Goal: Transaction & Acquisition: Book appointment/travel/reservation

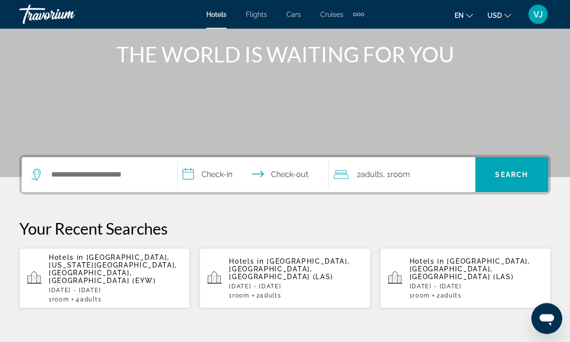
scroll to position [115, 0]
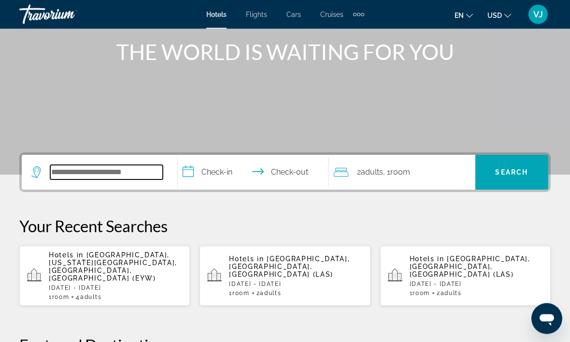
click at [126, 175] on input "Search hotel destination" at bounding box center [106, 172] width 113 height 14
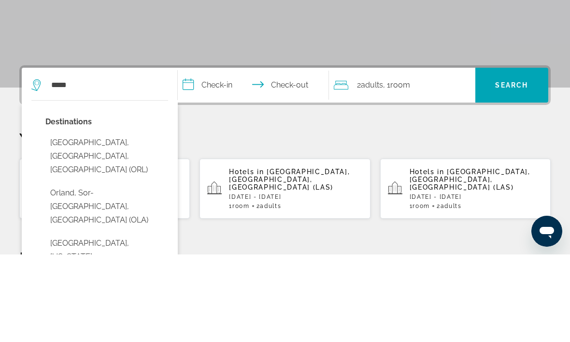
click at [126, 221] on button "[GEOGRAPHIC_DATA], [GEOGRAPHIC_DATA], [GEOGRAPHIC_DATA] (ORL)" at bounding box center [106, 243] width 123 height 45
type input "**********"
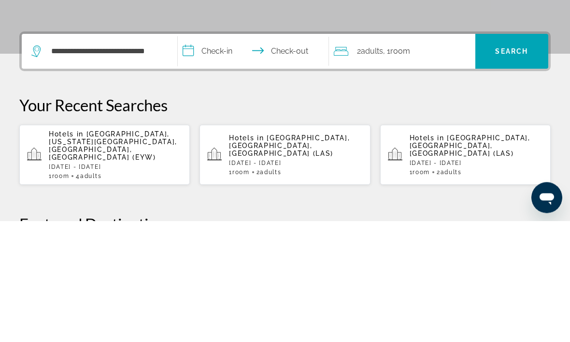
click at [222, 155] on input "**********" at bounding box center [255, 174] width 155 height 38
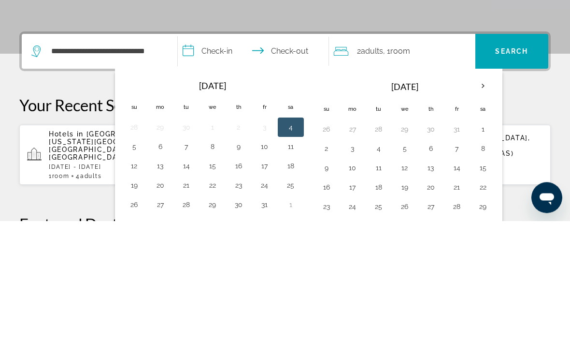
scroll to position [236, 0]
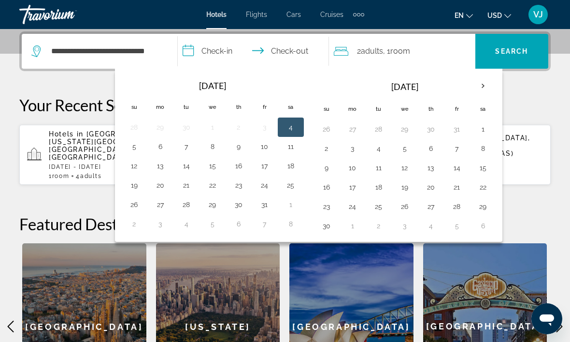
click at [485, 85] on th "Next month" at bounding box center [483, 85] width 26 height 21
click at [487, 81] on th "Next month" at bounding box center [483, 85] width 26 height 21
click at [484, 85] on th "Next month" at bounding box center [483, 85] width 26 height 21
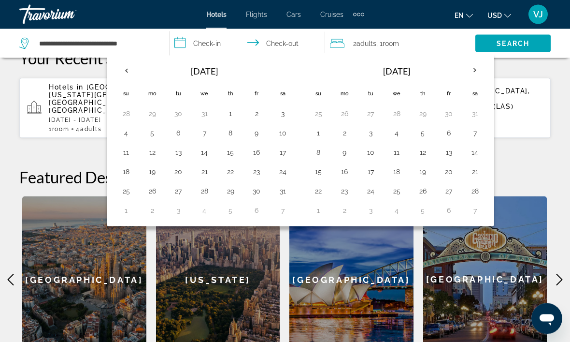
scroll to position [281, 0]
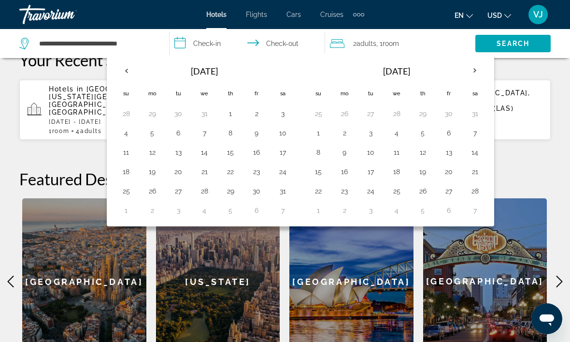
click at [449, 197] on button "27" at bounding box center [448, 191] width 15 height 14
click at [397, 195] on button "25" at bounding box center [396, 191] width 15 height 14
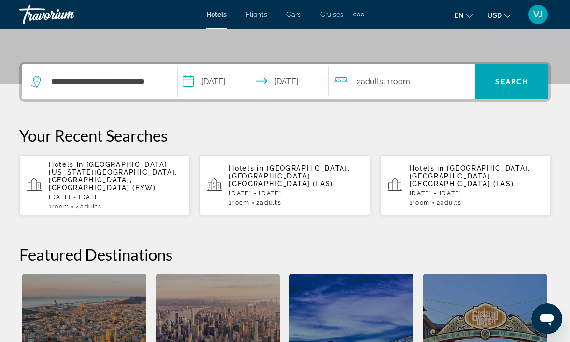
scroll to position [205, 0]
click at [308, 81] on input "**********" at bounding box center [255, 84] width 155 height 38
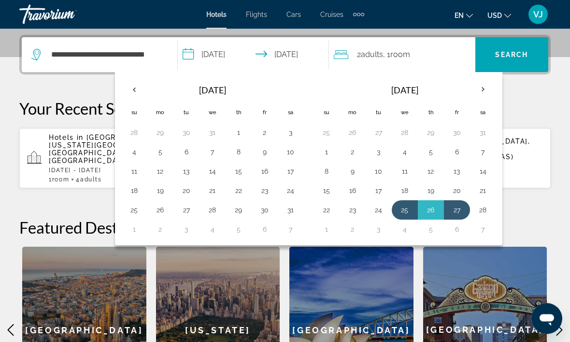
scroll to position [236, 0]
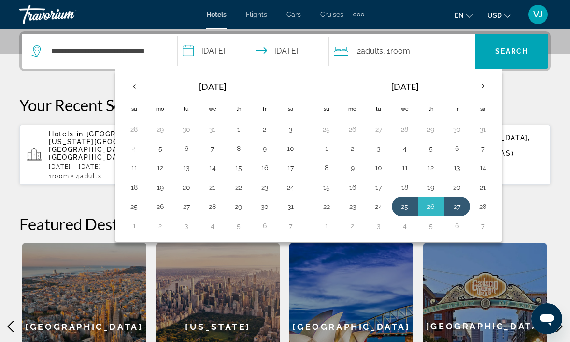
click at [486, 87] on th "Next month" at bounding box center [483, 85] width 26 height 21
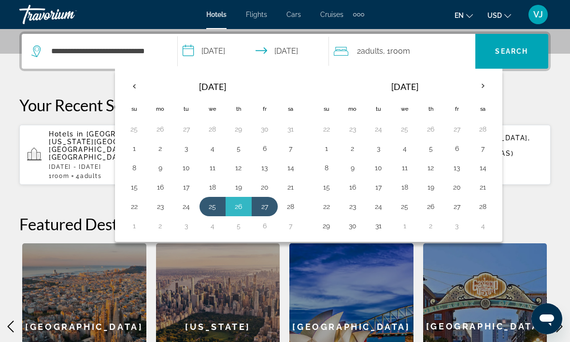
click at [327, 154] on button "1" at bounding box center [326, 149] width 15 height 14
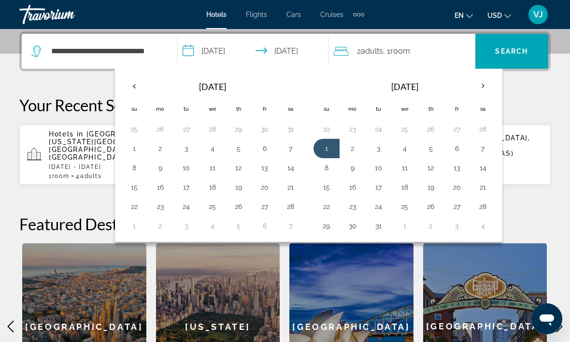
click at [355, 161] on button "9" at bounding box center [352, 168] width 15 height 14
type input "**********"
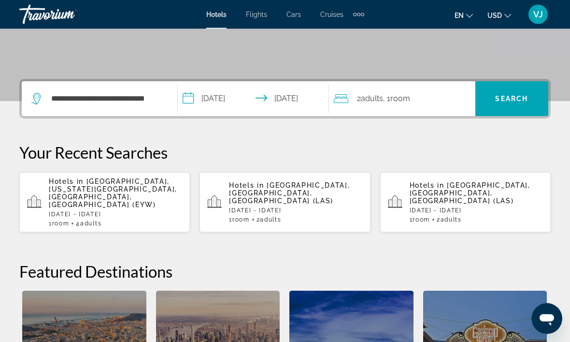
scroll to position [188, 0]
click at [511, 105] on span "Search" at bounding box center [511, 98] width 73 height 23
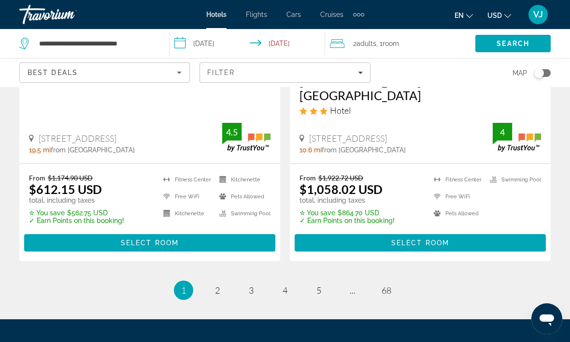
scroll to position [2114, 0]
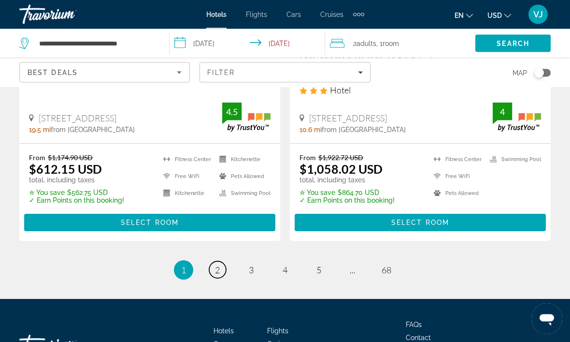
click at [217, 265] on span "2" at bounding box center [217, 270] width 5 height 11
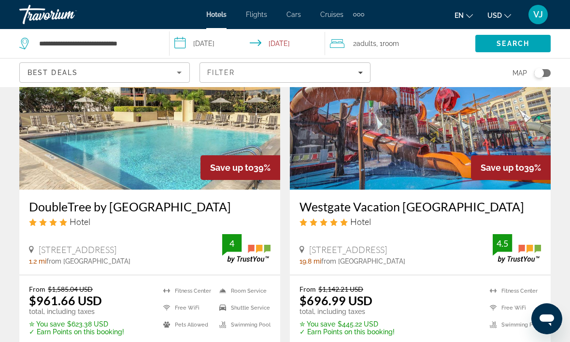
scroll to position [1209, 0]
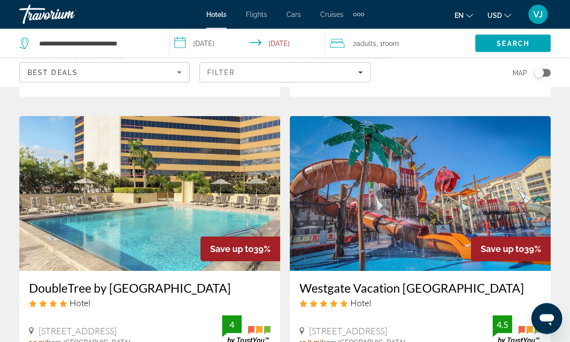
click at [196, 203] on img "Main content" at bounding box center [149, 193] width 261 height 155
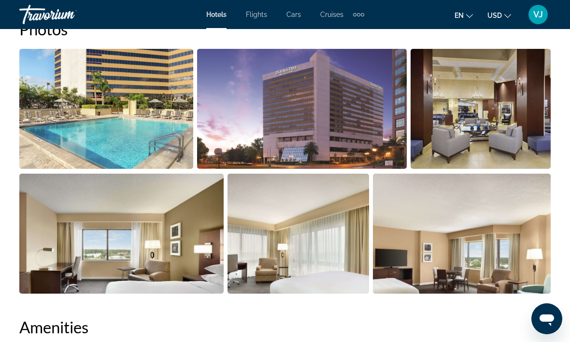
scroll to position [679, 0]
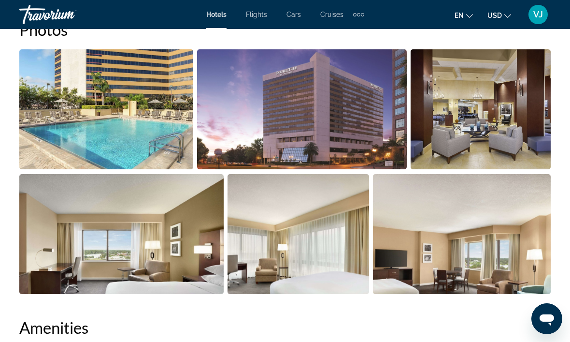
click at [313, 109] on img "Open full-screen image slider" at bounding box center [302, 109] width 210 height 120
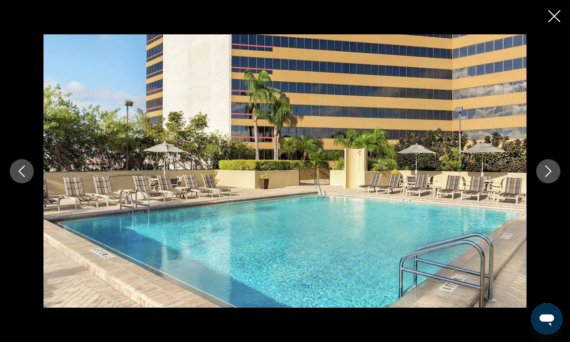
scroll to position [280, 0]
click at [544, 172] on icon "Next image" at bounding box center [548, 171] width 12 height 12
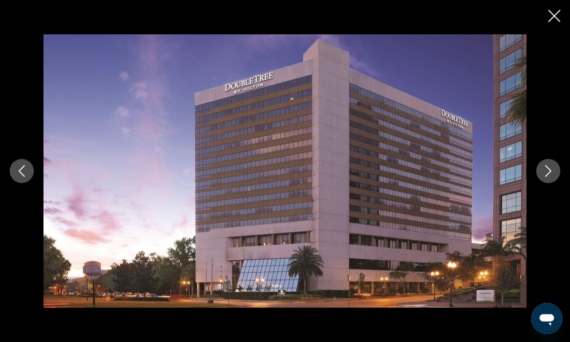
scroll to position [139, 0]
click at [542, 161] on button "Next image" at bounding box center [548, 171] width 24 height 24
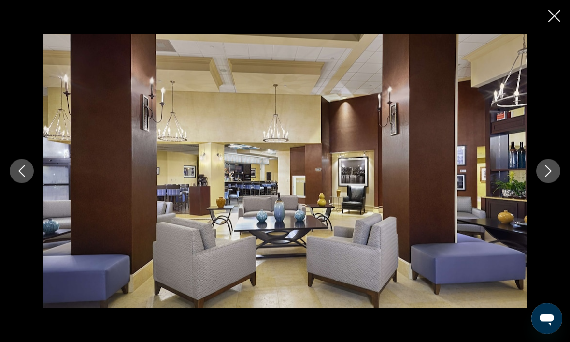
click at [544, 175] on icon "Next image" at bounding box center [548, 171] width 12 height 12
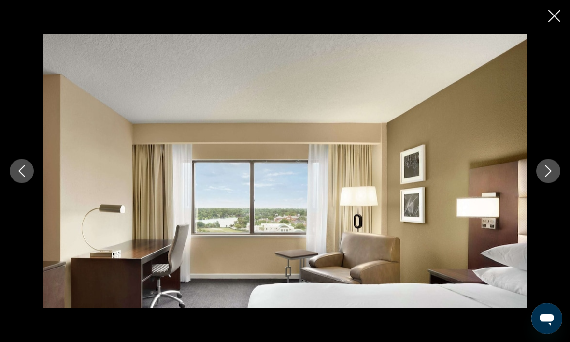
click at [543, 173] on icon "Next image" at bounding box center [548, 171] width 12 height 12
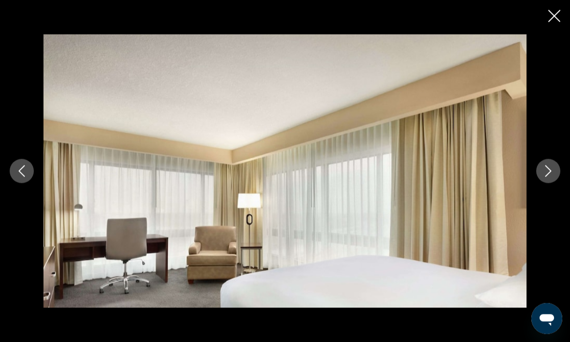
click at [550, 173] on icon "Next image" at bounding box center [548, 171] width 12 height 12
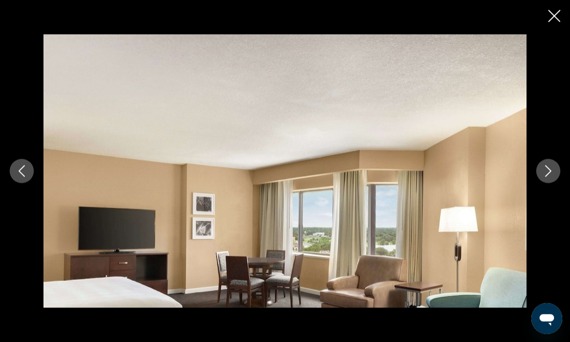
click at [552, 178] on button "Next image" at bounding box center [548, 171] width 24 height 24
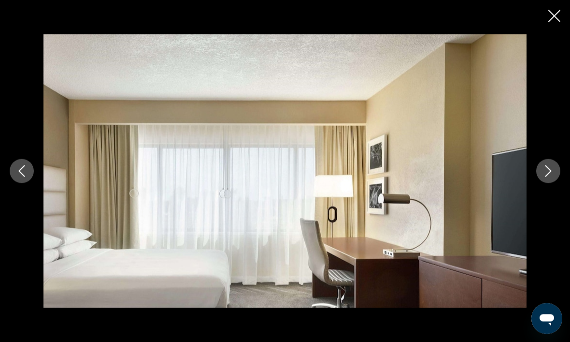
click at [542, 177] on button "Next image" at bounding box center [548, 171] width 24 height 24
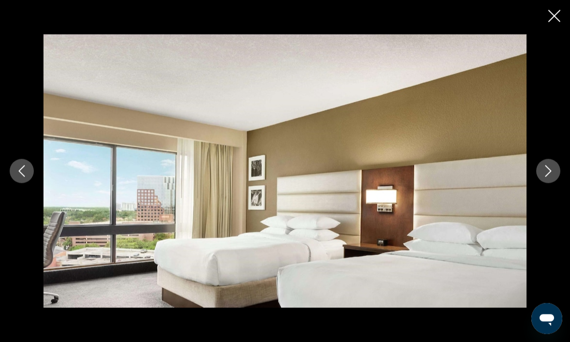
click at [538, 169] on button "Next image" at bounding box center [548, 171] width 24 height 24
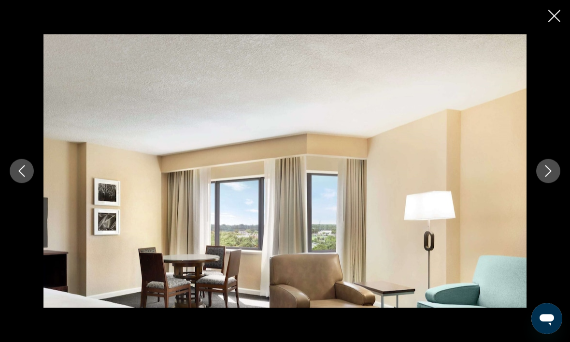
click at [545, 188] on div "prev next" at bounding box center [285, 170] width 570 height 273
click at [548, 176] on button "Next image" at bounding box center [548, 171] width 24 height 24
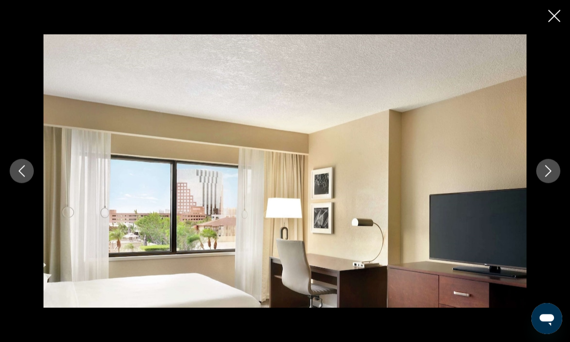
click at [551, 171] on icon "Next image" at bounding box center [548, 171] width 6 height 12
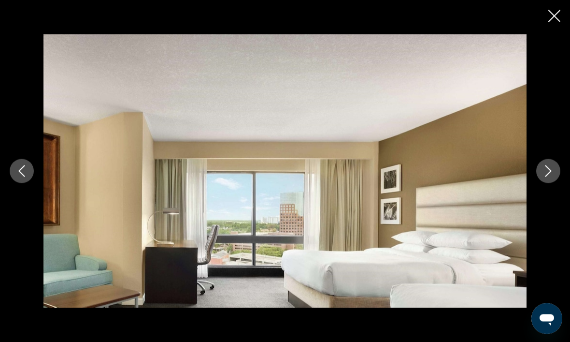
click at [547, 172] on icon "Next image" at bounding box center [548, 171] width 12 height 12
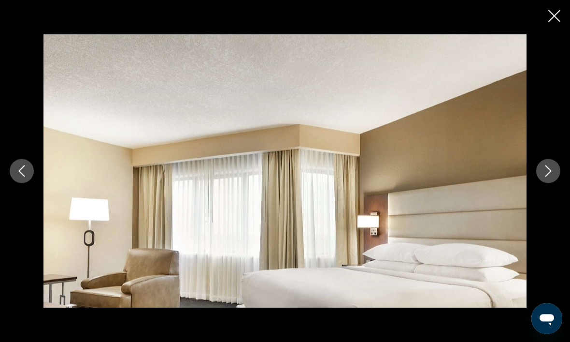
click at [548, 174] on icon "Next image" at bounding box center [548, 171] width 12 height 12
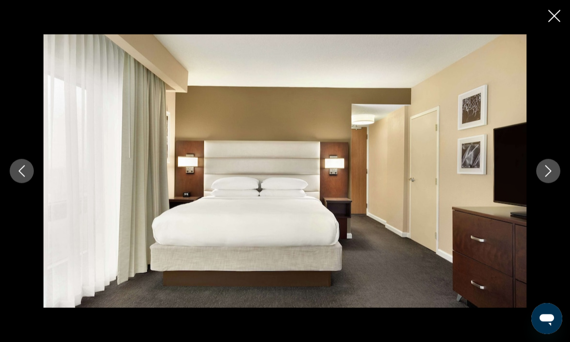
click at [542, 174] on button "Next image" at bounding box center [548, 171] width 24 height 24
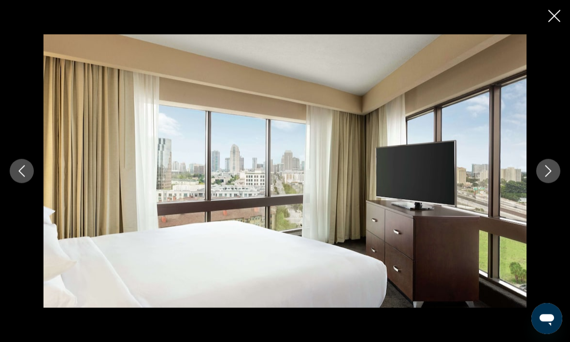
click at [546, 175] on icon "Next image" at bounding box center [548, 171] width 6 height 12
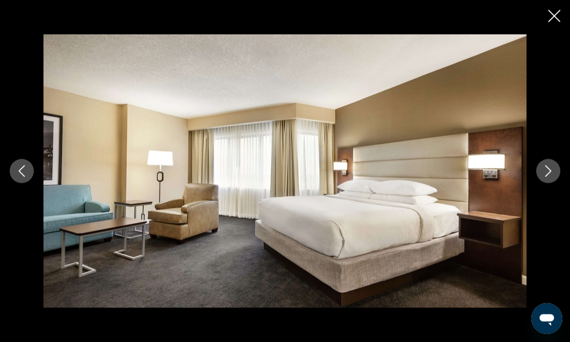
click at [551, 172] on icon "Next image" at bounding box center [548, 171] width 12 height 12
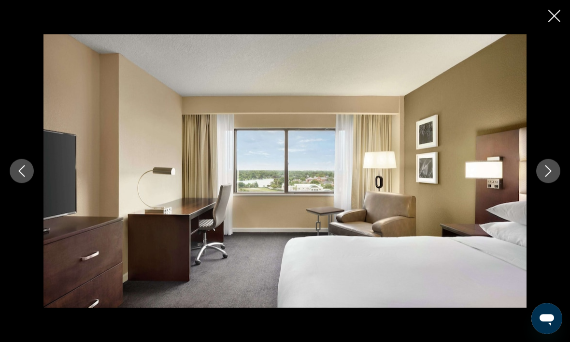
click at [553, 176] on button "Next image" at bounding box center [548, 171] width 24 height 24
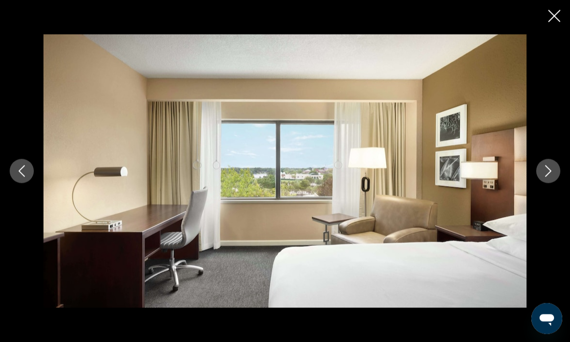
click at [543, 171] on icon "Next image" at bounding box center [548, 171] width 12 height 12
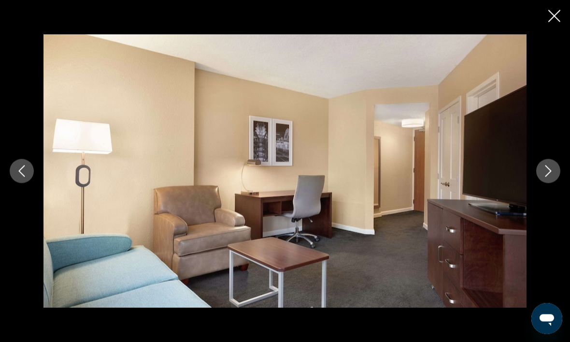
click at [551, 177] on button "Next image" at bounding box center [548, 171] width 24 height 24
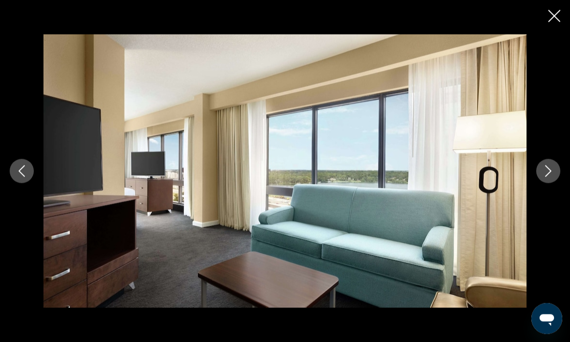
click at [551, 177] on button "Next image" at bounding box center [548, 171] width 24 height 24
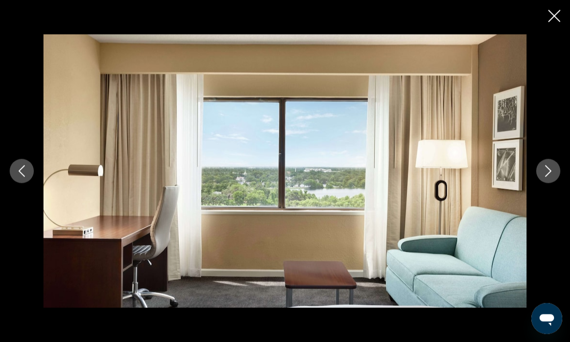
click at [545, 182] on button "Next image" at bounding box center [548, 171] width 24 height 24
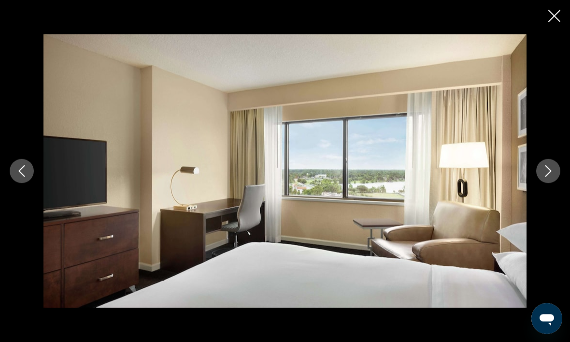
click at [544, 178] on button "Next image" at bounding box center [548, 171] width 24 height 24
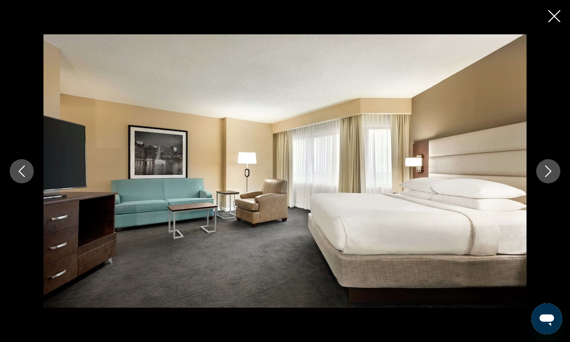
scroll to position [378, 0]
click at [548, 177] on icon "Next image" at bounding box center [548, 171] width 12 height 12
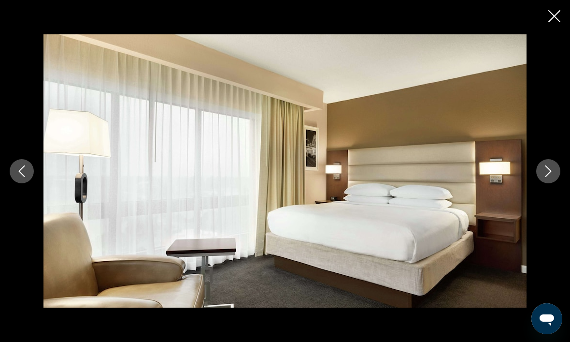
click at [543, 177] on icon "Next image" at bounding box center [548, 171] width 12 height 12
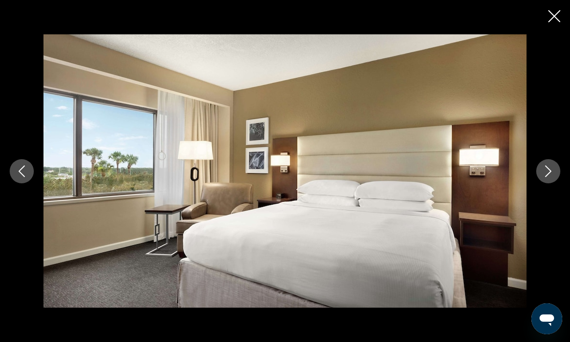
click at [540, 201] on div "prev next" at bounding box center [285, 170] width 570 height 273
click at [546, 183] on button "Next image" at bounding box center [548, 171] width 24 height 24
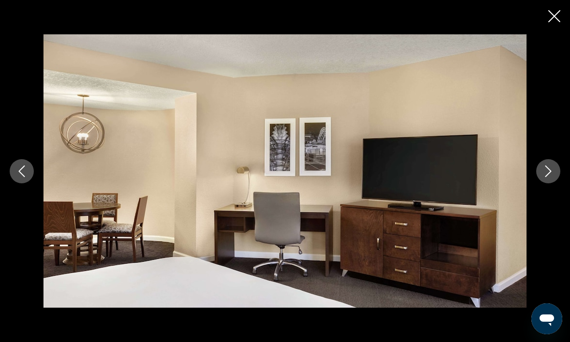
click at [548, 177] on icon "Next image" at bounding box center [548, 171] width 12 height 12
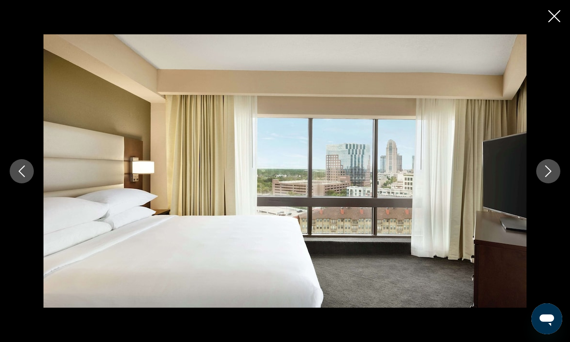
click at [547, 177] on icon "Next image" at bounding box center [548, 171] width 6 height 12
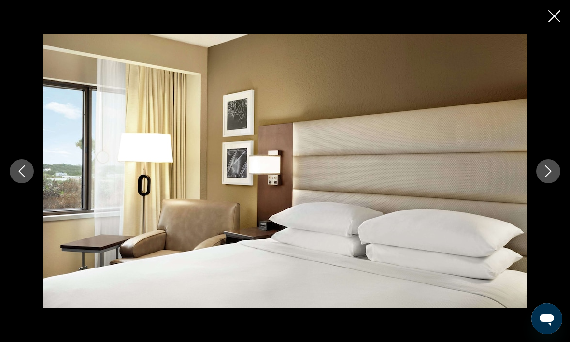
click at [550, 177] on icon "Next image" at bounding box center [548, 171] width 12 height 12
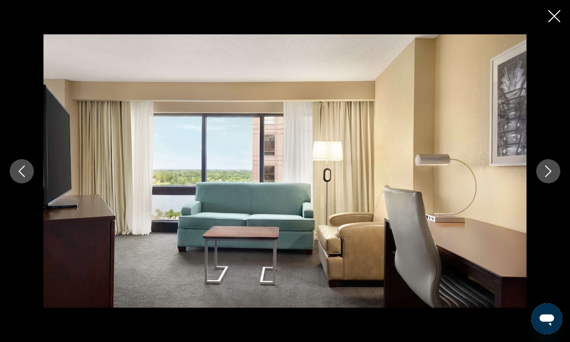
click at [543, 183] on button "Next image" at bounding box center [548, 171] width 24 height 24
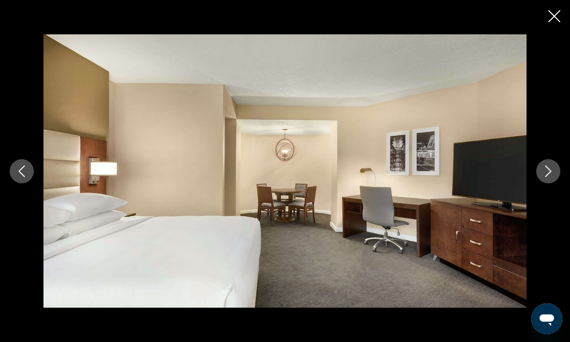
click at [551, 177] on icon "Next image" at bounding box center [548, 171] width 6 height 12
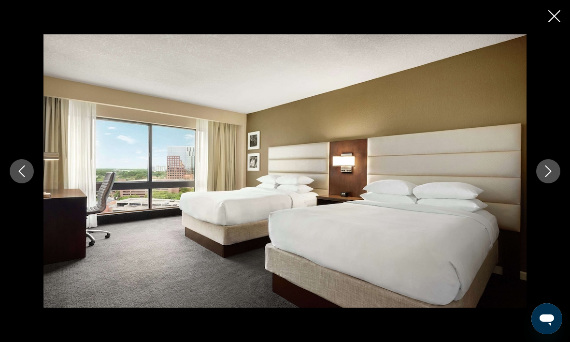
click at [543, 177] on icon "Next image" at bounding box center [548, 171] width 12 height 12
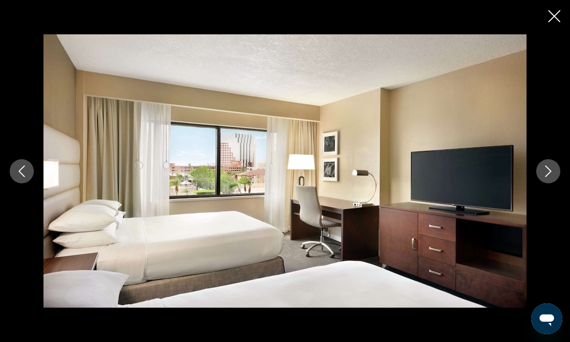
click at [544, 183] on button "Next image" at bounding box center [548, 171] width 24 height 24
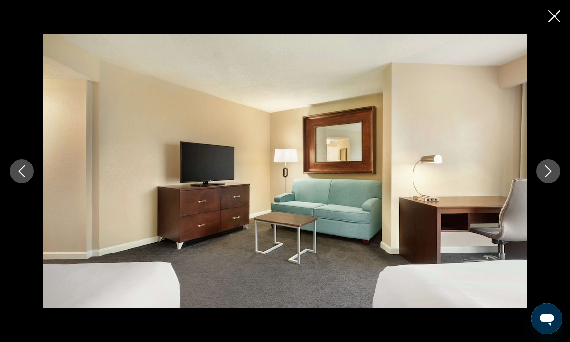
click at [548, 177] on icon "Next image" at bounding box center [548, 171] width 6 height 12
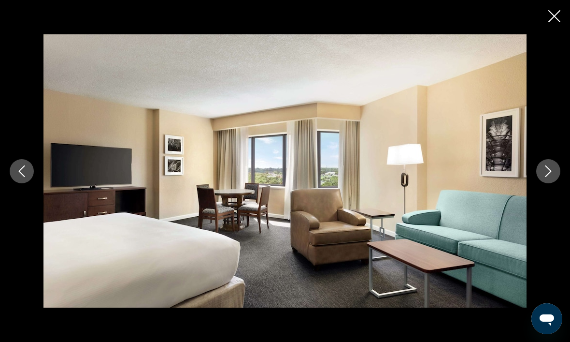
click at [548, 177] on icon "Next image" at bounding box center [548, 171] width 12 height 12
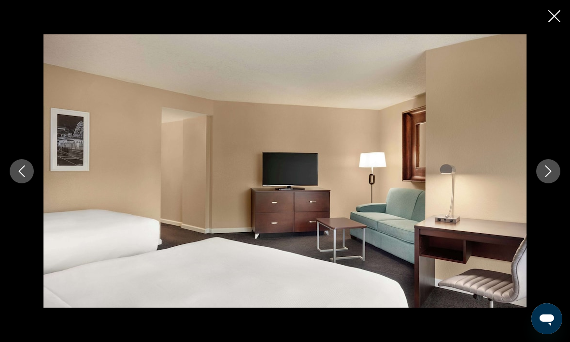
click at [545, 177] on icon "Next image" at bounding box center [548, 171] width 12 height 12
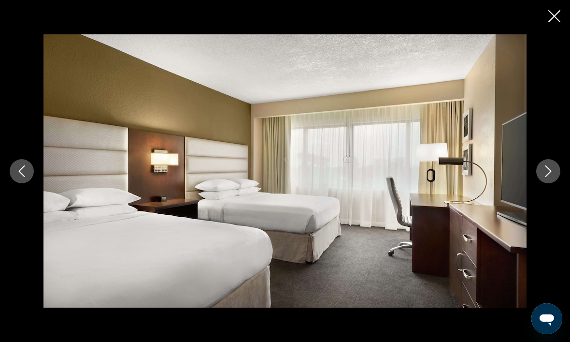
click at [542, 177] on icon "Next image" at bounding box center [548, 171] width 12 height 12
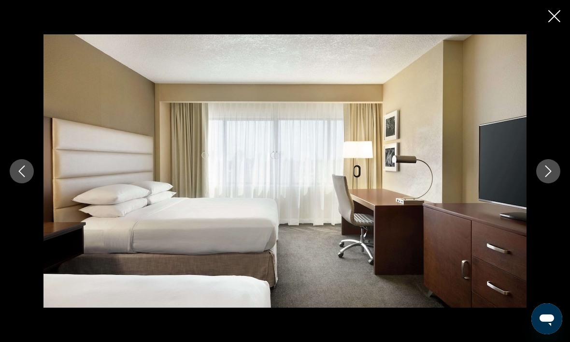
click at [543, 183] on button "Next image" at bounding box center [548, 171] width 24 height 24
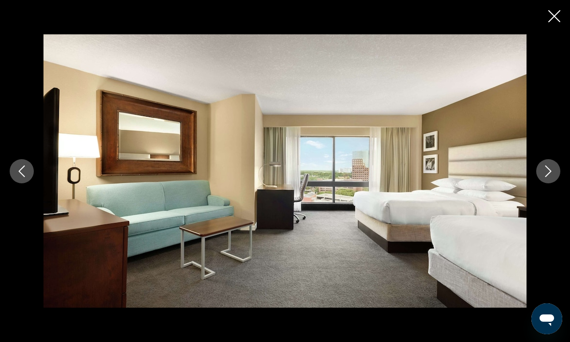
click at [546, 177] on icon "Next image" at bounding box center [548, 171] width 12 height 12
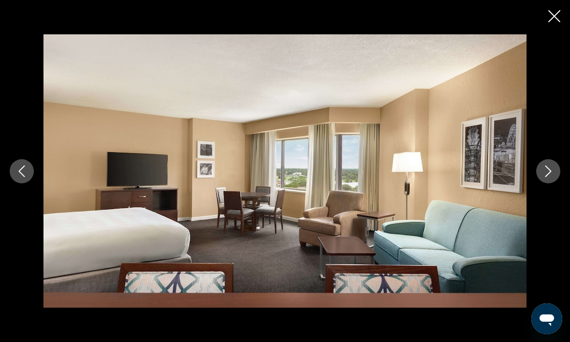
click at [544, 177] on icon "Next image" at bounding box center [548, 171] width 12 height 12
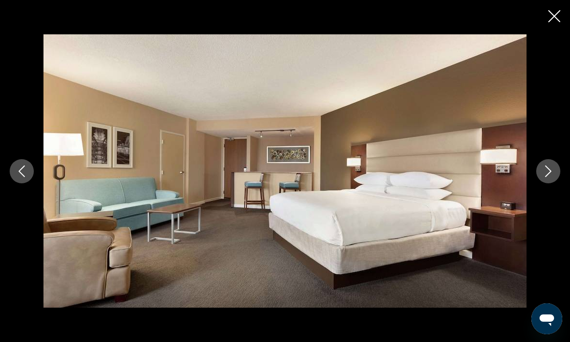
click at [545, 183] on button "Next image" at bounding box center [548, 171] width 24 height 24
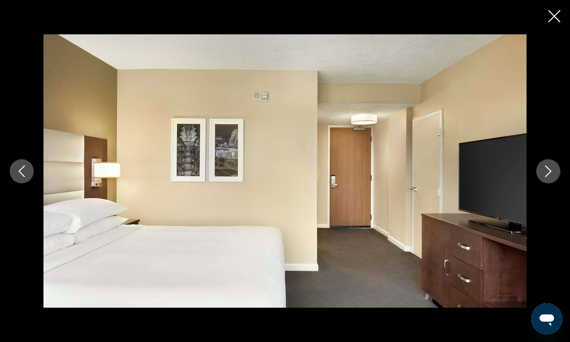
click at [544, 183] on button "Next image" at bounding box center [548, 171] width 24 height 24
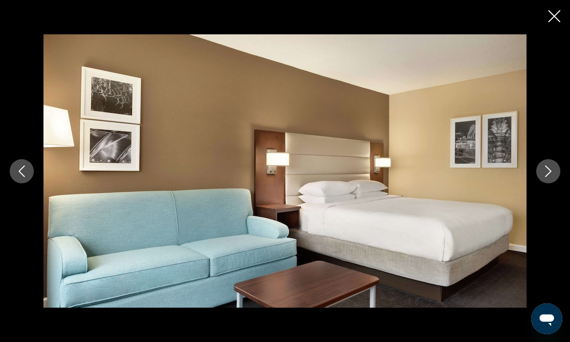
click at [543, 183] on button "Next image" at bounding box center [548, 171] width 24 height 24
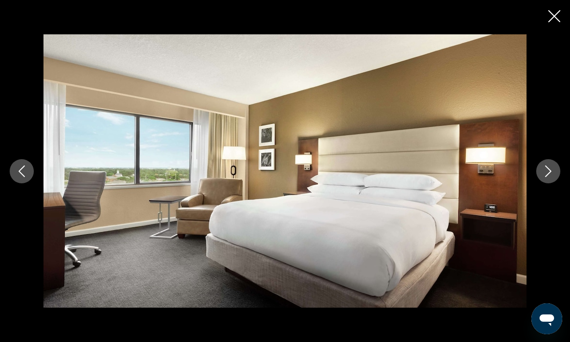
click at [540, 183] on button "Next image" at bounding box center [548, 171] width 24 height 24
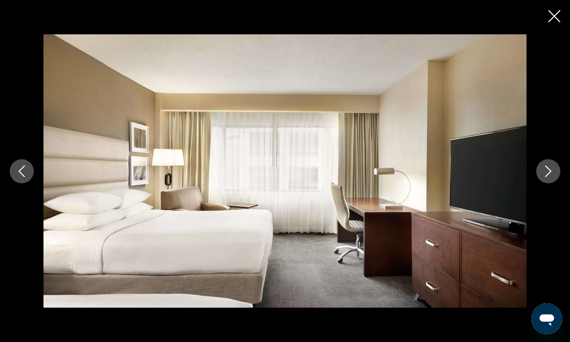
click at [549, 183] on button "Next image" at bounding box center [548, 171] width 24 height 24
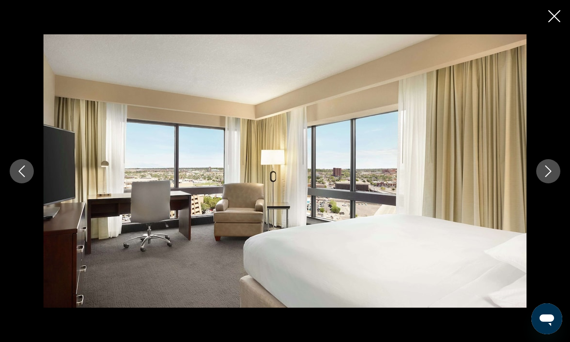
click at [542, 183] on button "Next image" at bounding box center [548, 171] width 24 height 24
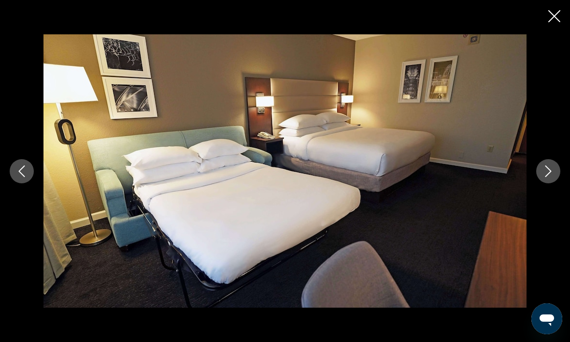
scroll to position [378, 0]
click at [18, 181] on button "Previous image" at bounding box center [22, 171] width 24 height 24
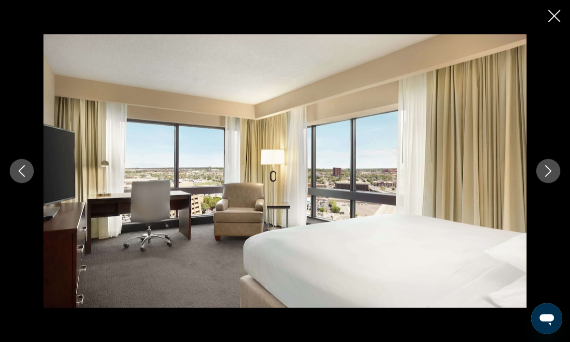
click at [550, 177] on icon "Next image" at bounding box center [548, 171] width 12 height 12
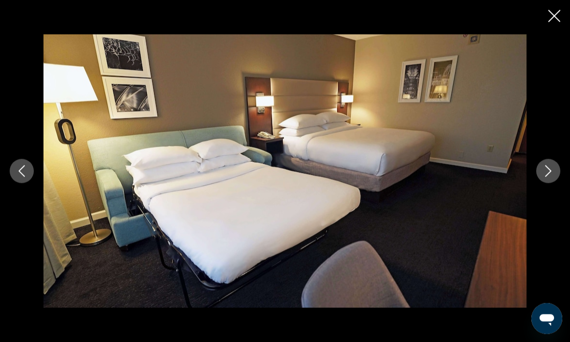
click at [547, 177] on icon "Next image" at bounding box center [548, 171] width 12 height 12
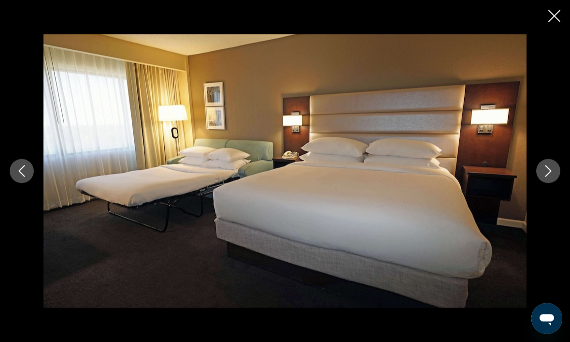
click at [545, 177] on icon "Next image" at bounding box center [548, 171] width 12 height 12
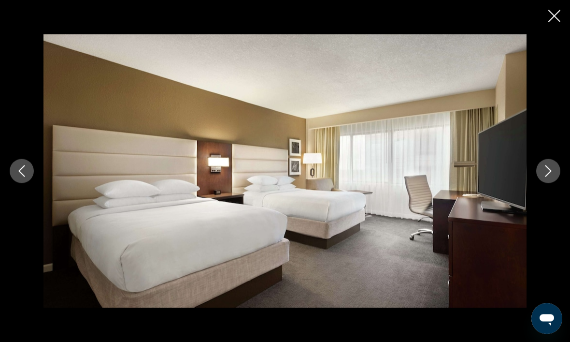
click at [545, 183] on button "Next image" at bounding box center [548, 171] width 24 height 24
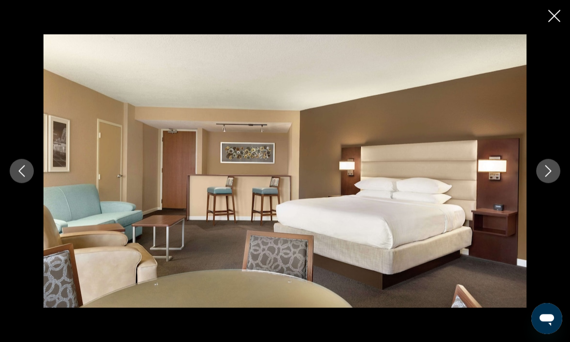
click at [549, 176] on button "Next image" at bounding box center [548, 171] width 24 height 24
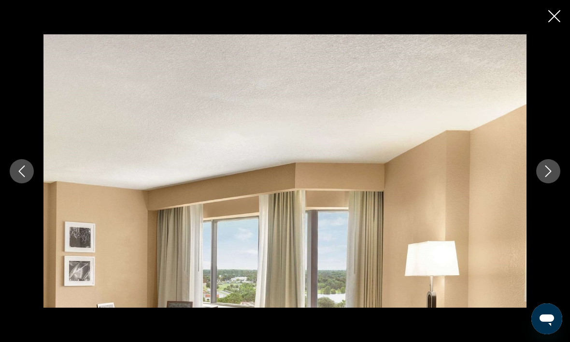
scroll to position [567, 0]
click at [546, 177] on button "Next image" at bounding box center [548, 171] width 24 height 24
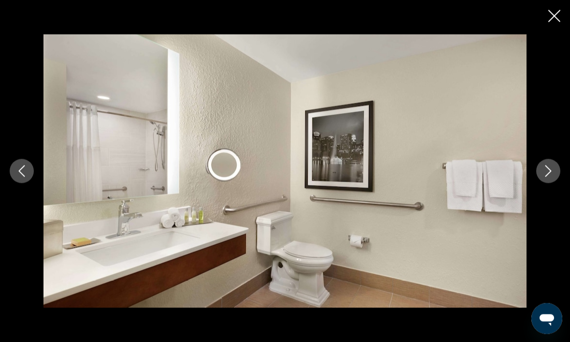
click at [545, 177] on icon "Next image" at bounding box center [548, 171] width 12 height 12
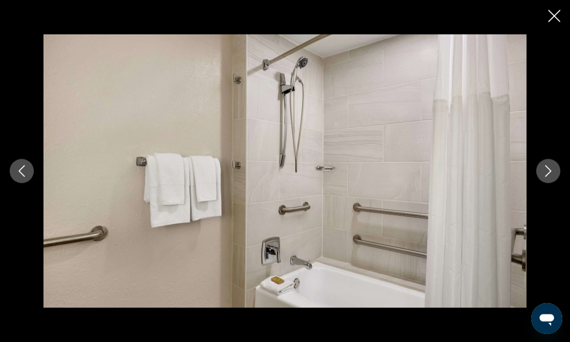
click at [548, 183] on button "Next image" at bounding box center [548, 171] width 24 height 24
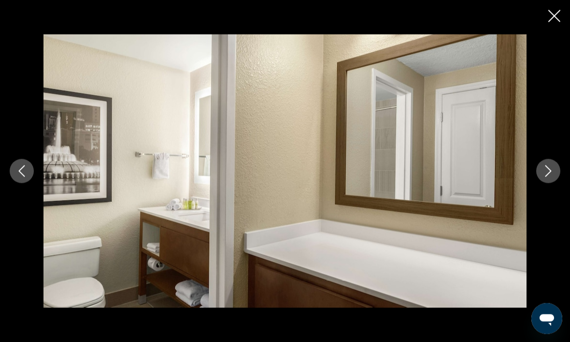
click at [549, 177] on icon "Next image" at bounding box center [548, 171] width 6 height 12
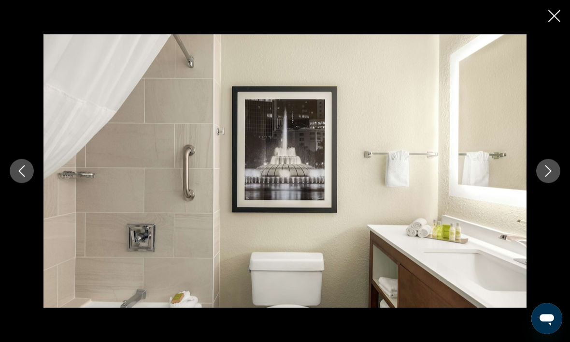
click at [549, 183] on button "Next image" at bounding box center [548, 171] width 24 height 24
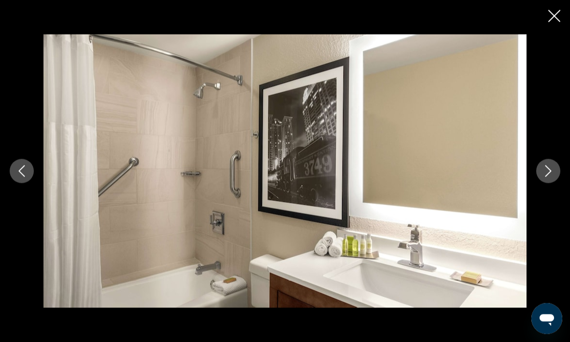
click at [545, 177] on icon "Next image" at bounding box center [548, 171] width 6 height 12
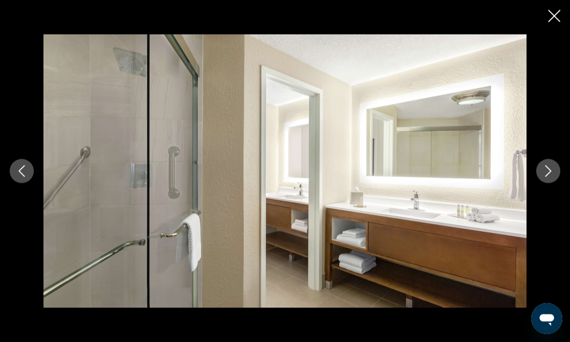
click at [546, 183] on button "Next image" at bounding box center [548, 171] width 24 height 24
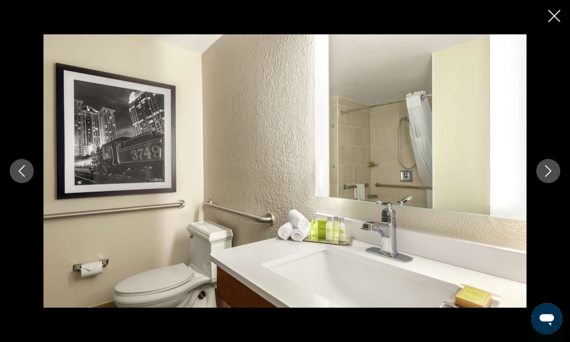
click at [540, 183] on button "Next image" at bounding box center [548, 171] width 24 height 24
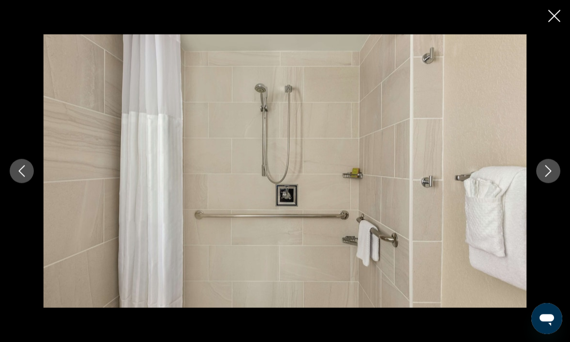
click at [550, 183] on button "Next image" at bounding box center [548, 171] width 24 height 24
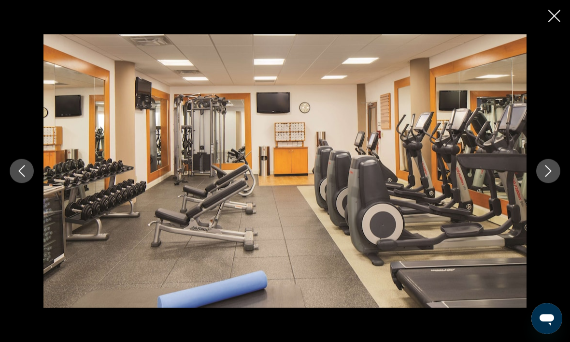
click at [547, 177] on icon "Next image" at bounding box center [548, 171] width 12 height 12
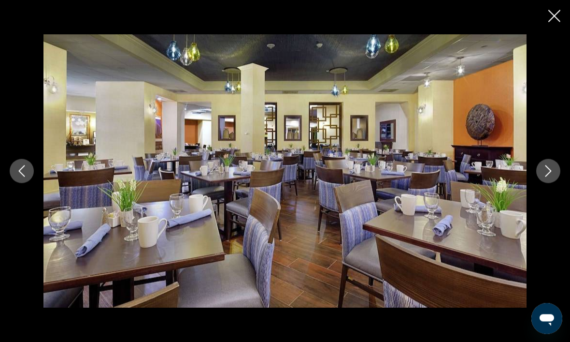
click at [548, 183] on button "Next image" at bounding box center [548, 171] width 24 height 24
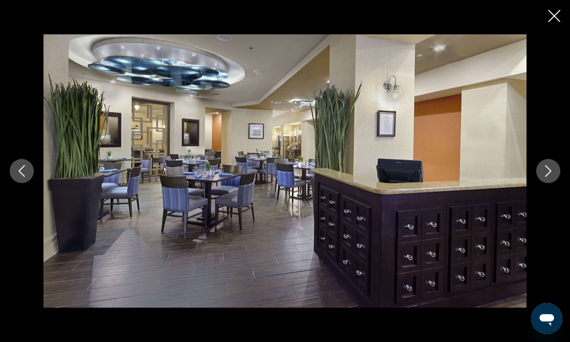
click at [548, 183] on button "Next image" at bounding box center [548, 171] width 24 height 24
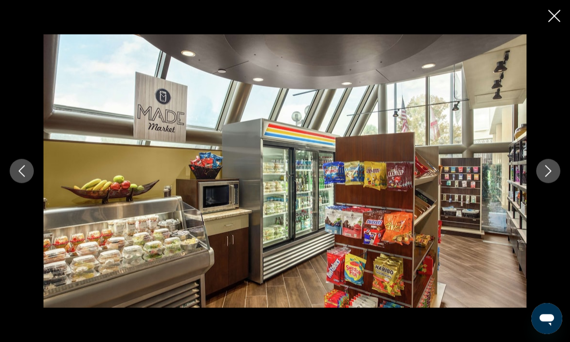
click at [544, 183] on button "Next image" at bounding box center [548, 171] width 24 height 24
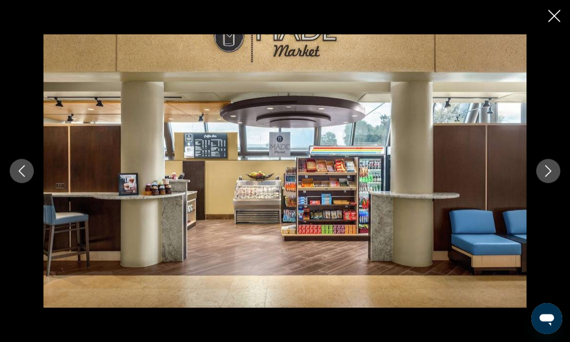
click at [541, 183] on button "Next image" at bounding box center [548, 171] width 24 height 24
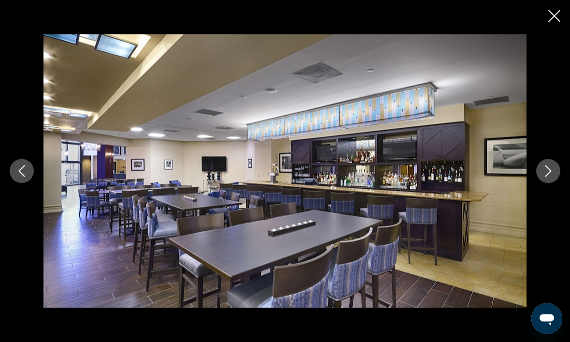
click at [541, 183] on button "Next image" at bounding box center [548, 171] width 24 height 24
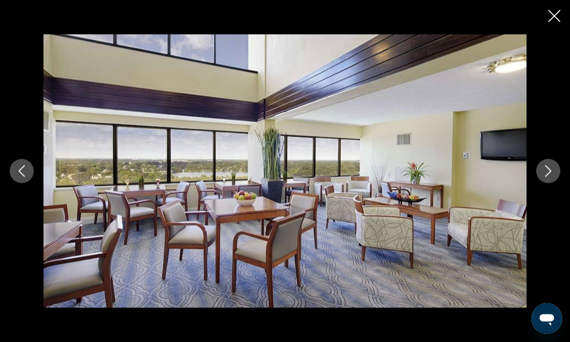
click at [541, 183] on button "Next image" at bounding box center [548, 171] width 24 height 24
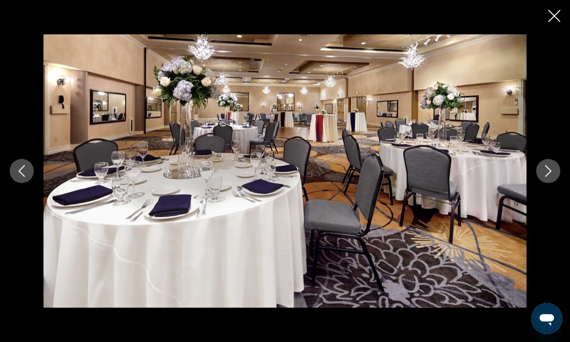
click at [540, 183] on button "Next image" at bounding box center [548, 171] width 24 height 24
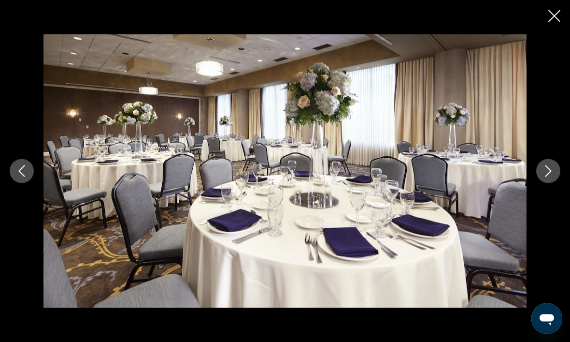
click at [542, 183] on button "Next image" at bounding box center [548, 171] width 24 height 24
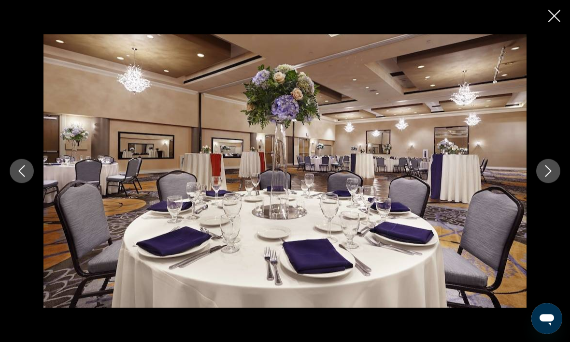
click at [538, 183] on button "Next image" at bounding box center [548, 171] width 24 height 24
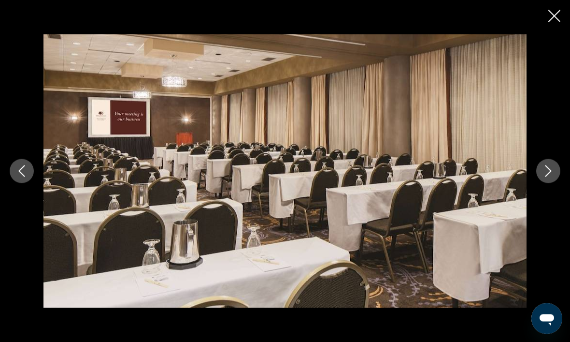
click at [540, 198] on div "prev next" at bounding box center [285, 170] width 570 height 273
click at [544, 183] on button "Next image" at bounding box center [548, 171] width 24 height 24
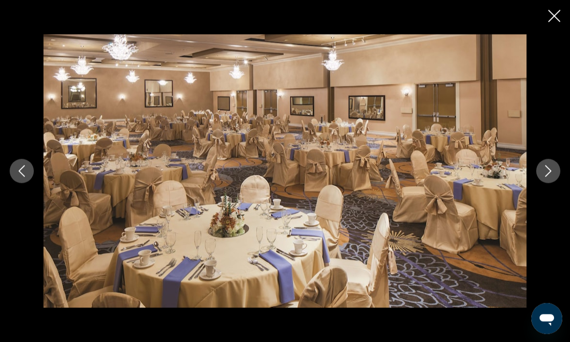
click at [545, 177] on icon "Next image" at bounding box center [548, 171] width 12 height 12
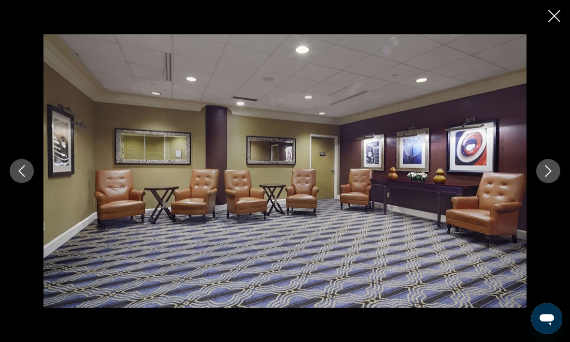
click at [539, 183] on button "Next image" at bounding box center [548, 171] width 24 height 24
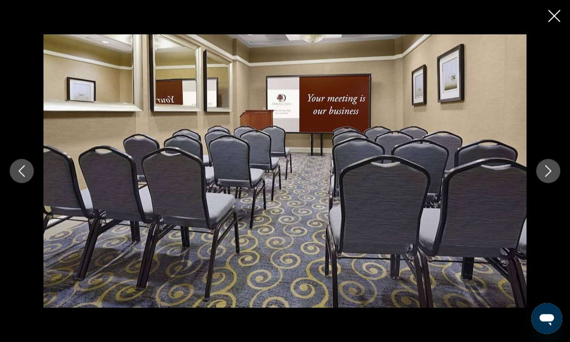
click at [545, 177] on icon "Next image" at bounding box center [548, 171] width 12 height 12
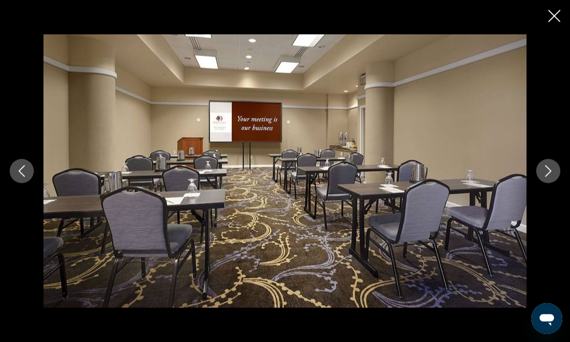
click at [545, 183] on button "Next image" at bounding box center [548, 171] width 24 height 24
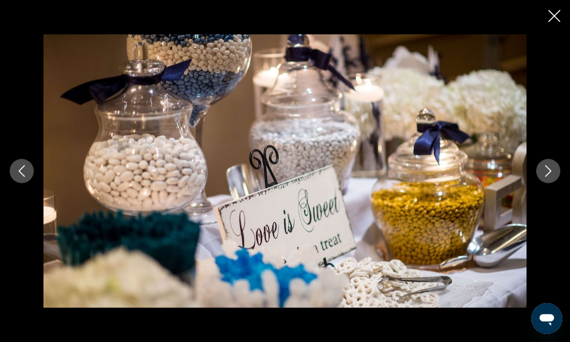
click at [552, 183] on button "Next image" at bounding box center [548, 171] width 24 height 24
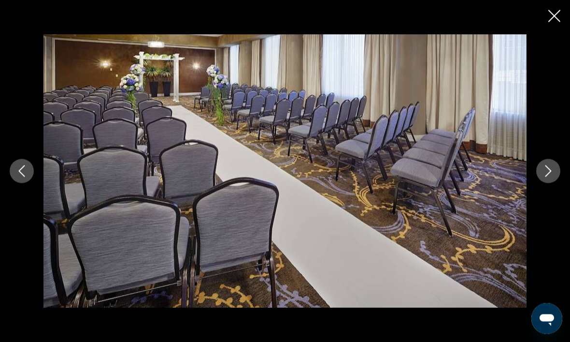
click at [549, 177] on icon "Next image" at bounding box center [548, 171] width 12 height 12
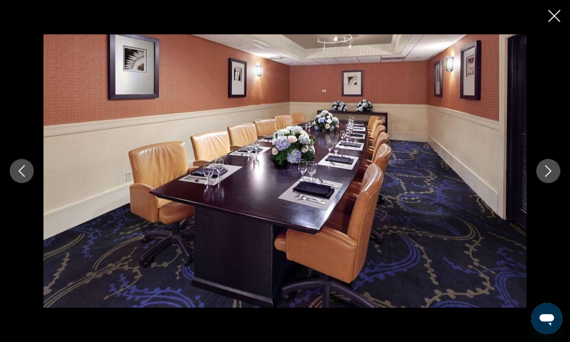
click at [552, 177] on icon "Next image" at bounding box center [548, 171] width 12 height 12
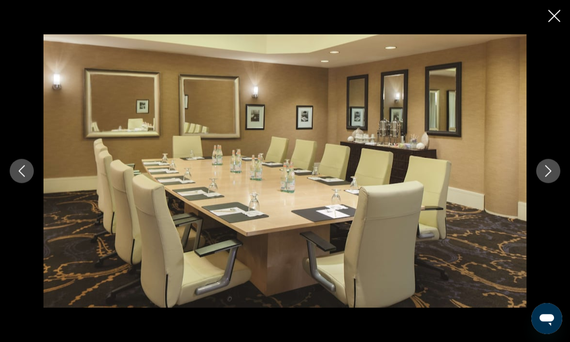
click at [553, 177] on icon "Next image" at bounding box center [548, 171] width 12 height 12
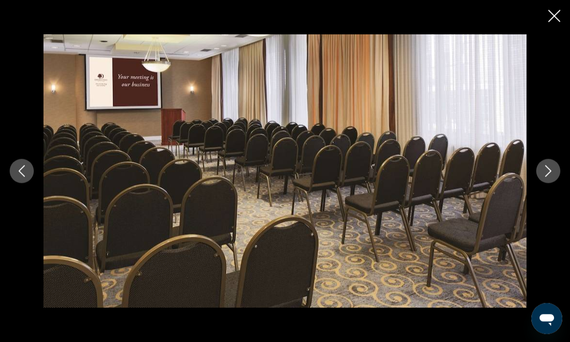
click at [545, 177] on icon "Next image" at bounding box center [548, 171] width 12 height 12
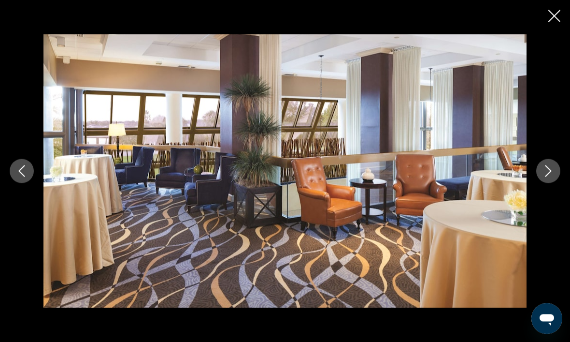
click at [546, 183] on button "Next image" at bounding box center [548, 171] width 24 height 24
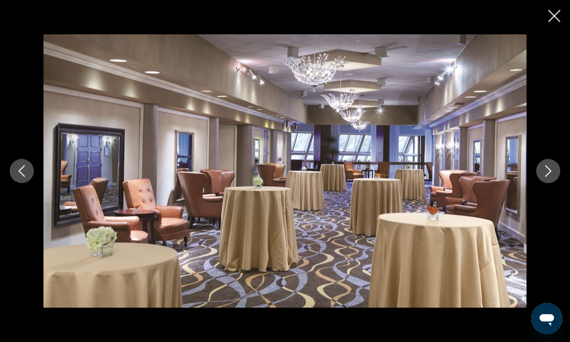
click at [541, 183] on button "Next image" at bounding box center [548, 171] width 24 height 24
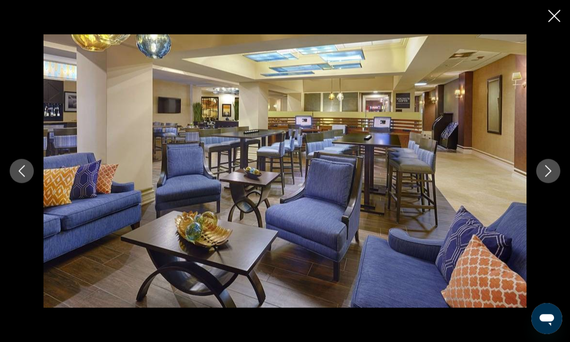
click at [540, 183] on button "Next image" at bounding box center [548, 171] width 24 height 24
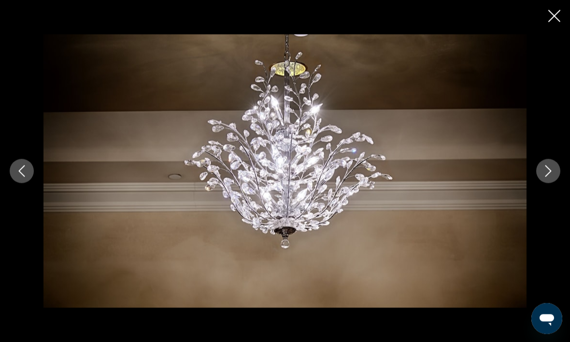
click at [545, 177] on icon "Next image" at bounding box center [548, 171] width 12 height 12
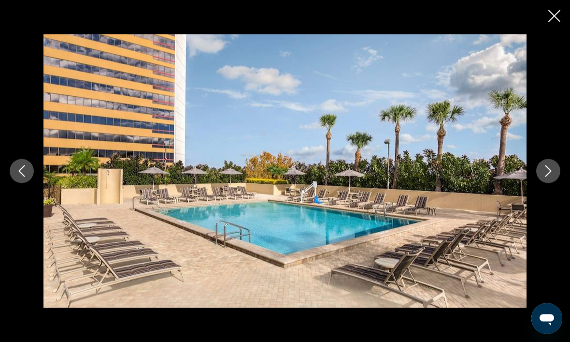
click at [540, 183] on button "Next image" at bounding box center [548, 171] width 24 height 24
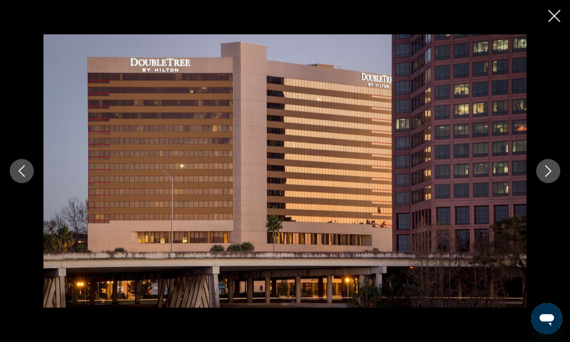
click at [537, 196] on div "prev next" at bounding box center [285, 170] width 570 height 273
click at [541, 183] on button "Next image" at bounding box center [548, 171] width 24 height 24
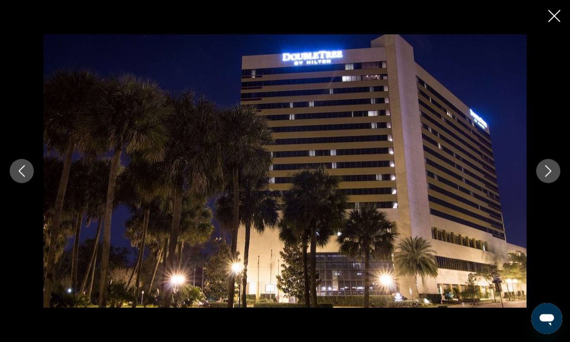
click at [540, 198] on div "prev next" at bounding box center [285, 170] width 570 height 273
click at [543, 177] on icon "Next image" at bounding box center [548, 171] width 12 height 12
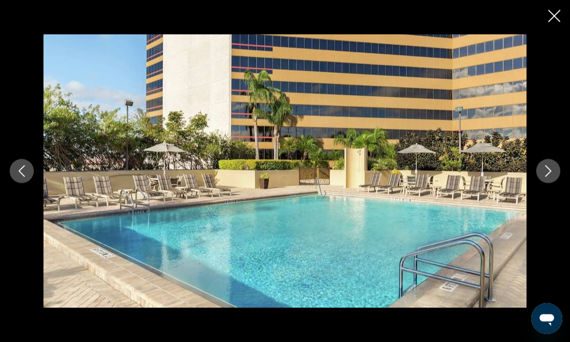
click at [545, 183] on button "Next image" at bounding box center [548, 171] width 24 height 24
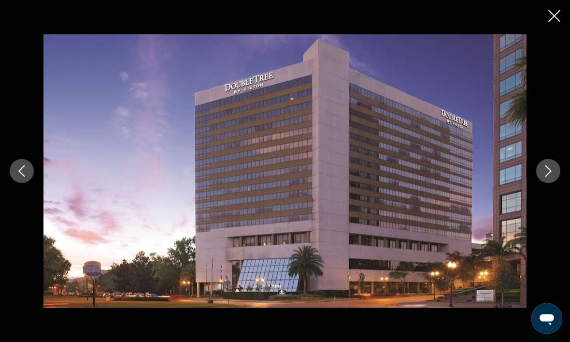
click at [541, 183] on button "Next image" at bounding box center [548, 171] width 24 height 24
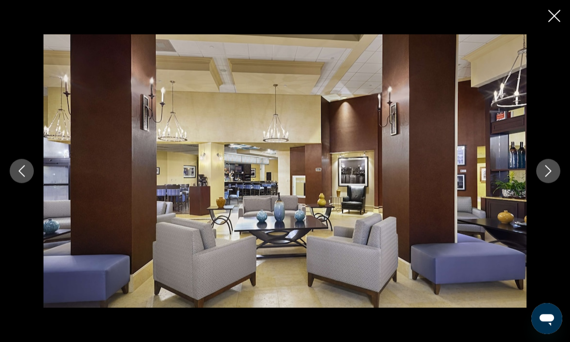
click at [546, 183] on button "Next image" at bounding box center [548, 171] width 24 height 24
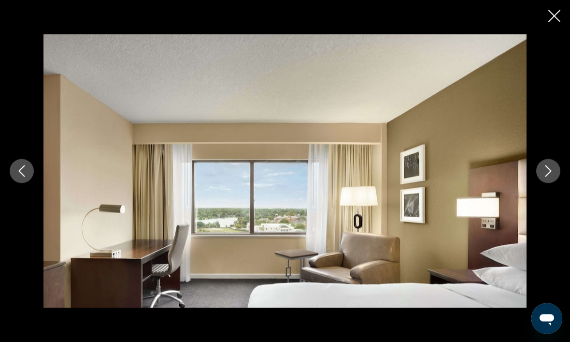
click at [544, 177] on icon "Next image" at bounding box center [548, 171] width 12 height 12
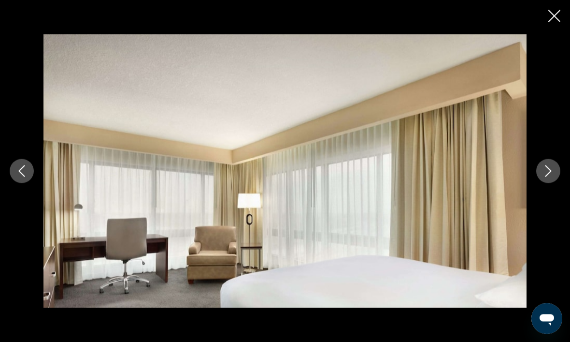
click at [545, 177] on icon "Next image" at bounding box center [548, 171] width 12 height 12
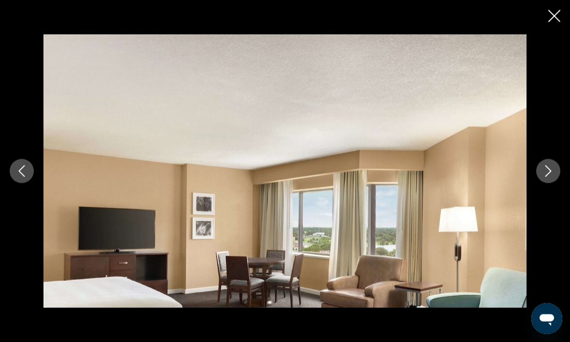
click at [548, 177] on icon "Next image" at bounding box center [548, 171] width 12 height 12
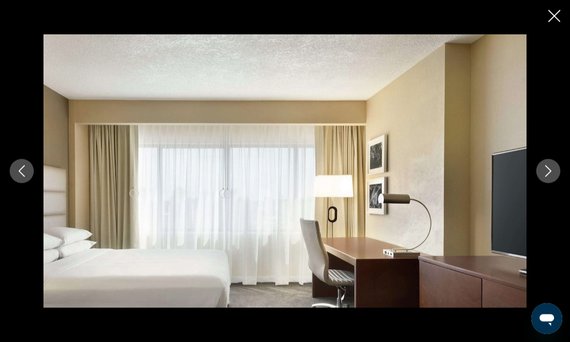
click at [548, 183] on button "Next image" at bounding box center [548, 171] width 24 height 24
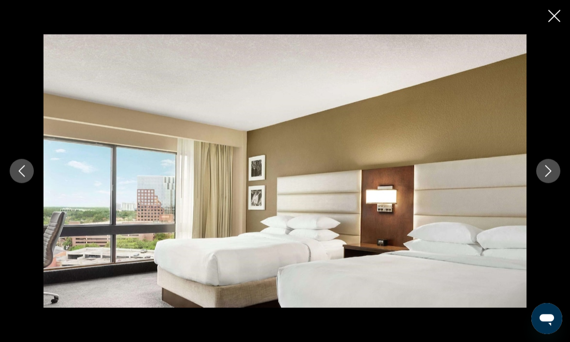
click at [548, 183] on button "Next image" at bounding box center [548, 171] width 24 height 24
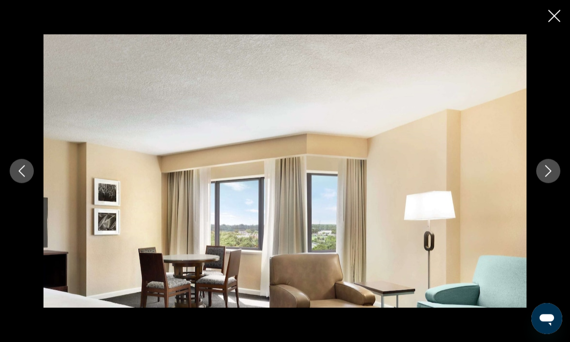
click at [548, 183] on button "Next image" at bounding box center [548, 171] width 24 height 24
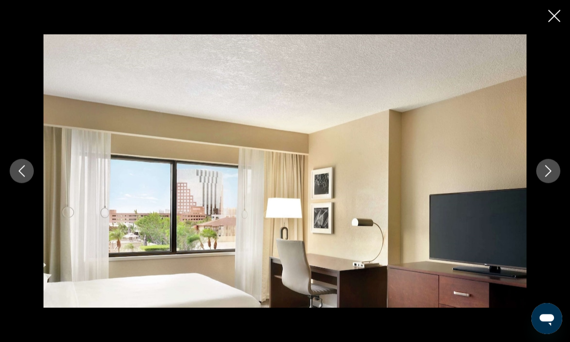
click at [549, 183] on button "Next image" at bounding box center [548, 171] width 24 height 24
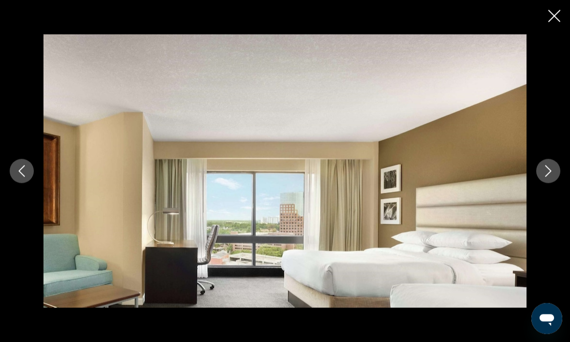
click at [541, 183] on button "Next image" at bounding box center [548, 171] width 24 height 24
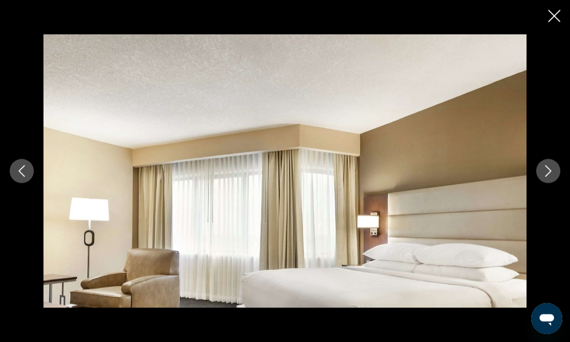
click at [543, 183] on button "Next image" at bounding box center [548, 171] width 24 height 24
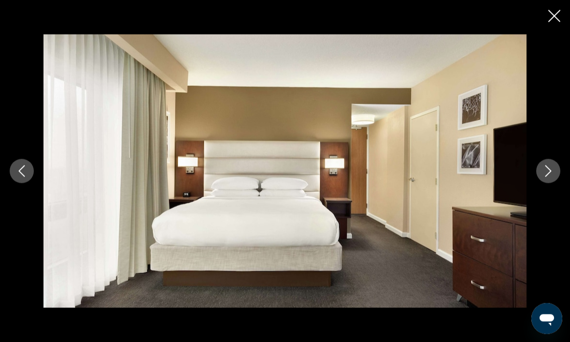
click at [545, 177] on icon "Next image" at bounding box center [548, 171] width 12 height 12
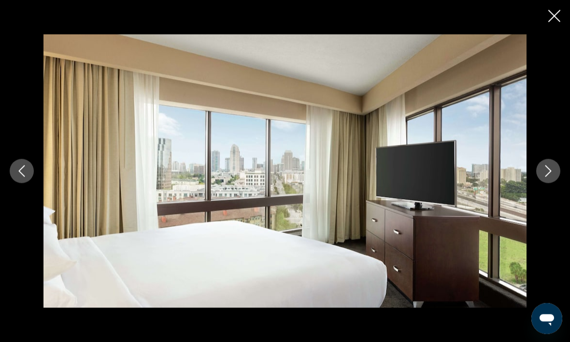
click at [541, 183] on button "Next image" at bounding box center [548, 171] width 24 height 24
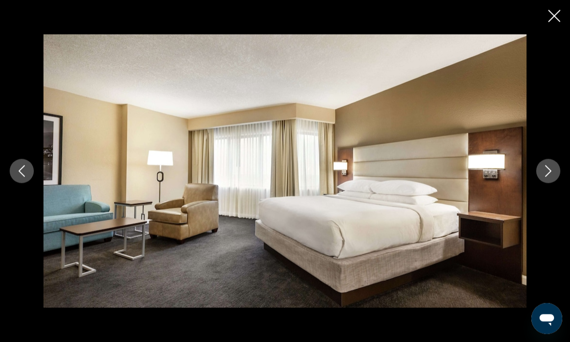
click at [543, 183] on button "Next image" at bounding box center [548, 171] width 24 height 24
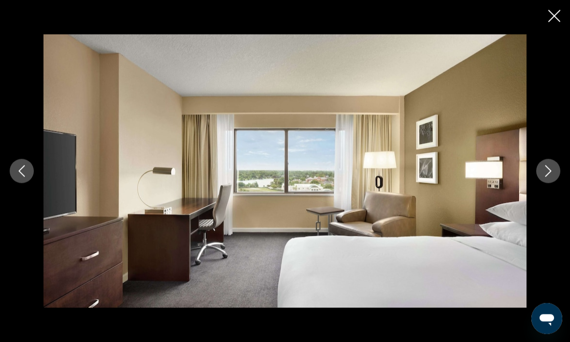
click at [540, 197] on div "prev next" at bounding box center [285, 170] width 570 height 273
click at [541, 183] on button "Next image" at bounding box center [548, 171] width 24 height 24
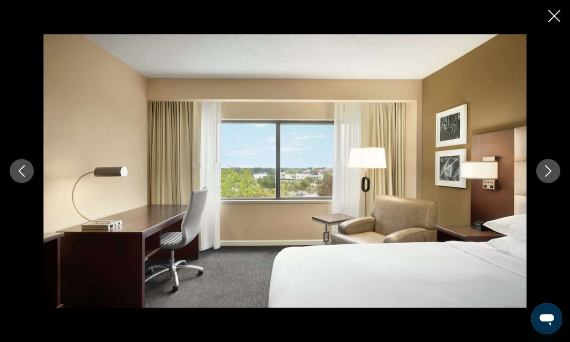
click at [542, 202] on div "prev next" at bounding box center [285, 170] width 570 height 273
click at [542, 17] on div "prev next" at bounding box center [285, 171] width 570 height 342
click at [552, 13] on icon "Close slideshow" at bounding box center [554, 16] width 12 height 12
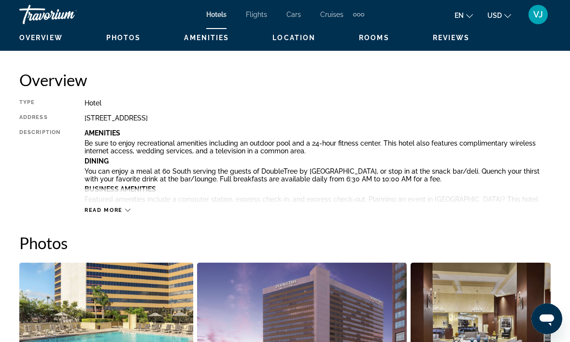
scroll to position [462, 0]
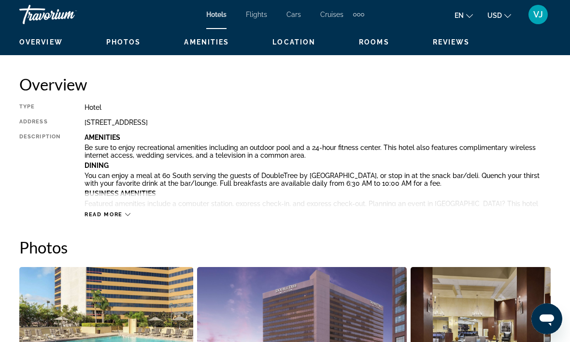
click at [455, 44] on span "Reviews" at bounding box center [451, 42] width 37 height 8
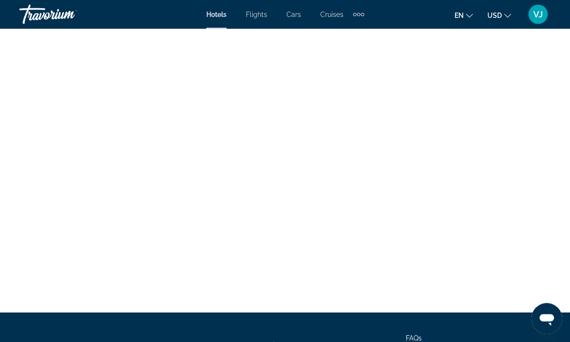
scroll to position [6908, 0]
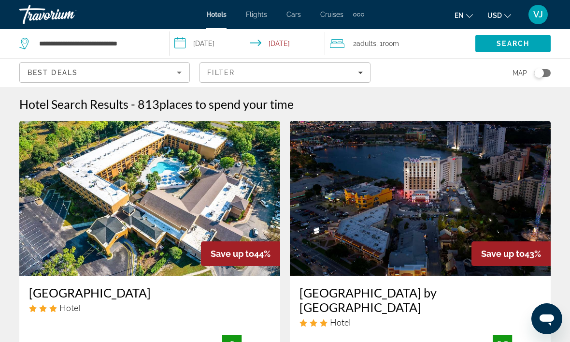
click at [179, 72] on icon "Sort by" at bounding box center [179, 72] width 5 height 2
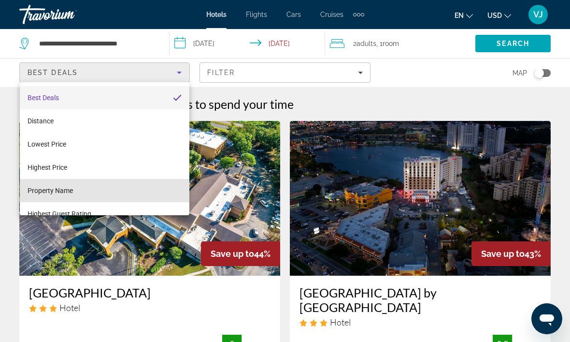
click at [72, 190] on span "Property Name" at bounding box center [50, 190] width 45 height 8
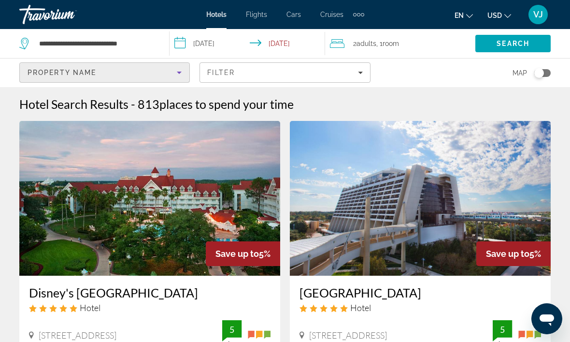
click at [284, 71] on div "Filter" at bounding box center [284, 73] width 155 height 8
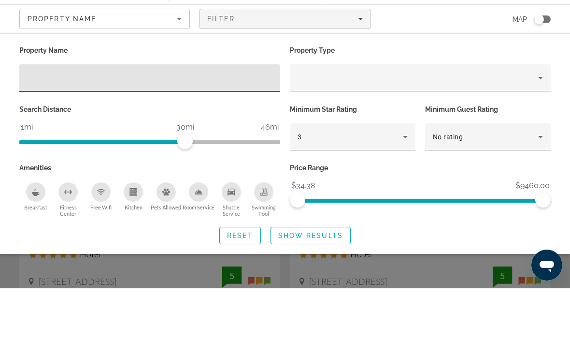
click at [113, 126] on input "Hotel Filters" at bounding box center [149, 132] width 245 height 12
type input "**********"
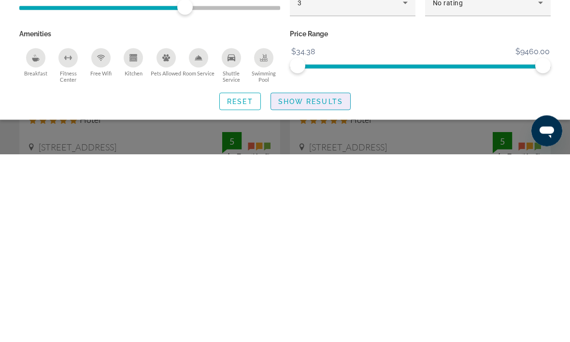
click at [326, 285] on span "Show Results" at bounding box center [310, 289] width 65 height 8
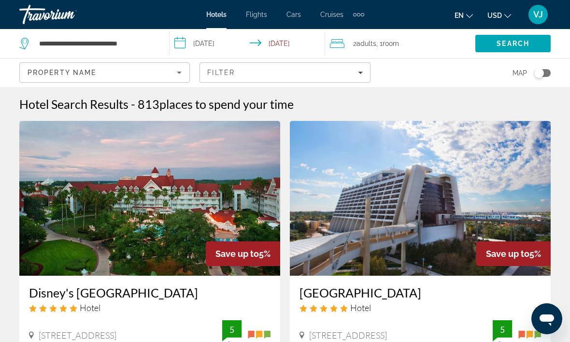
click at [308, 46] on input "**********" at bounding box center [249, 45] width 159 height 32
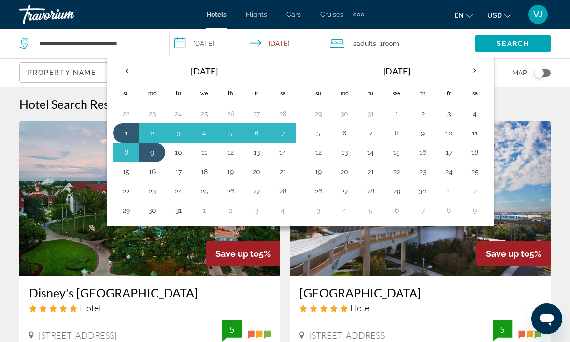
click at [157, 131] on button "2" at bounding box center [151, 133] width 15 height 14
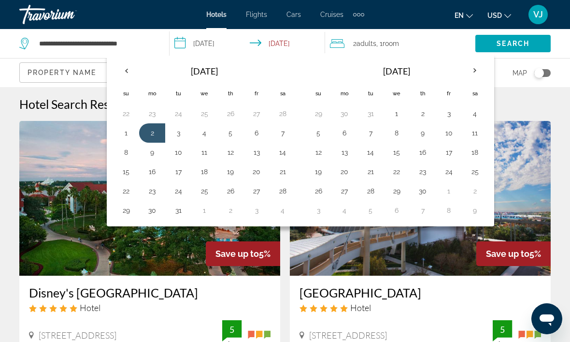
click at [129, 72] on th "Previous month" at bounding box center [126, 70] width 26 height 21
click at [210, 195] on button "25" at bounding box center [204, 191] width 15 height 14
type input "**********"
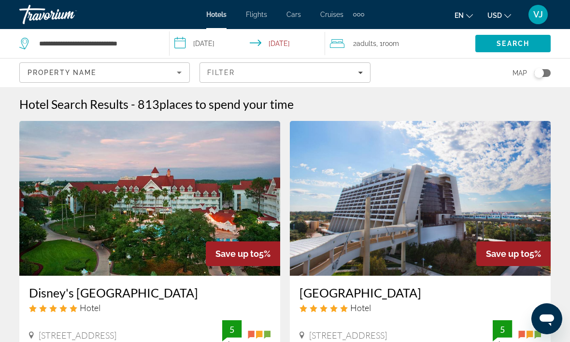
click at [302, 43] on input "**********" at bounding box center [249, 45] width 159 height 32
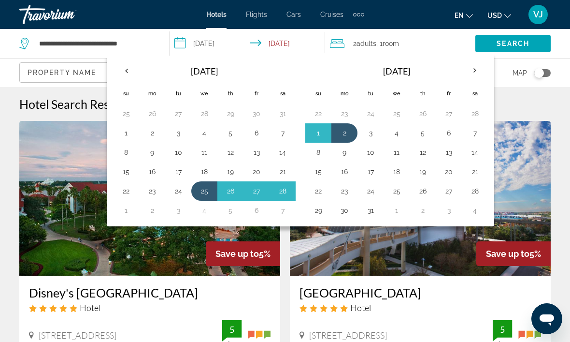
click at [347, 132] on button "2" at bounding box center [344, 133] width 15 height 14
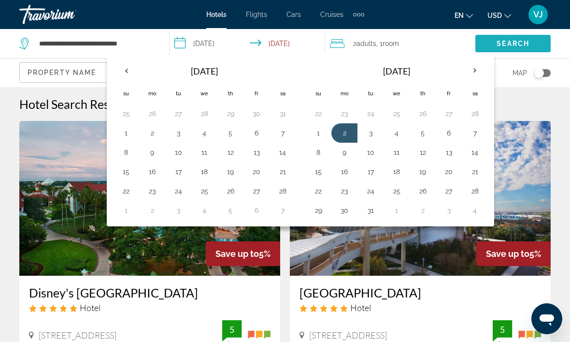
click at [518, 40] on span "Search" at bounding box center [513, 44] width 33 height 8
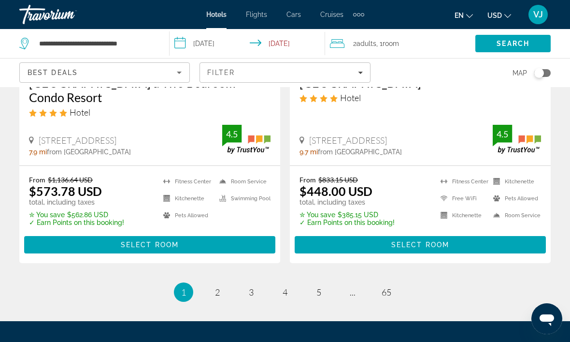
scroll to position [2114, 0]
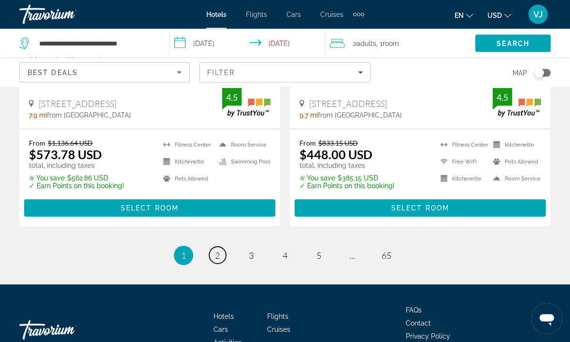
click at [217, 250] on span "2" at bounding box center [217, 255] width 5 height 11
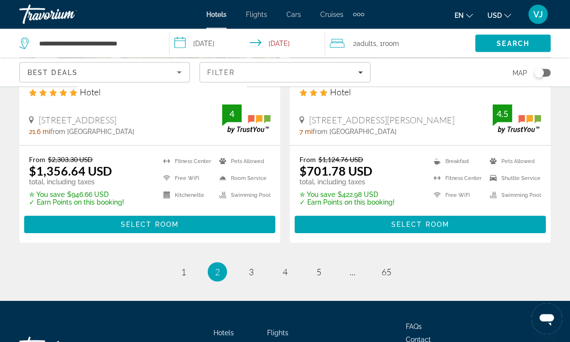
scroll to position [2040, 0]
click at [250, 277] on span "3" at bounding box center [251, 271] width 5 height 11
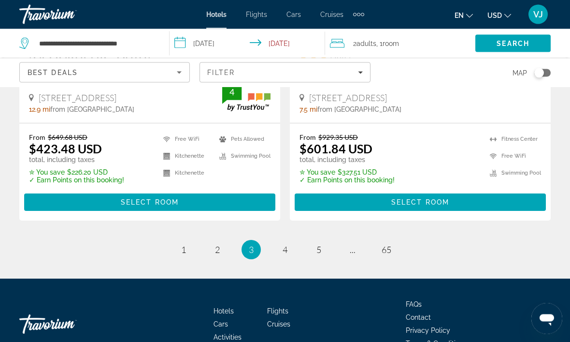
scroll to position [2103, 0]
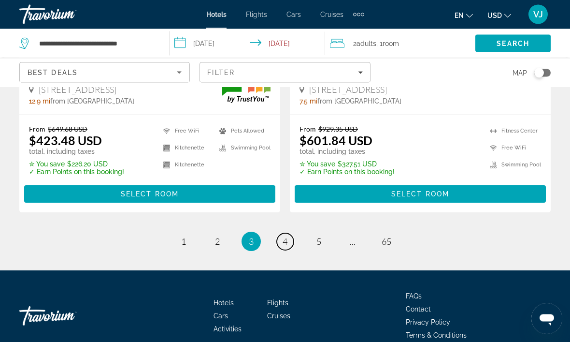
click at [286, 236] on span "4" at bounding box center [285, 241] width 5 height 11
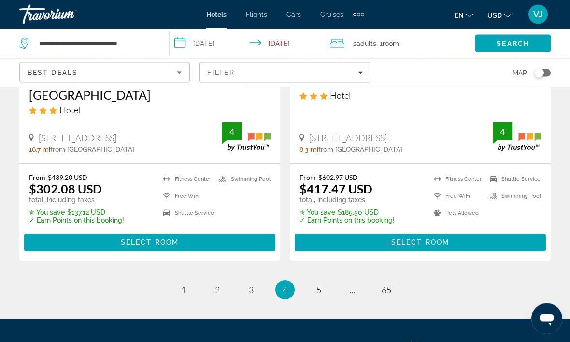
scroll to position [2080, 0]
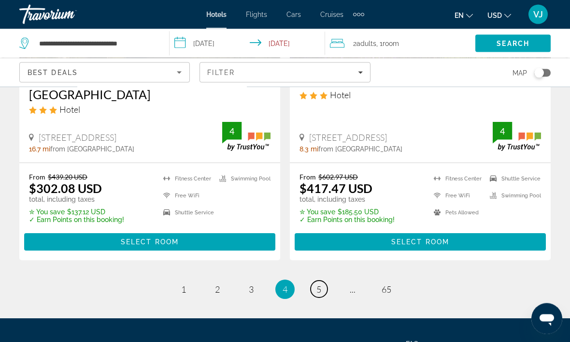
click at [315, 281] on link "page 5" at bounding box center [319, 289] width 17 height 17
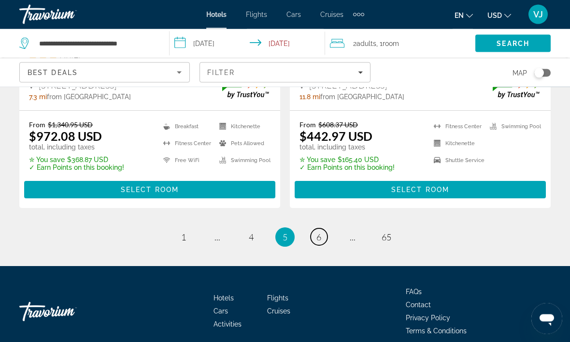
scroll to position [2127, 0]
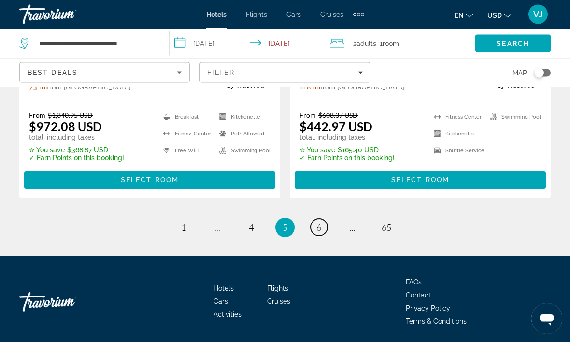
click at [324, 230] on link "page 6" at bounding box center [319, 227] width 17 height 17
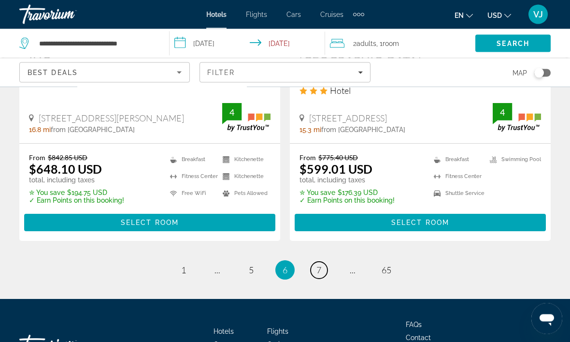
scroll to position [2046, 0]
click at [321, 264] on span "7" at bounding box center [318, 269] width 5 height 11
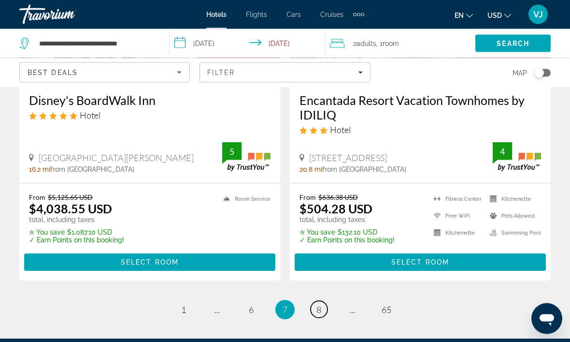
scroll to position [2046, 0]
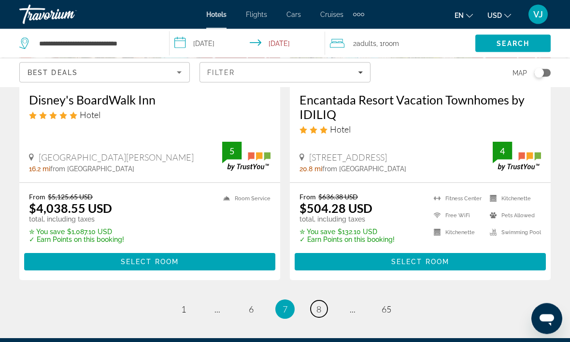
click at [316, 304] on span "8" at bounding box center [318, 309] width 5 height 11
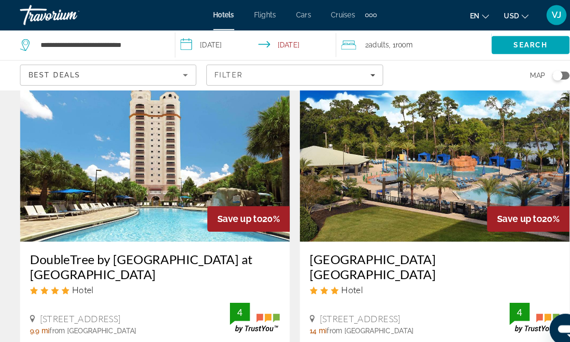
scroll to position [410, 0]
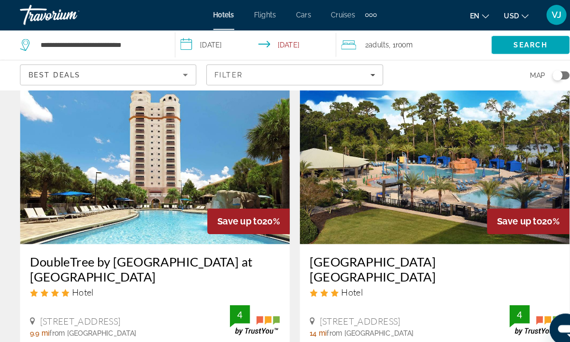
click at [186, 153] on img "Main content" at bounding box center [149, 158] width 261 height 155
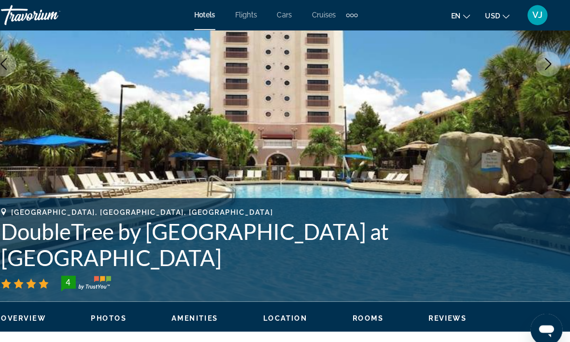
scroll to position [197, 0]
click at [460, 135] on img "Main content" at bounding box center [285, 61] width 570 height 459
click at [359, 310] on span "Rooms" at bounding box center [374, 307] width 30 height 8
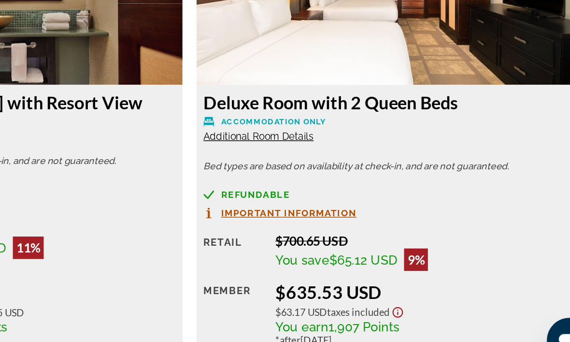
scroll to position [2518, 0]
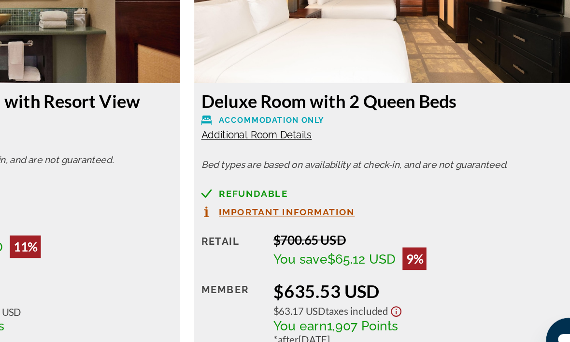
click at [307, 227] on span "Important Information" at bounding box center [353, 230] width 93 height 6
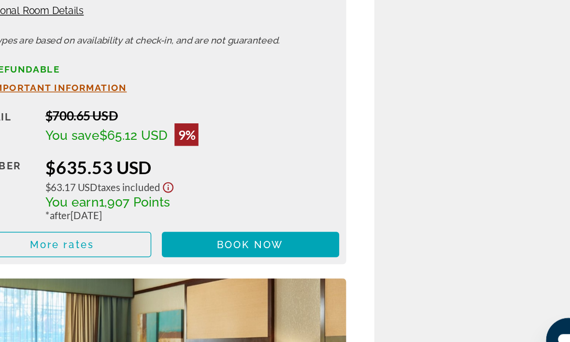
scroll to position [0, 0]
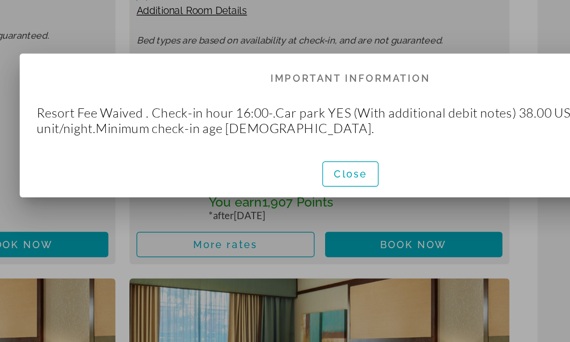
click at [273, 200] on span "Close" at bounding box center [284, 204] width 23 height 8
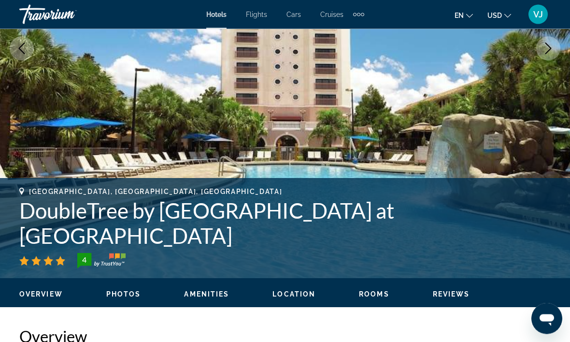
scroll to position [259, 0]
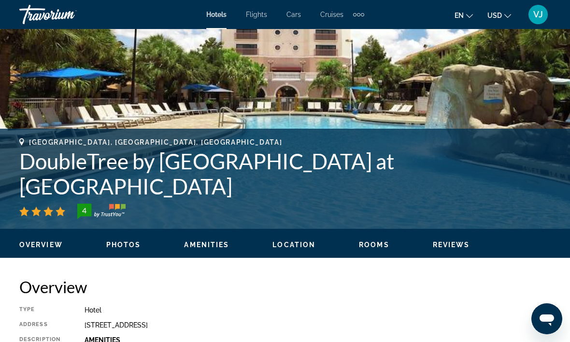
click at [134, 241] on span "Photos" at bounding box center [123, 245] width 35 height 8
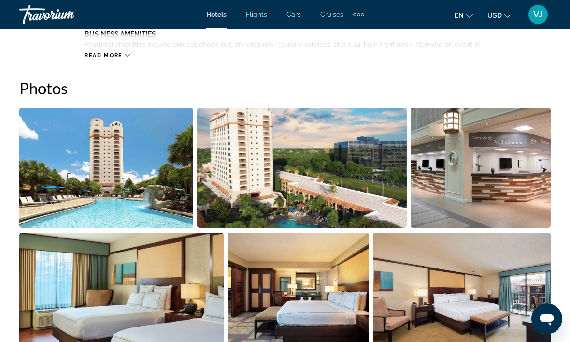
scroll to position [641, 0]
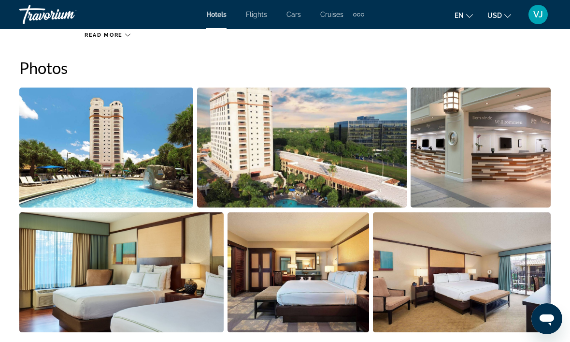
click at [493, 163] on img "Open full-screen image slider" at bounding box center [481, 147] width 140 height 120
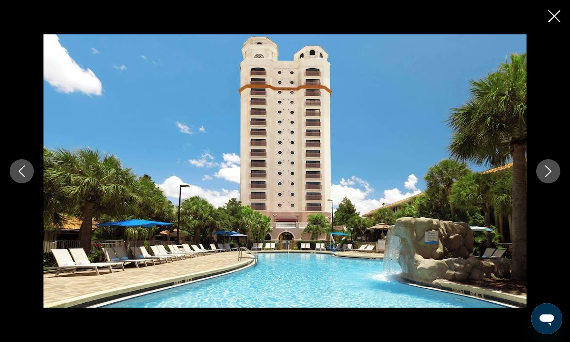
click at [543, 179] on button "Next image" at bounding box center [548, 171] width 24 height 24
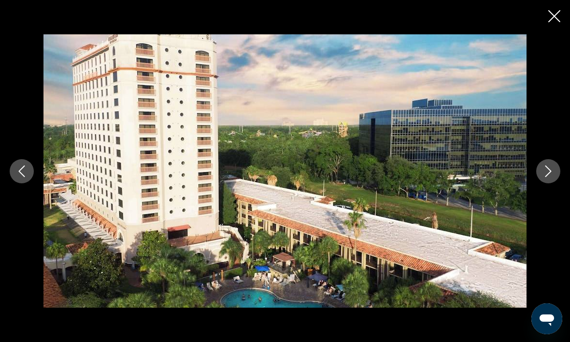
click at [545, 180] on button "Next image" at bounding box center [548, 171] width 24 height 24
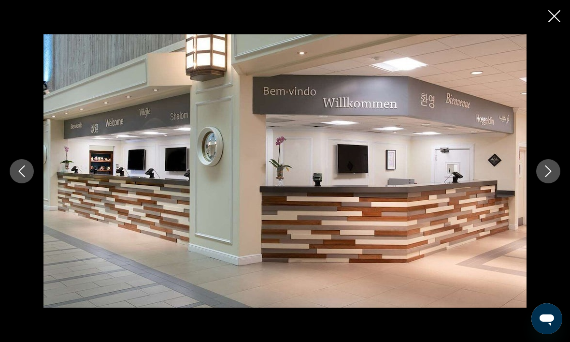
click at [550, 177] on icon "Next image" at bounding box center [548, 171] width 6 height 12
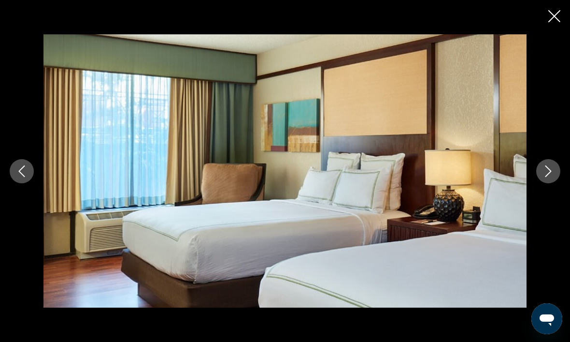
click at [546, 177] on icon "Next image" at bounding box center [548, 171] width 6 height 12
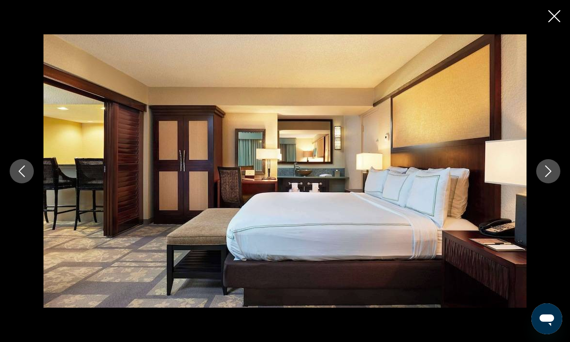
click at [544, 177] on icon "Next image" at bounding box center [548, 171] width 12 height 12
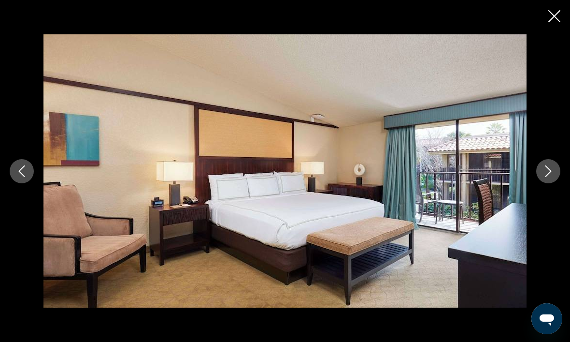
click at [546, 177] on icon "Next image" at bounding box center [548, 171] width 12 height 12
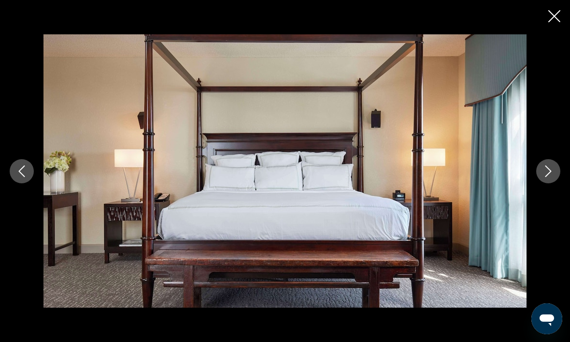
click at [542, 177] on icon "Next image" at bounding box center [548, 171] width 12 height 12
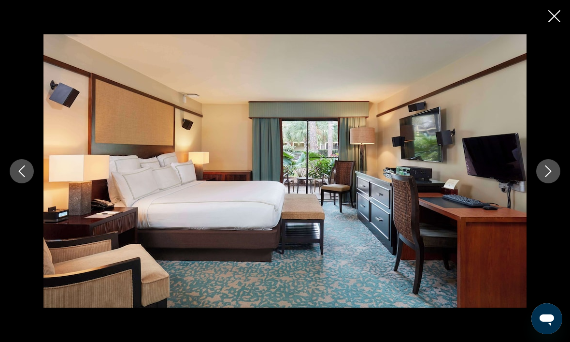
click at [548, 177] on icon "Next image" at bounding box center [548, 171] width 6 height 12
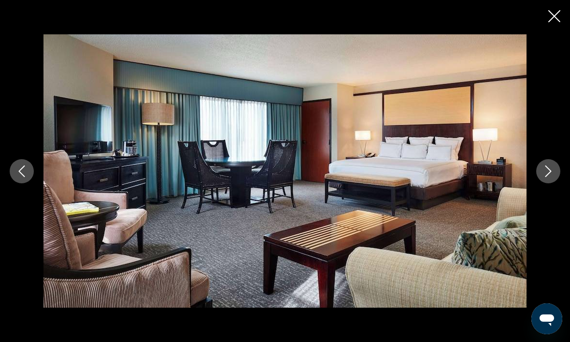
click at [545, 177] on icon "Next image" at bounding box center [548, 171] width 12 height 12
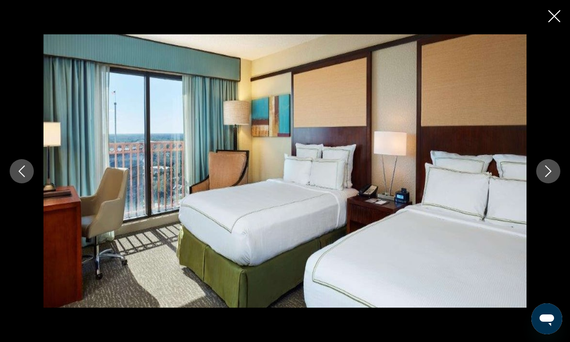
click at [545, 177] on icon "Next image" at bounding box center [548, 171] width 12 height 12
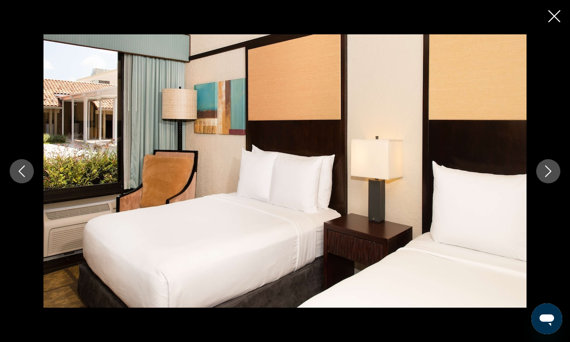
click at [548, 177] on icon "Next image" at bounding box center [548, 171] width 12 height 12
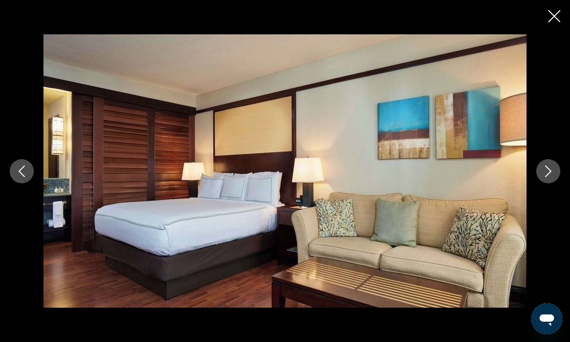
click at [553, 177] on icon "Next image" at bounding box center [548, 171] width 12 height 12
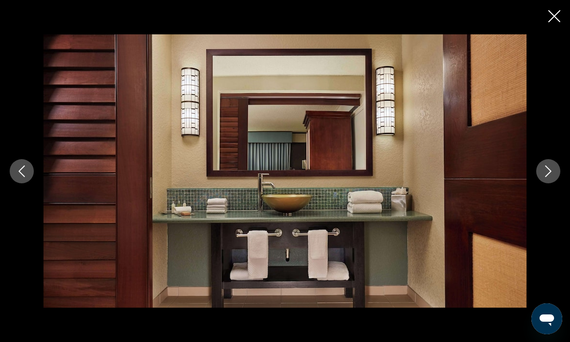
click at [544, 177] on icon "Next image" at bounding box center [548, 171] width 12 height 12
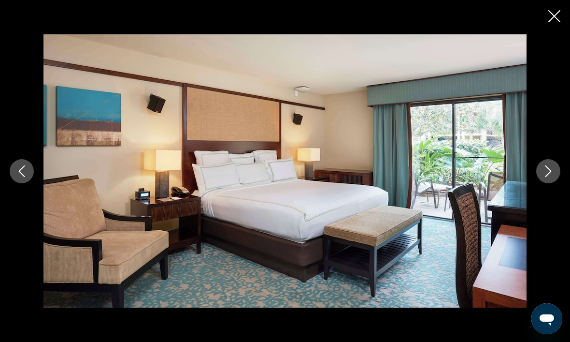
click at [544, 177] on icon "Next image" at bounding box center [548, 171] width 12 height 12
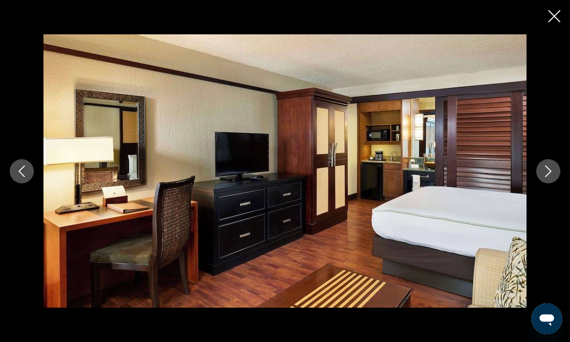
scroll to position [637, 0]
click at [546, 177] on icon "Next image" at bounding box center [548, 171] width 12 height 12
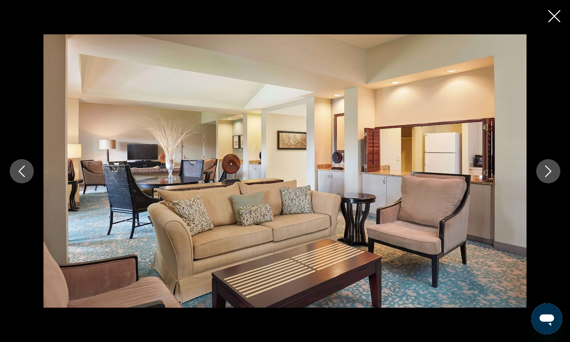
click at [542, 183] on button "Next image" at bounding box center [548, 171] width 24 height 24
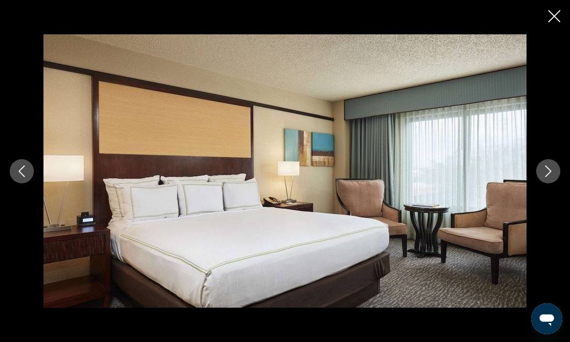
click at [544, 177] on icon "Next image" at bounding box center [548, 171] width 12 height 12
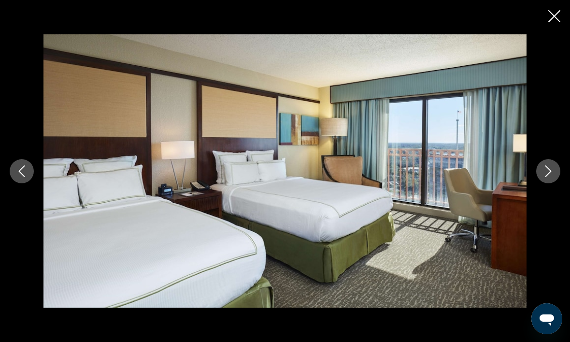
click at [547, 177] on icon "Next image" at bounding box center [548, 171] width 12 height 12
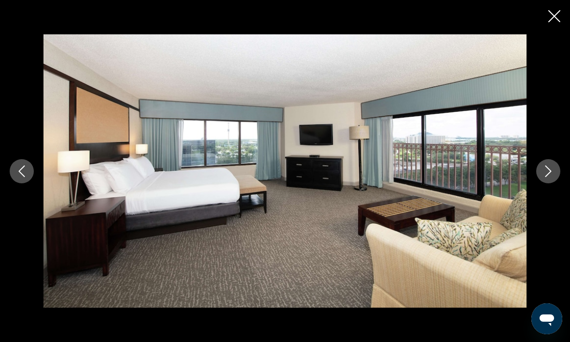
click at [541, 183] on button "Next image" at bounding box center [548, 171] width 24 height 24
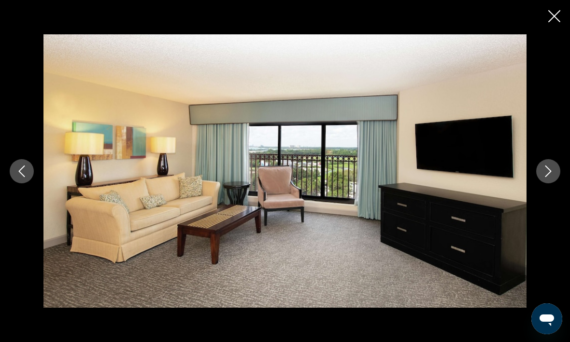
click at [540, 183] on button "Next image" at bounding box center [548, 171] width 24 height 24
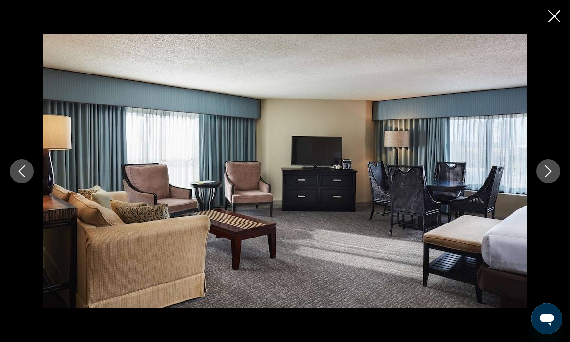
click at [542, 183] on button "Next image" at bounding box center [548, 171] width 24 height 24
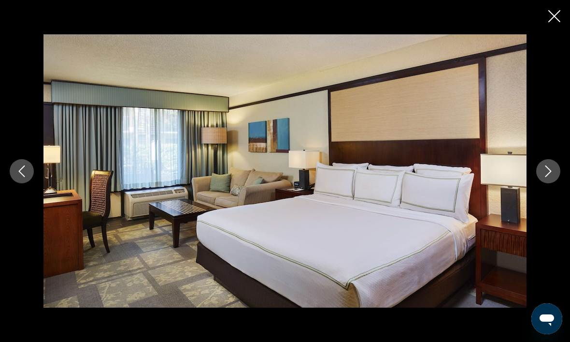
click at [543, 177] on icon "Next image" at bounding box center [548, 171] width 12 height 12
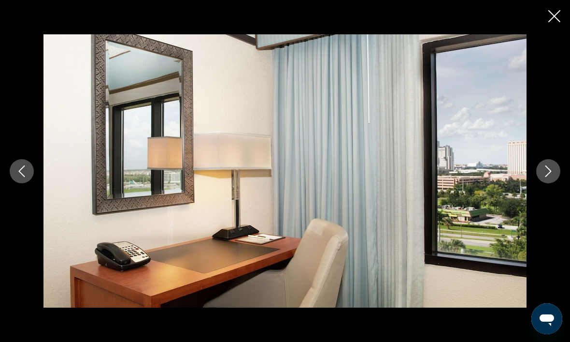
click at [543, 177] on icon "Next image" at bounding box center [548, 171] width 12 height 12
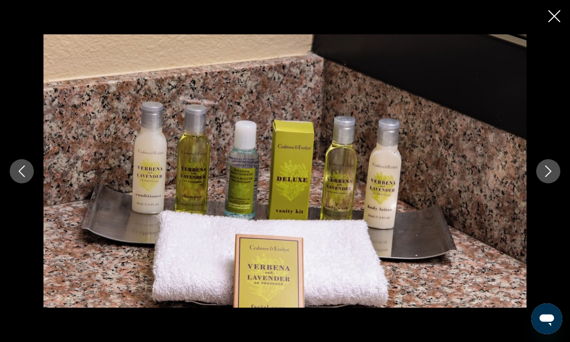
click at [552, 183] on button "Next image" at bounding box center [548, 171] width 24 height 24
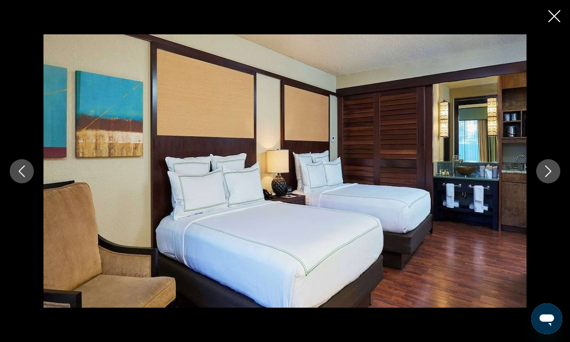
click at [549, 177] on icon "Next image" at bounding box center [548, 171] width 6 height 12
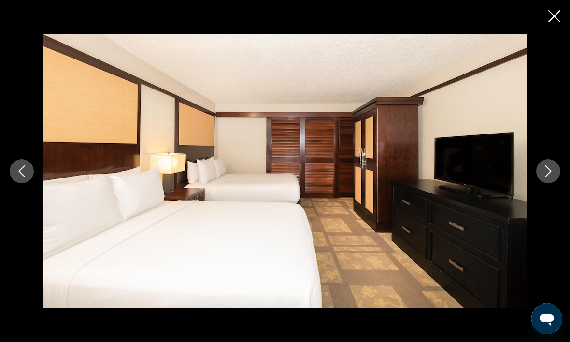
click at [550, 177] on icon "Next image" at bounding box center [548, 171] width 6 height 12
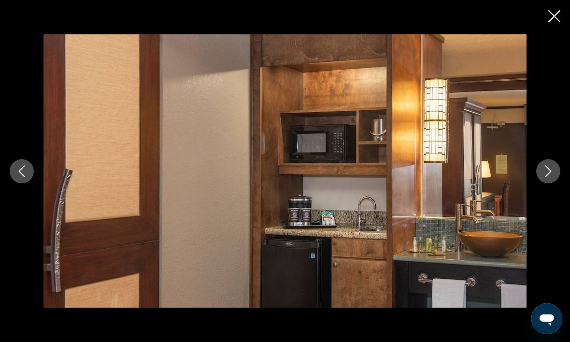
click at [556, 183] on button "Next image" at bounding box center [548, 171] width 24 height 24
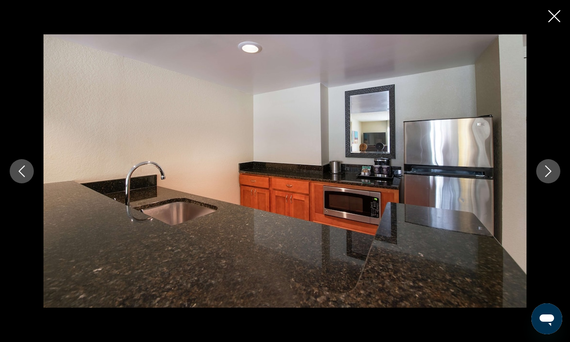
click at [549, 177] on icon "Next image" at bounding box center [548, 171] width 12 height 12
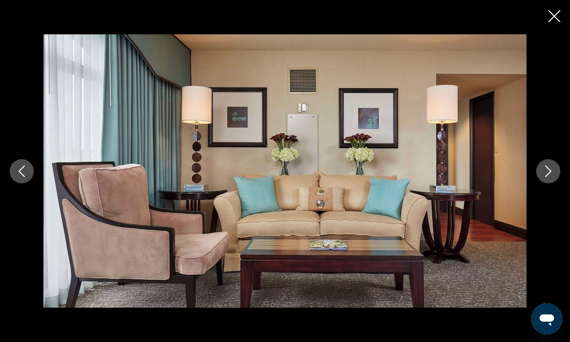
click at [536, 183] on button "Next image" at bounding box center [548, 171] width 24 height 24
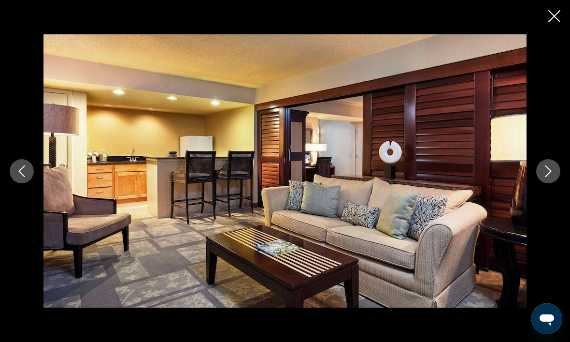
click at [538, 183] on button "Next image" at bounding box center [548, 171] width 24 height 24
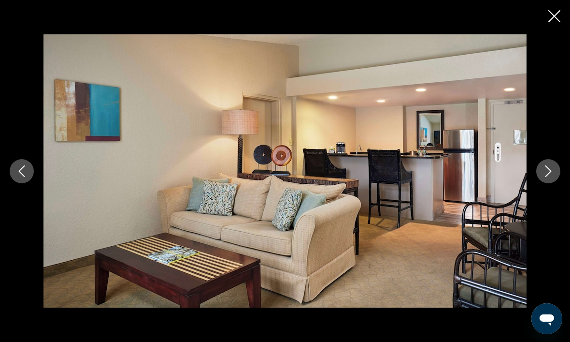
click at [542, 177] on icon "Next image" at bounding box center [548, 171] width 12 height 12
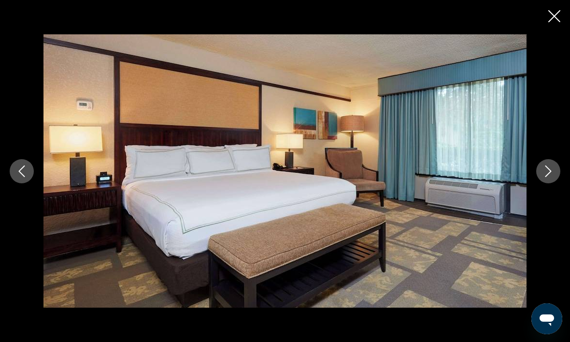
click at [545, 177] on icon "Next image" at bounding box center [548, 171] width 12 height 12
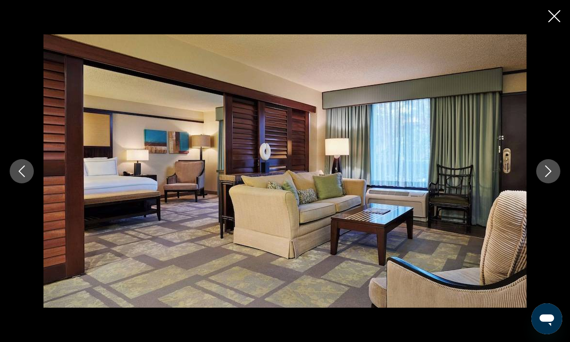
click at [544, 177] on icon "Next image" at bounding box center [548, 171] width 12 height 12
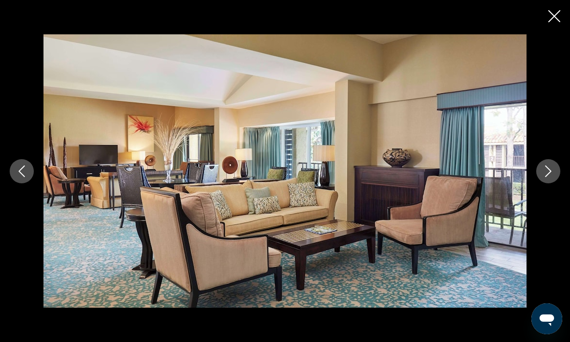
click at [545, 177] on icon "Next image" at bounding box center [548, 171] width 12 height 12
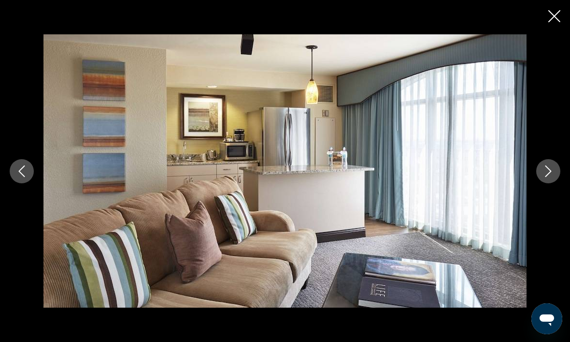
click at [546, 183] on button "Next image" at bounding box center [548, 171] width 24 height 24
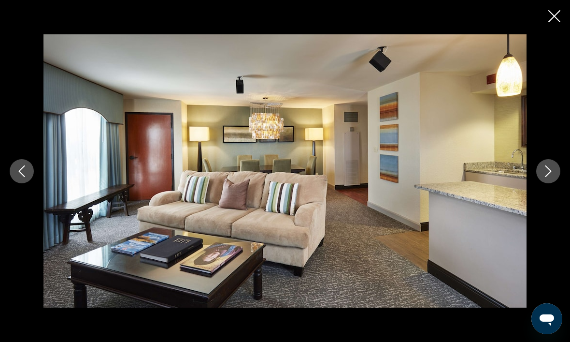
click at [541, 183] on button "Next image" at bounding box center [548, 171] width 24 height 24
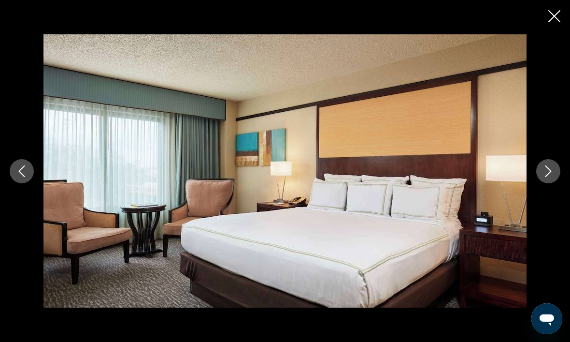
click at [545, 177] on icon "Next image" at bounding box center [548, 171] width 12 height 12
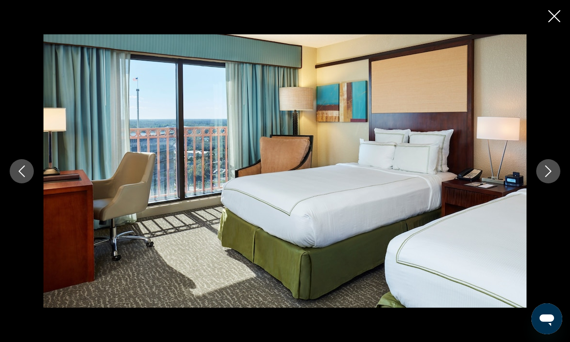
click at [547, 177] on icon "Next image" at bounding box center [548, 171] width 12 height 12
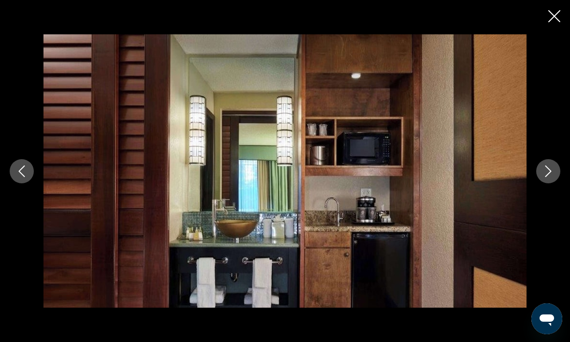
click at [545, 177] on icon "Next image" at bounding box center [548, 171] width 12 height 12
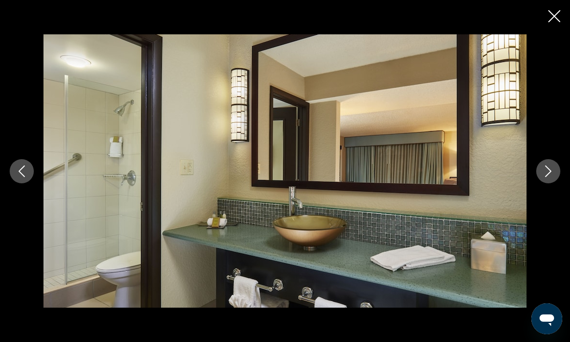
click at [546, 177] on icon "Next image" at bounding box center [548, 171] width 12 height 12
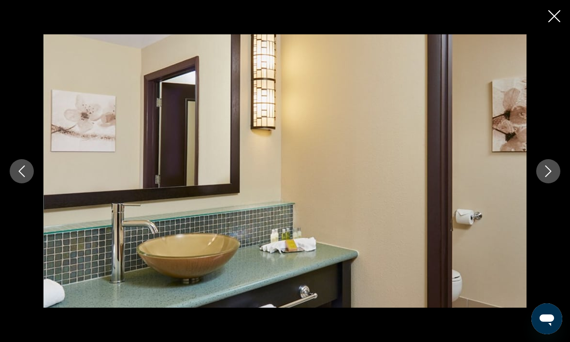
click at [541, 183] on button "Next image" at bounding box center [548, 171] width 24 height 24
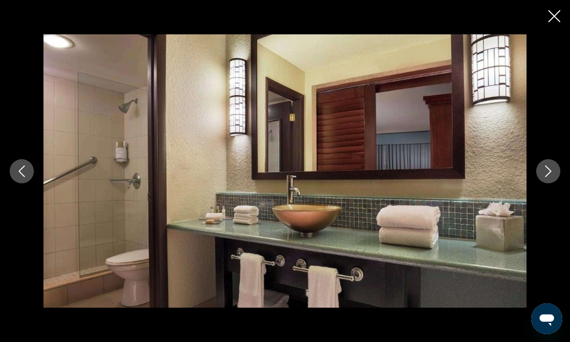
click at [545, 177] on icon "Next image" at bounding box center [548, 171] width 12 height 12
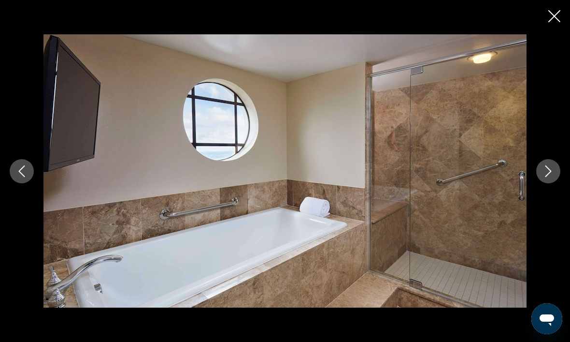
click at [543, 177] on icon "Next image" at bounding box center [548, 171] width 12 height 12
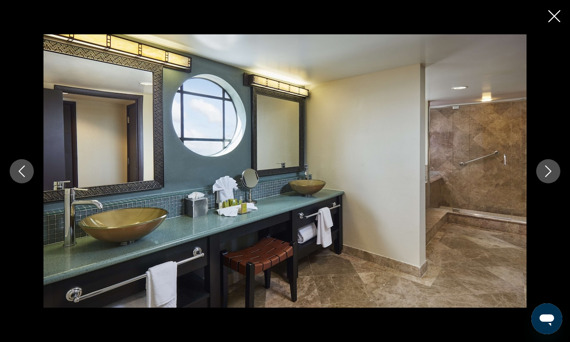
click at [549, 177] on icon "Next image" at bounding box center [548, 171] width 12 height 12
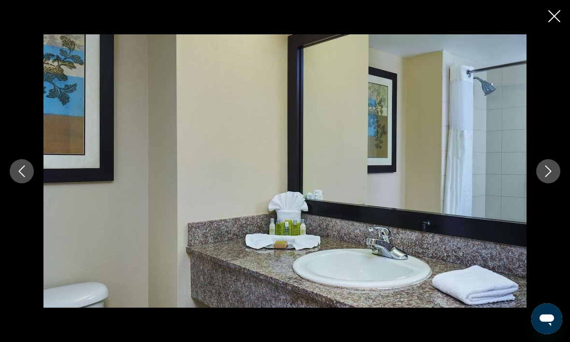
click at [547, 183] on button "Next image" at bounding box center [548, 171] width 24 height 24
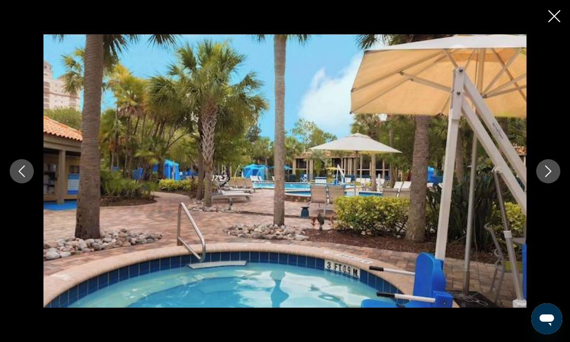
click at [550, 177] on icon "Next image" at bounding box center [548, 171] width 12 height 12
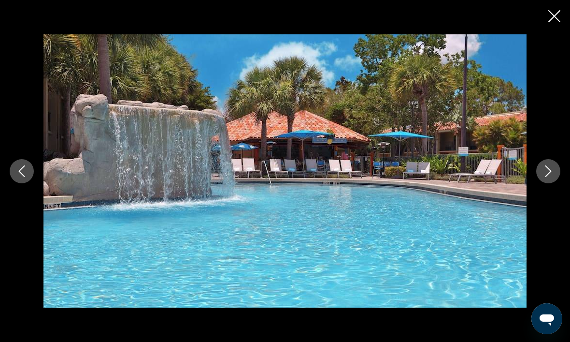
click at [547, 177] on icon "Next image" at bounding box center [548, 171] width 12 height 12
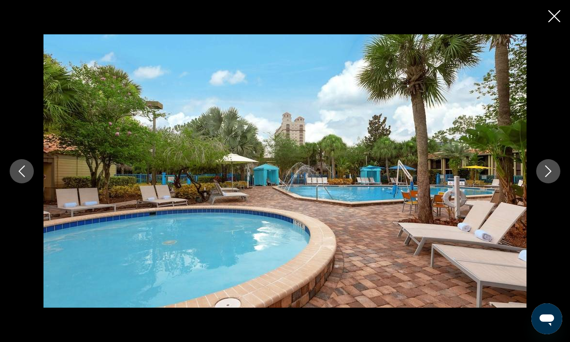
click at [545, 177] on icon "Next image" at bounding box center [548, 171] width 12 height 12
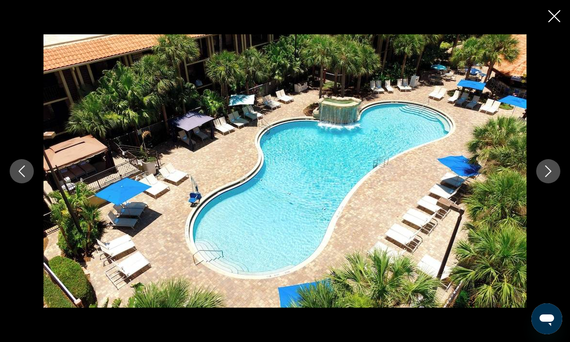
click at [545, 177] on icon "Next image" at bounding box center [548, 171] width 12 height 12
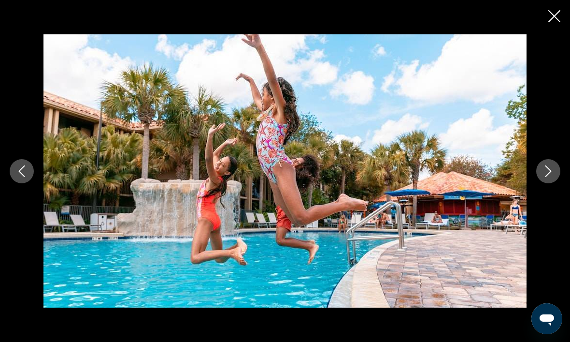
click at [547, 177] on icon "Next image" at bounding box center [548, 171] width 12 height 12
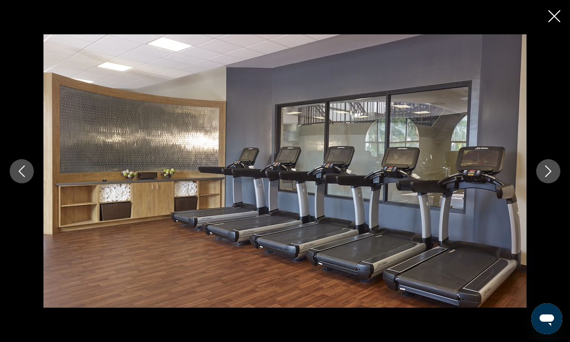
click at [549, 177] on icon "Next image" at bounding box center [548, 171] width 6 height 12
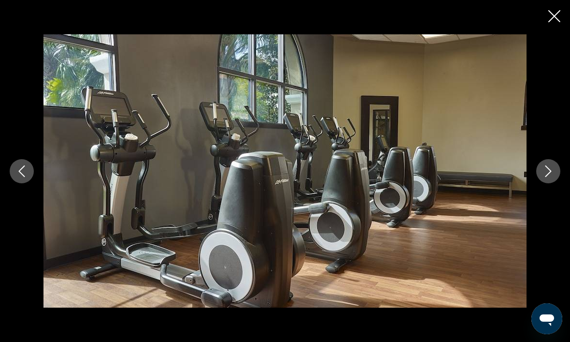
click at [549, 177] on icon "Next image" at bounding box center [548, 171] width 12 height 12
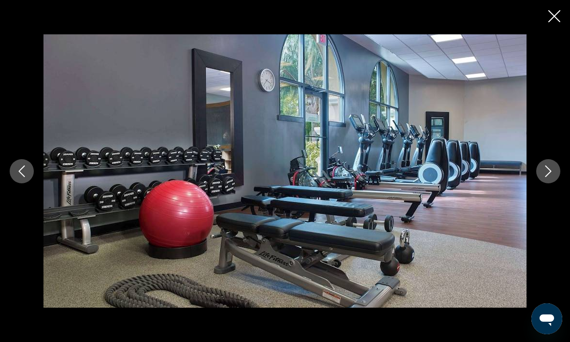
click at [545, 180] on button "Next image" at bounding box center [548, 171] width 24 height 24
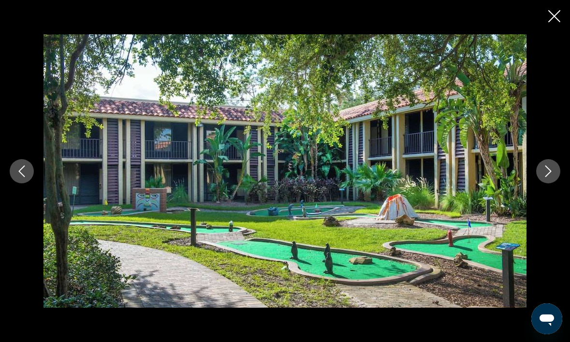
click at [554, 183] on button "Next image" at bounding box center [548, 171] width 24 height 24
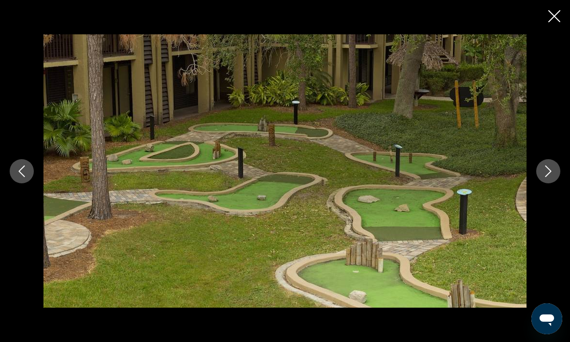
click at [552, 177] on icon "Next image" at bounding box center [548, 171] width 12 height 12
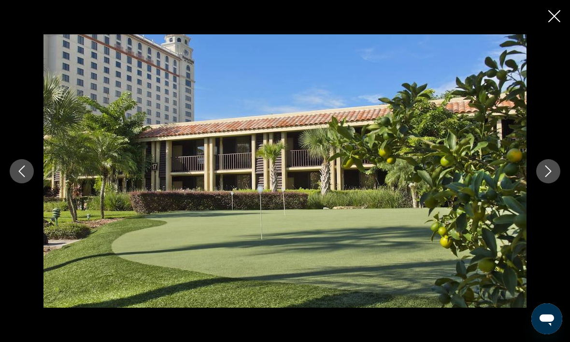
click at [553, 183] on button "Next image" at bounding box center [548, 171] width 24 height 24
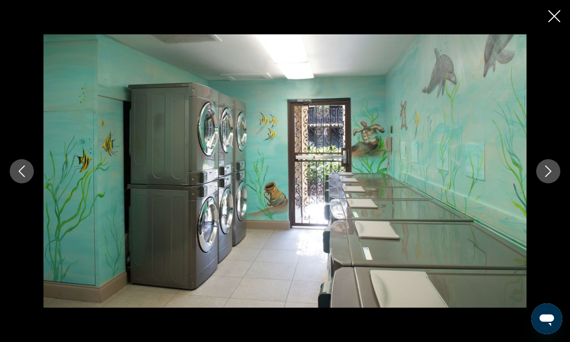
click at [551, 177] on icon "Next image" at bounding box center [548, 171] width 12 height 12
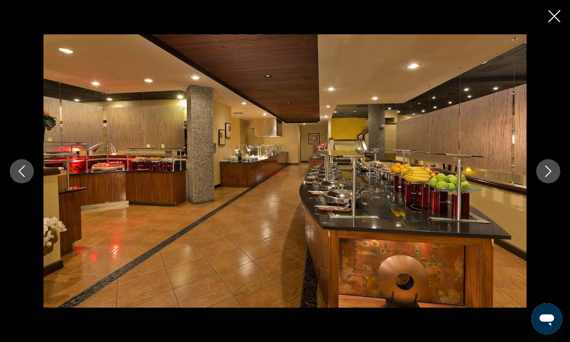
click at [550, 177] on icon "Next image" at bounding box center [548, 171] width 12 height 12
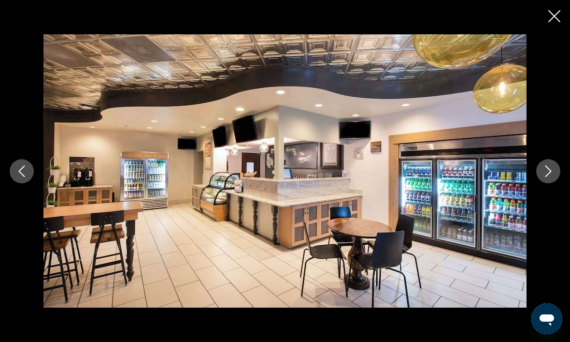
click at [548, 183] on button "Next image" at bounding box center [548, 171] width 24 height 24
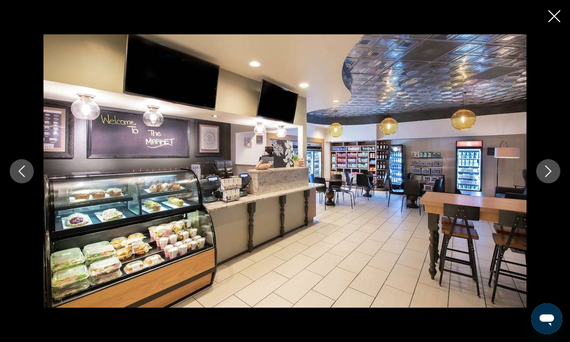
click at [555, 183] on button "Next image" at bounding box center [548, 171] width 24 height 24
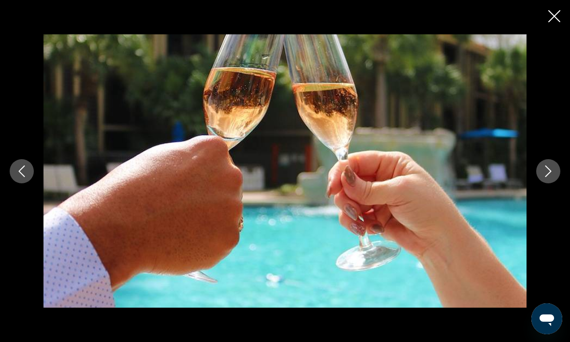
click at [551, 183] on button "Next image" at bounding box center [548, 171] width 24 height 24
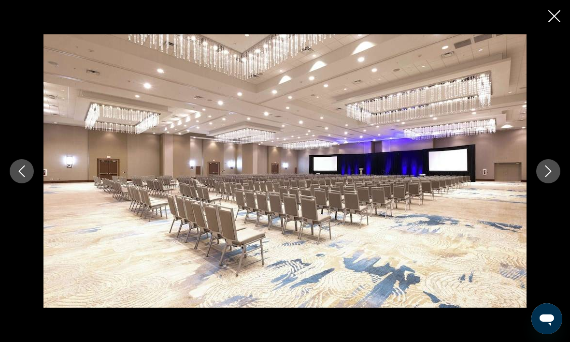
click at [548, 183] on button "Next image" at bounding box center [548, 171] width 24 height 24
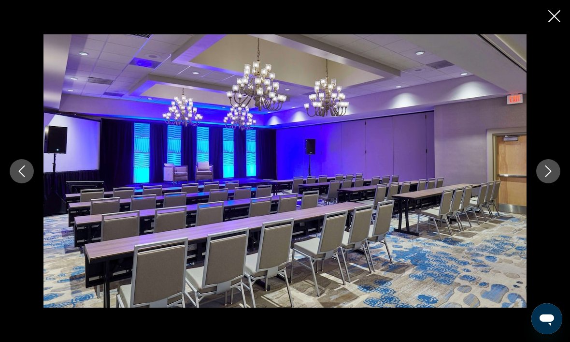
click at [540, 183] on button "Next image" at bounding box center [548, 171] width 24 height 24
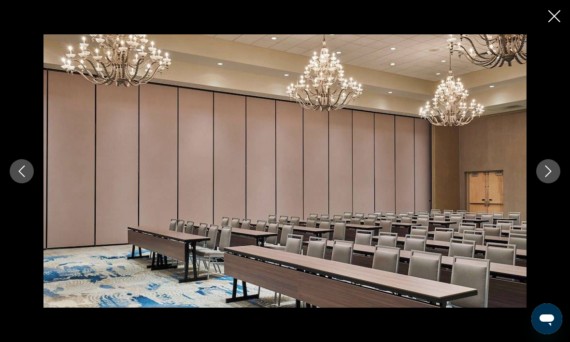
click at [544, 183] on button "Next image" at bounding box center [548, 171] width 24 height 24
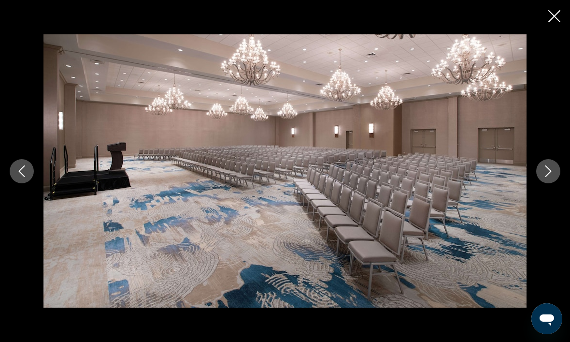
click at [547, 183] on button "Next image" at bounding box center [548, 171] width 24 height 24
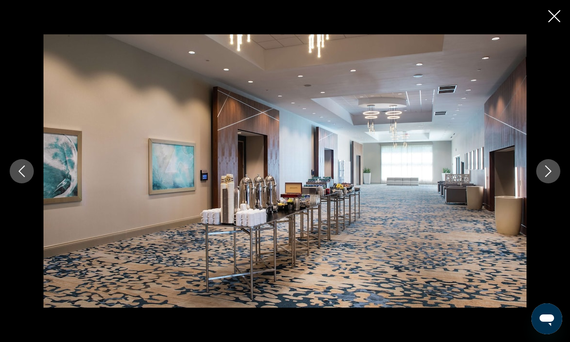
click at [549, 177] on icon "Next image" at bounding box center [548, 171] width 12 height 12
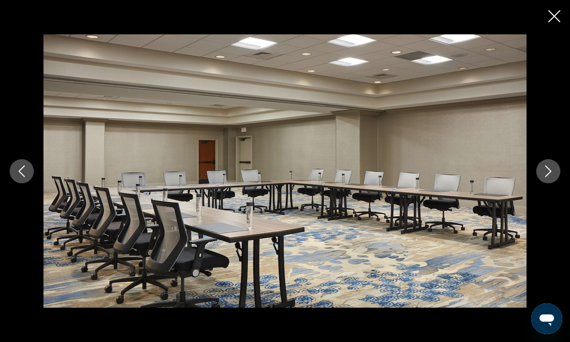
click at [540, 183] on button "Next image" at bounding box center [548, 171] width 24 height 24
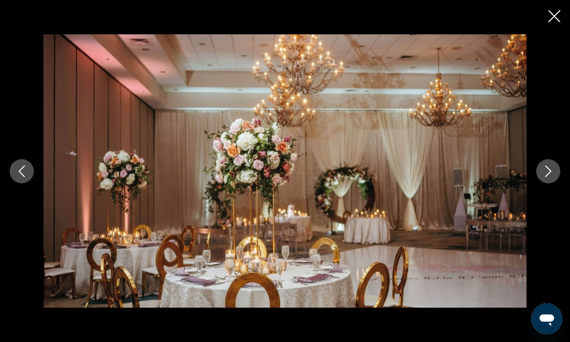
click at [549, 183] on button "Next image" at bounding box center [548, 171] width 24 height 24
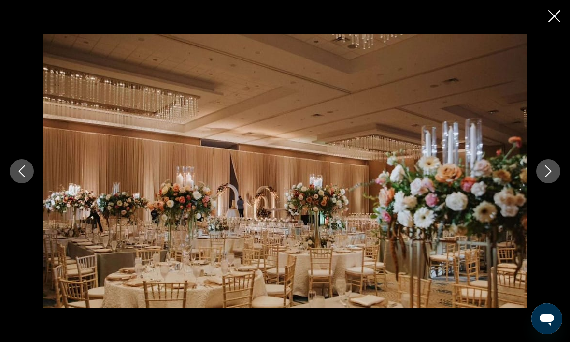
click at [538, 183] on button "Next image" at bounding box center [548, 171] width 24 height 24
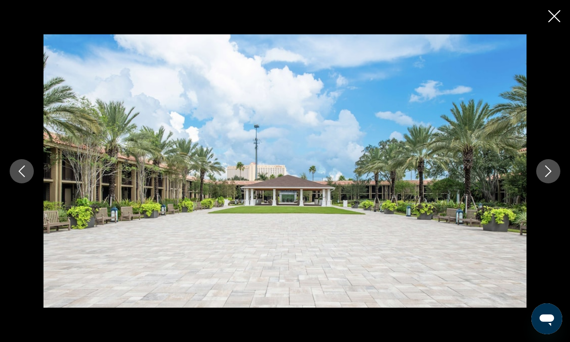
click at [546, 177] on icon "Next image" at bounding box center [548, 171] width 12 height 12
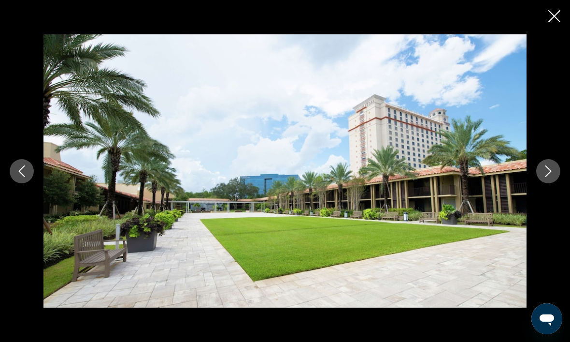
click at [539, 183] on button "Next image" at bounding box center [548, 171] width 24 height 24
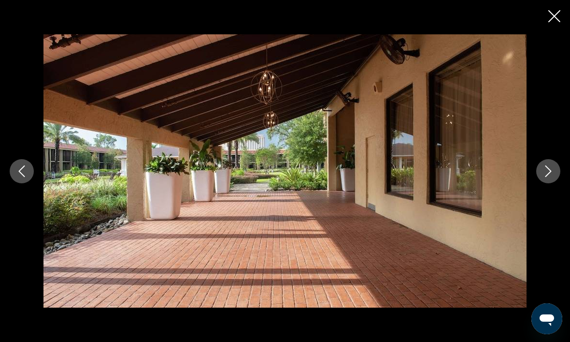
click at [540, 183] on button "Next image" at bounding box center [548, 171] width 24 height 24
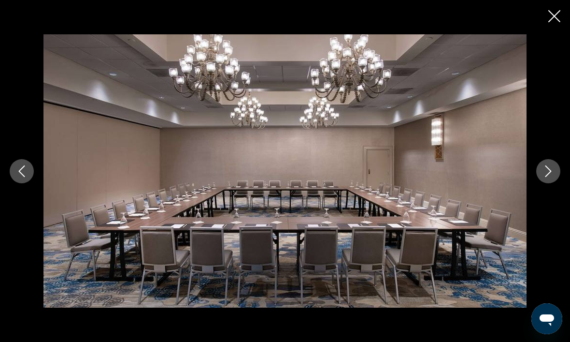
click at [540, 183] on button "Next image" at bounding box center [548, 171] width 24 height 24
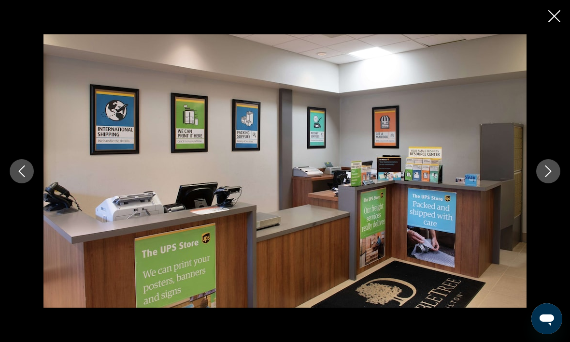
click at [544, 177] on icon "Next image" at bounding box center [548, 171] width 12 height 12
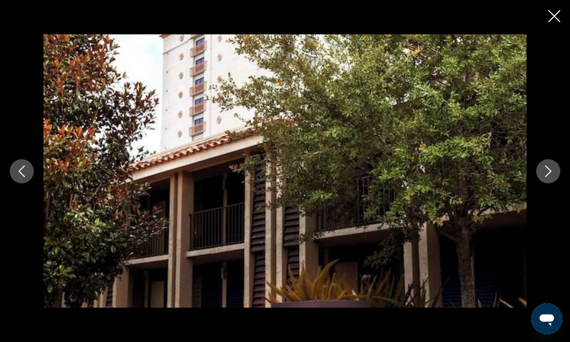
click at [547, 177] on icon "Next image" at bounding box center [548, 171] width 12 height 12
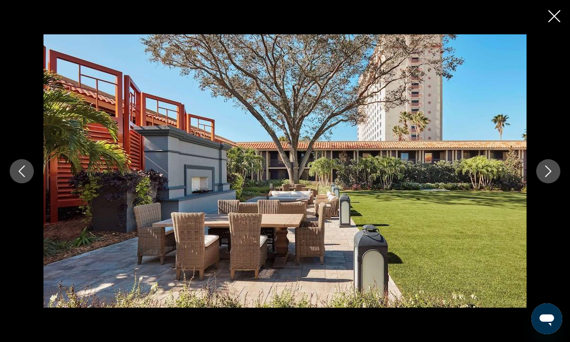
click at [545, 177] on icon "Next image" at bounding box center [548, 171] width 12 height 12
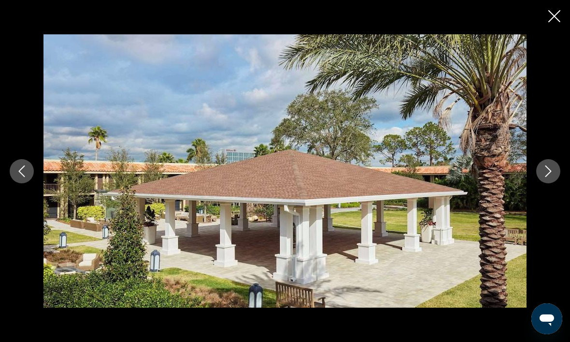
click at [544, 177] on icon "Next image" at bounding box center [548, 171] width 12 height 12
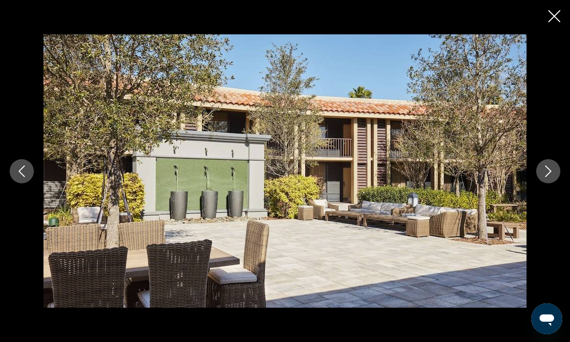
click at [543, 177] on icon "Next image" at bounding box center [548, 171] width 12 height 12
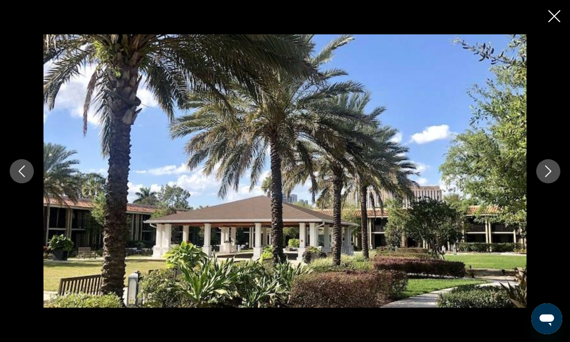
click at [544, 177] on icon "Next image" at bounding box center [548, 171] width 12 height 12
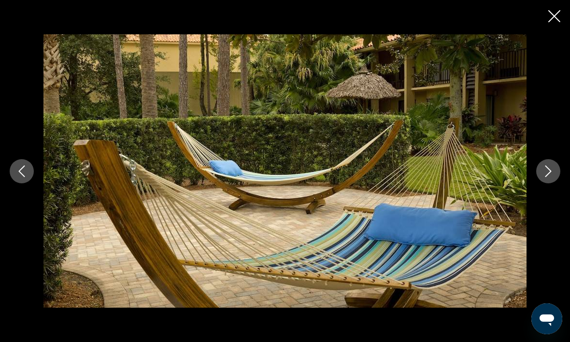
click at [548, 177] on icon "Next image" at bounding box center [548, 171] width 12 height 12
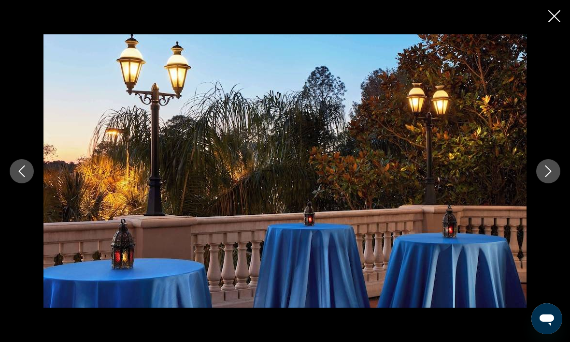
click at [549, 177] on icon "Next image" at bounding box center [548, 171] width 12 height 12
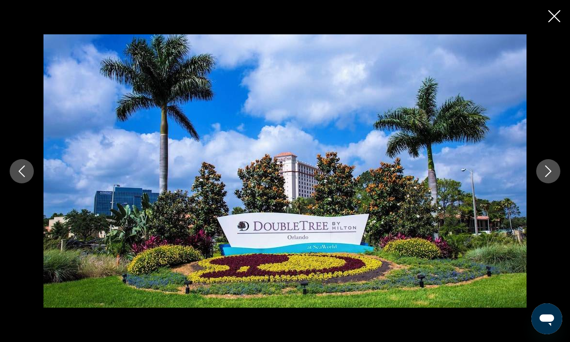
click at [552, 177] on icon "Next image" at bounding box center [548, 171] width 12 height 12
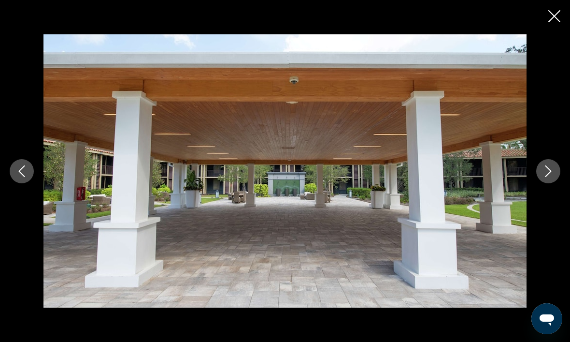
click at [549, 183] on button "Next image" at bounding box center [548, 171] width 24 height 24
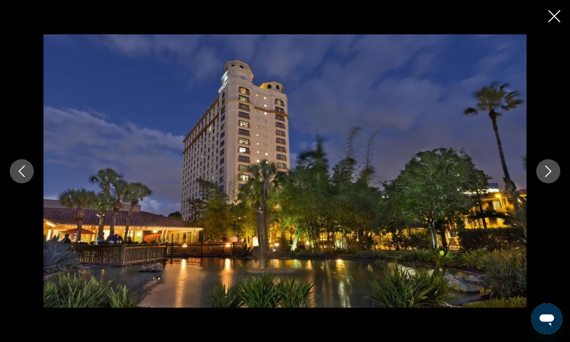
click at [551, 183] on button "Next image" at bounding box center [548, 171] width 24 height 24
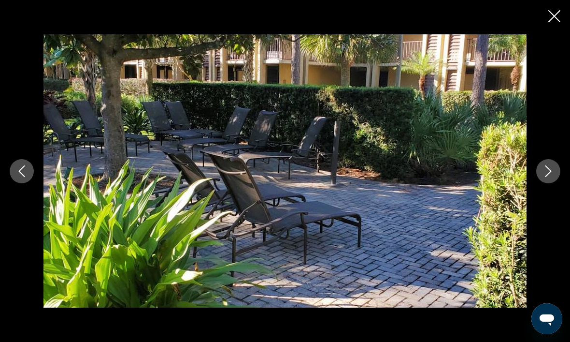
click at [555, 183] on button "Next image" at bounding box center [548, 171] width 24 height 24
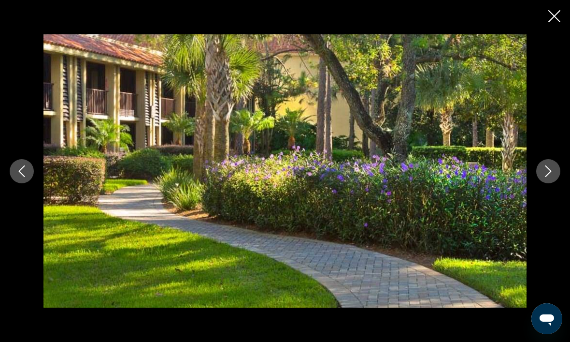
click at [552, 177] on icon "Next image" at bounding box center [548, 171] width 12 height 12
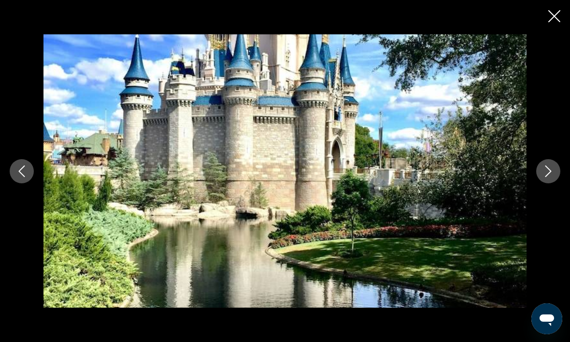
click at [548, 177] on icon "Next image" at bounding box center [548, 171] width 12 height 12
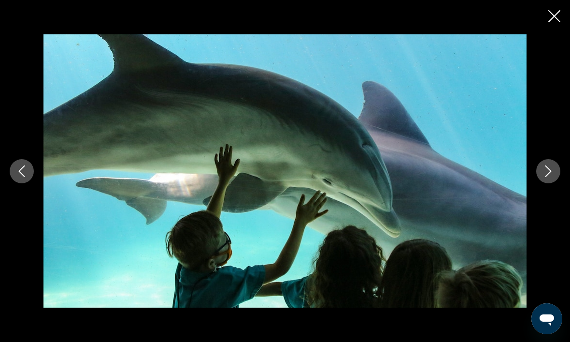
click at [544, 177] on icon "Next image" at bounding box center [548, 171] width 12 height 12
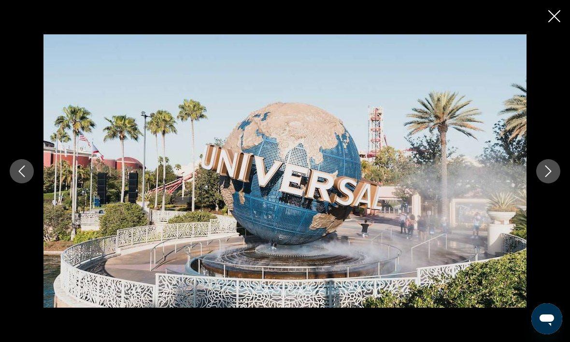
click at [549, 177] on icon "Next image" at bounding box center [548, 171] width 12 height 12
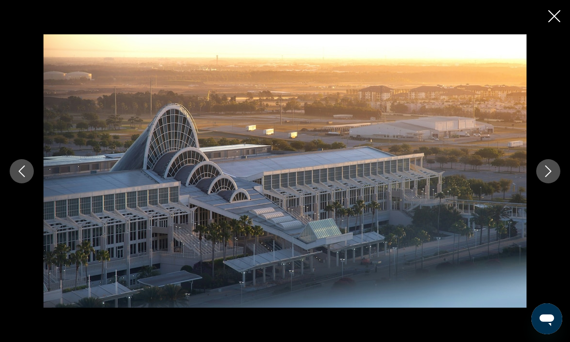
click at [544, 177] on icon "Next image" at bounding box center [548, 171] width 12 height 12
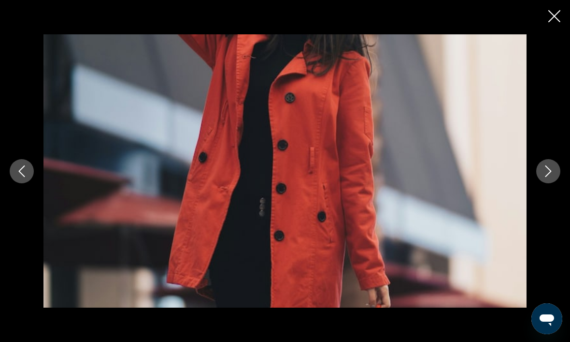
click at [548, 177] on icon "Next image" at bounding box center [548, 171] width 6 height 12
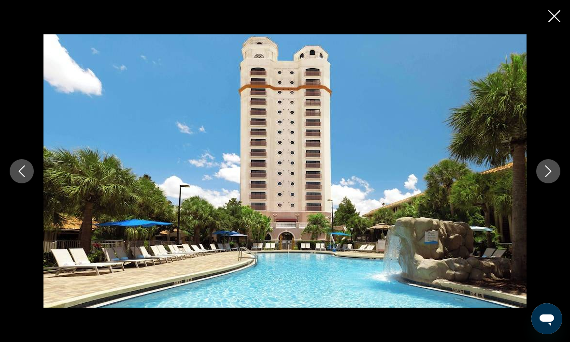
click at [549, 177] on icon "Next image" at bounding box center [548, 171] width 12 height 12
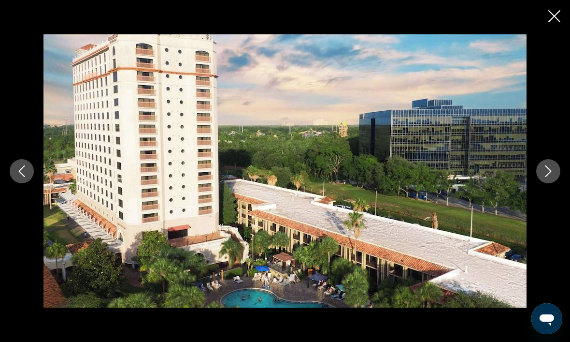
click at [549, 183] on button "Next image" at bounding box center [548, 171] width 24 height 24
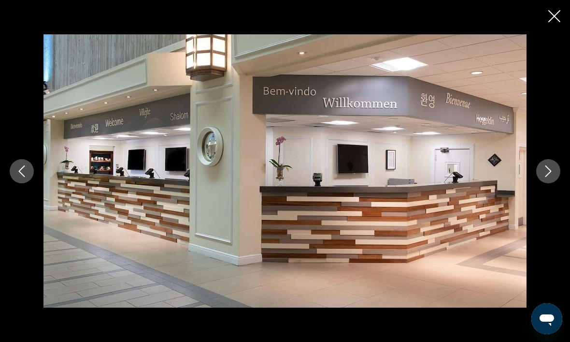
click at [553, 183] on button "Next image" at bounding box center [548, 171] width 24 height 24
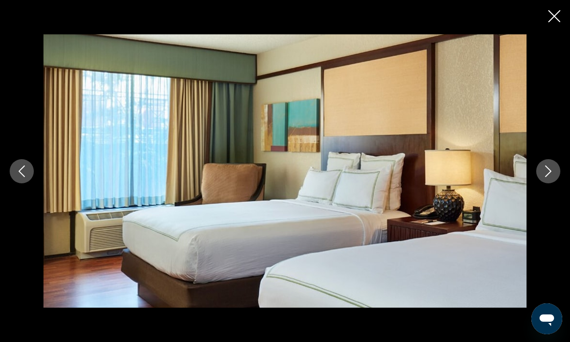
click at [550, 183] on button "Next image" at bounding box center [548, 171] width 24 height 24
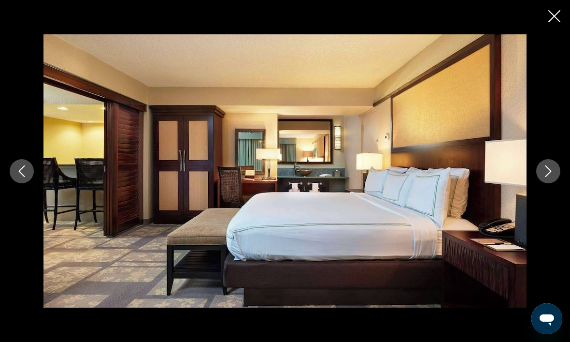
click at [552, 183] on button "Next image" at bounding box center [548, 171] width 24 height 24
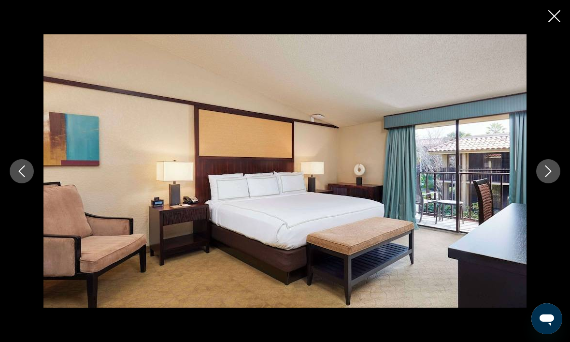
click at [555, 183] on button "Next image" at bounding box center [548, 171] width 24 height 24
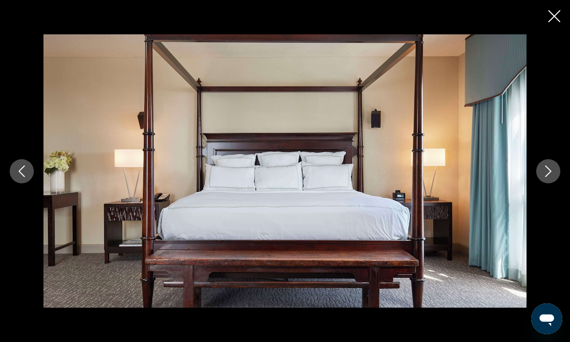
click at [550, 183] on button "Next image" at bounding box center [548, 171] width 24 height 24
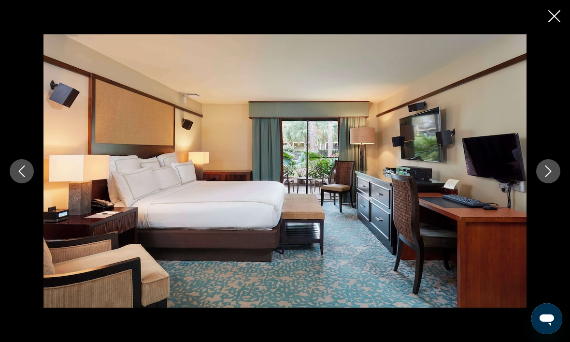
click at [548, 183] on button "Next image" at bounding box center [548, 171] width 24 height 24
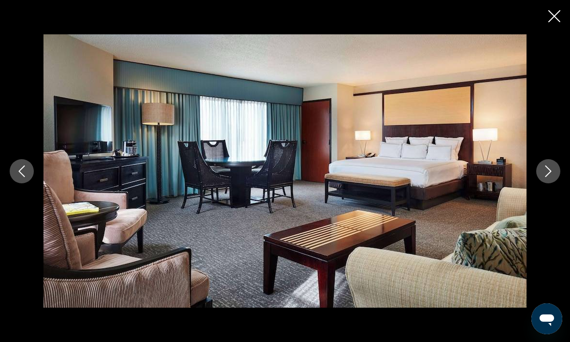
click at [545, 183] on button "Next image" at bounding box center [548, 171] width 24 height 24
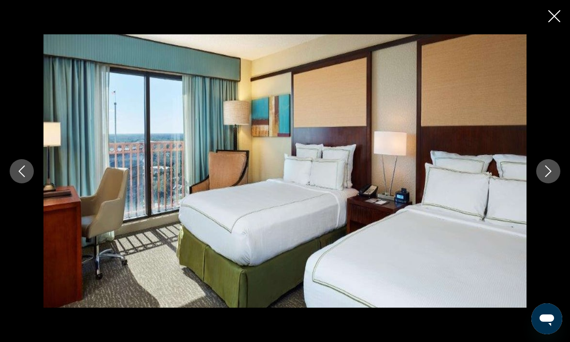
click at [545, 183] on button "Next image" at bounding box center [548, 171] width 24 height 24
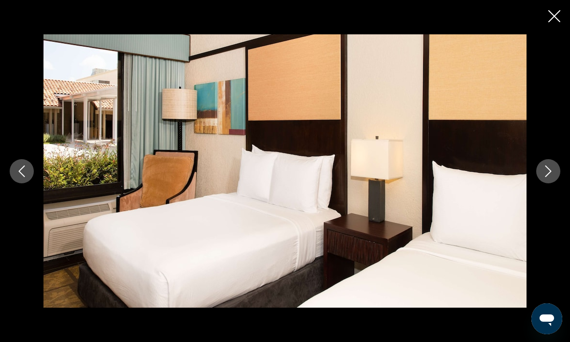
click at [552, 183] on button "Next image" at bounding box center [548, 171] width 24 height 24
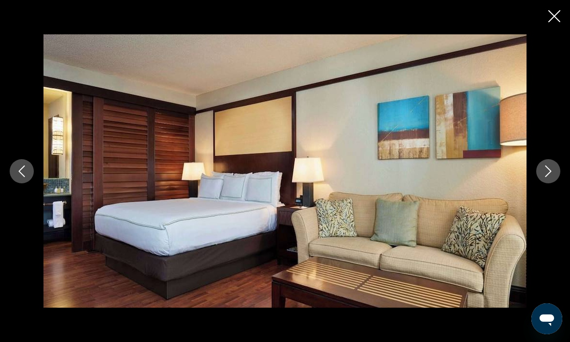
click at [559, 183] on button "Next image" at bounding box center [548, 171] width 24 height 24
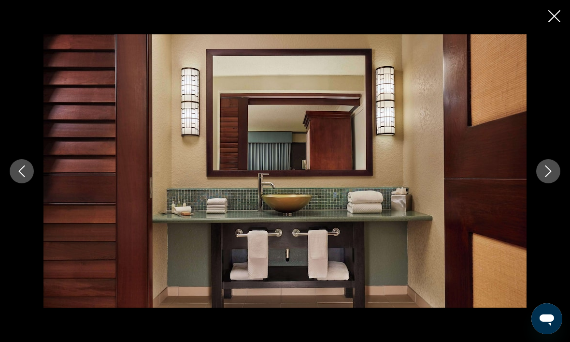
click at [551, 177] on icon "Next image" at bounding box center [548, 171] width 12 height 12
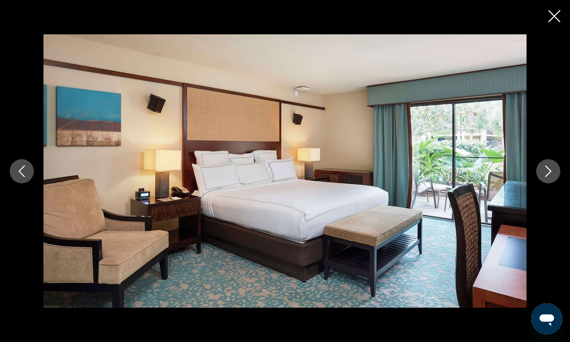
click at [542, 183] on button "Next image" at bounding box center [548, 171] width 24 height 24
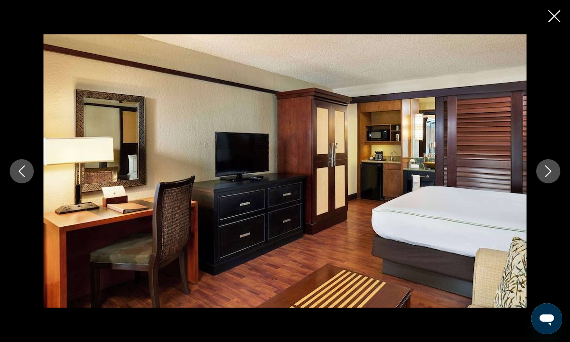
click at [543, 177] on icon "Next image" at bounding box center [548, 171] width 12 height 12
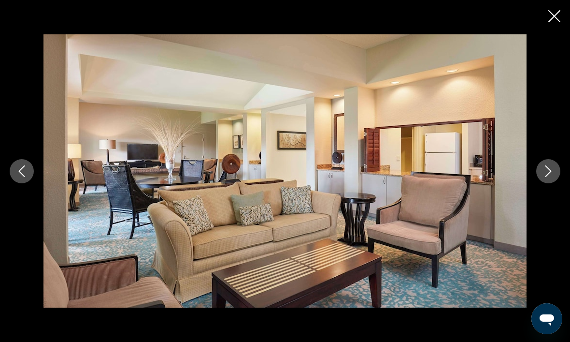
click at [551, 177] on icon "Next image" at bounding box center [548, 171] width 12 height 12
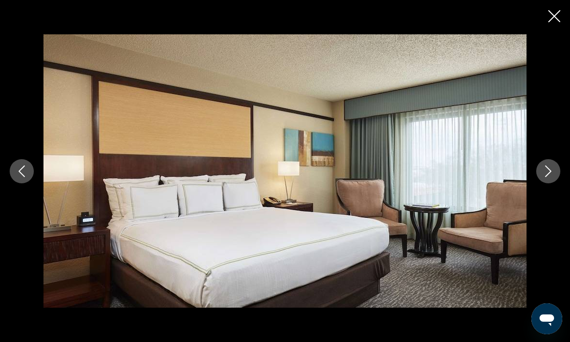
click at [549, 183] on button "Next image" at bounding box center [548, 171] width 24 height 24
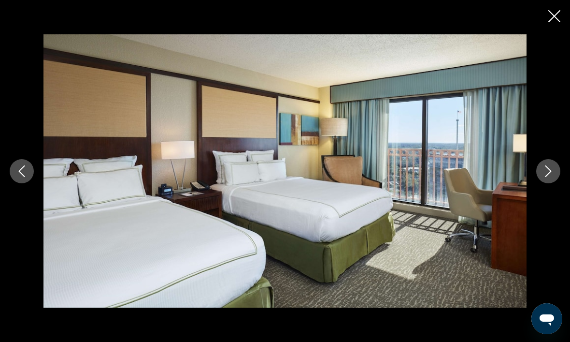
click at [545, 183] on button "Next image" at bounding box center [548, 171] width 24 height 24
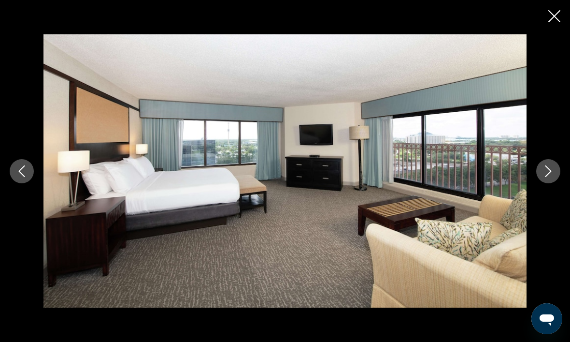
click at [543, 177] on icon "Next image" at bounding box center [548, 171] width 12 height 12
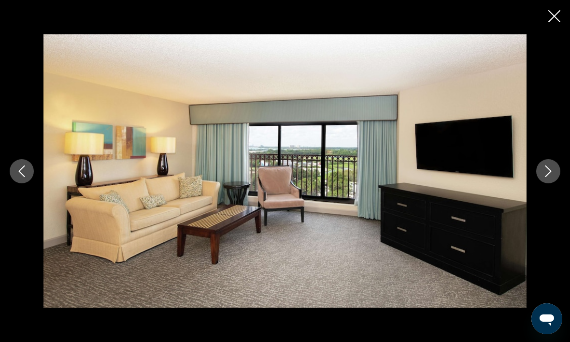
click at [545, 183] on button "Next image" at bounding box center [548, 171] width 24 height 24
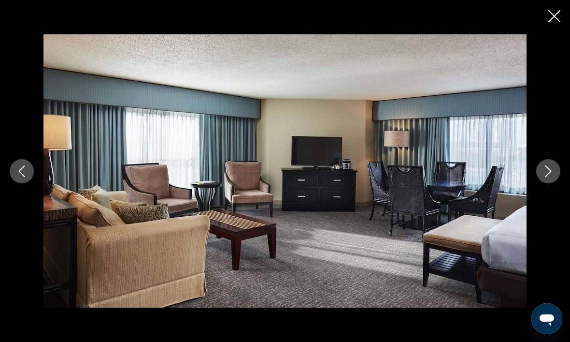
click at [546, 183] on button "Next image" at bounding box center [548, 171] width 24 height 24
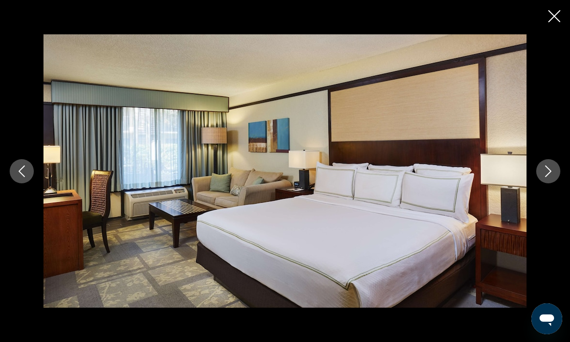
click at [553, 177] on icon "Next image" at bounding box center [548, 171] width 12 height 12
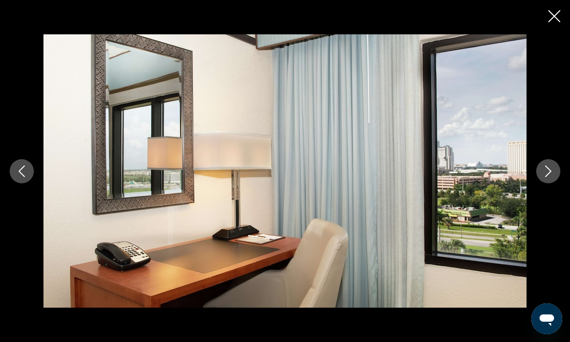
click at [552, 183] on button "Next image" at bounding box center [548, 171] width 24 height 24
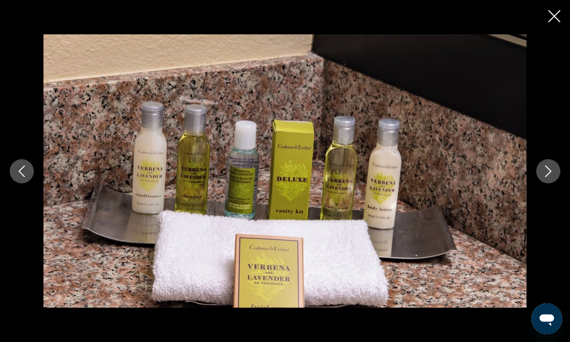
click at [551, 183] on button "Next image" at bounding box center [548, 171] width 24 height 24
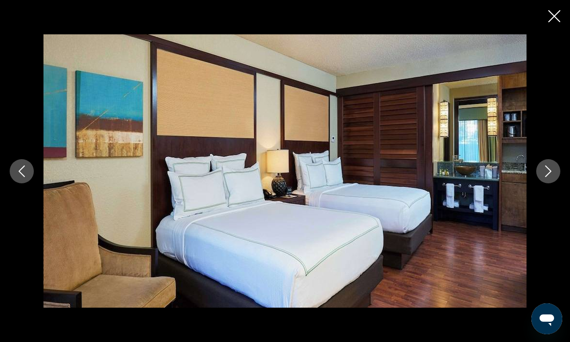
click at [552, 177] on icon "Next image" at bounding box center [548, 171] width 12 height 12
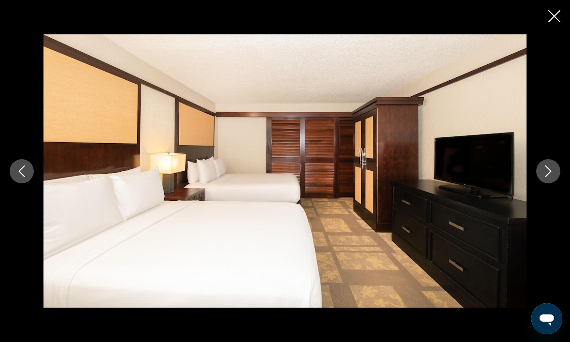
click at [544, 177] on icon "Next image" at bounding box center [548, 171] width 12 height 12
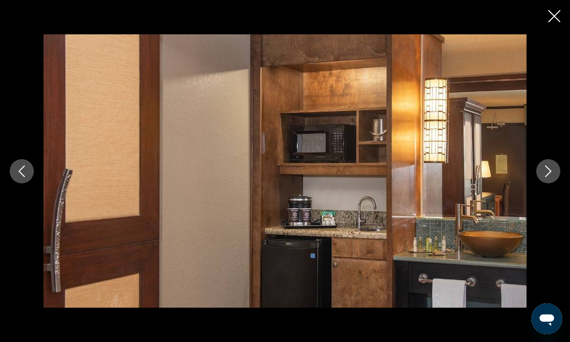
click at [547, 177] on icon "Next image" at bounding box center [548, 171] width 12 height 12
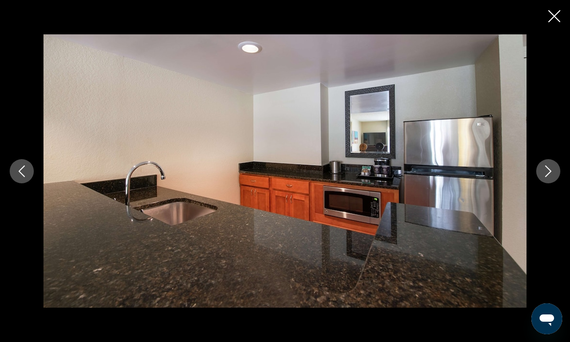
click at [544, 177] on icon "Next image" at bounding box center [548, 171] width 12 height 12
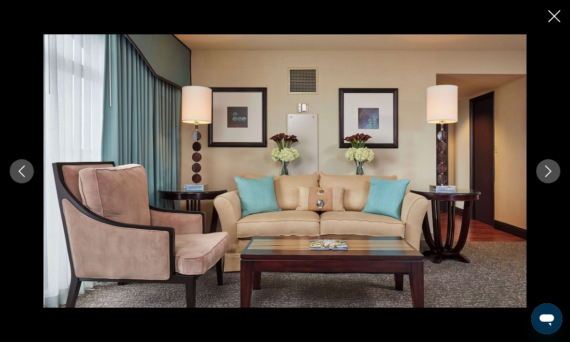
click at [545, 177] on icon "Next image" at bounding box center [548, 171] width 12 height 12
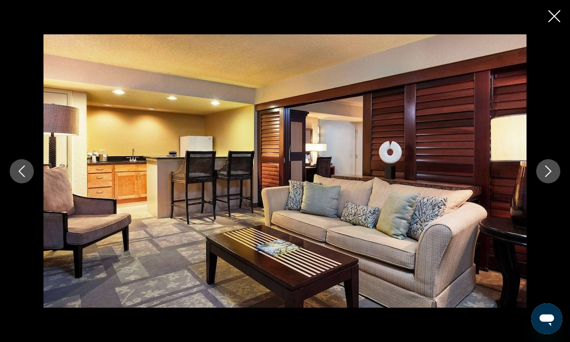
click at [553, 177] on icon "Next image" at bounding box center [548, 171] width 12 height 12
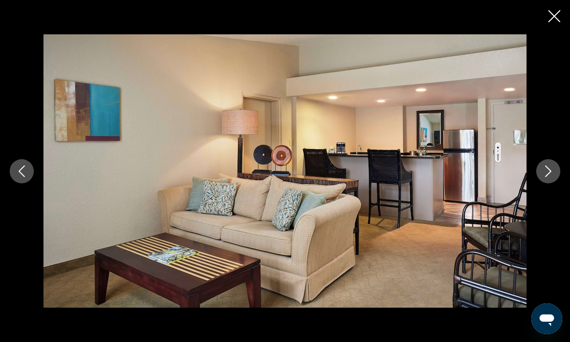
click at [547, 177] on icon "Next image" at bounding box center [548, 171] width 12 height 12
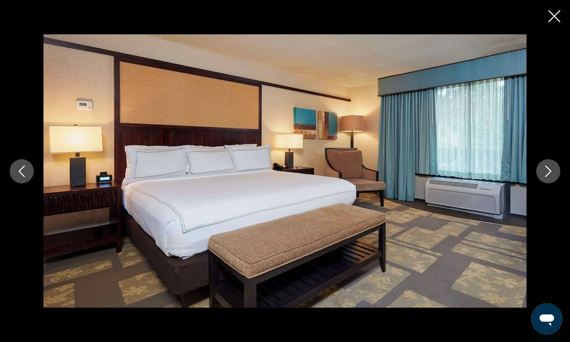
click at [28, 183] on button "Previous image" at bounding box center [22, 171] width 24 height 24
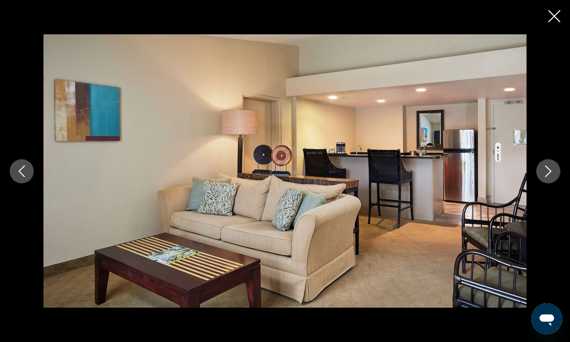
click at [541, 183] on button "Next image" at bounding box center [548, 171] width 24 height 24
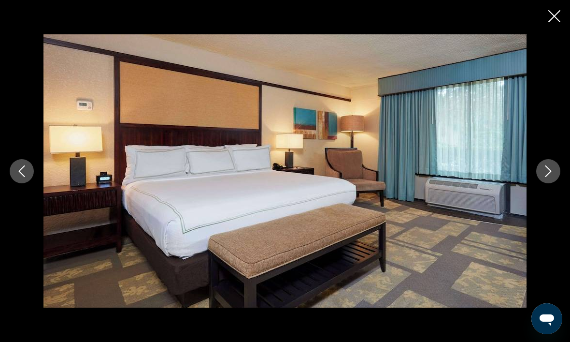
click at [545, 5] on div "prev next" at bounding box center [285, 171] width 570 height 342
click at [549, 177] on icon "Next image" at bounding box center [548, 171] width 6 height 12
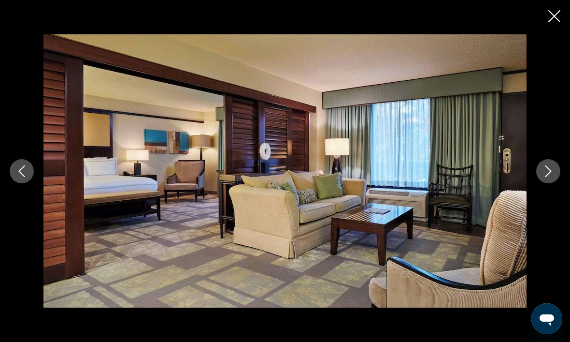
click at [560, 22] on button "Close slideshow" at bounding box center [554, 17] width 12 height 15
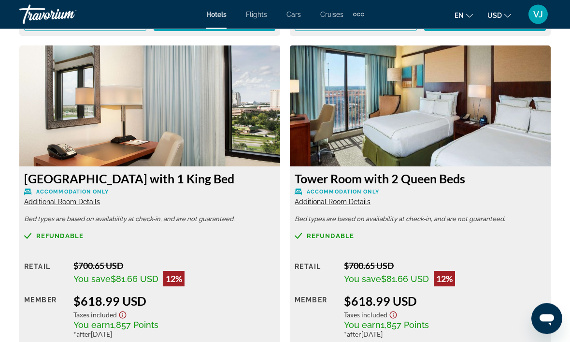
scroll to position [2163, 0]
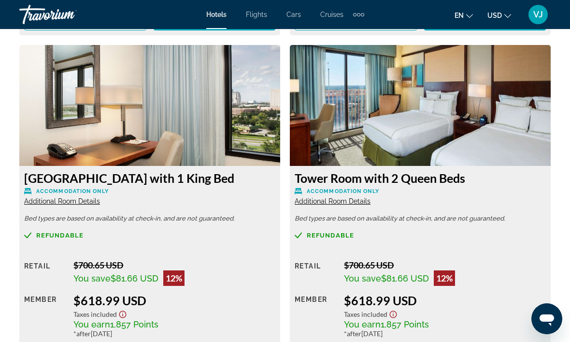
click at [337, 201] on span "Additional Room Details" at bounding box center [333, 201] width 76 height 8
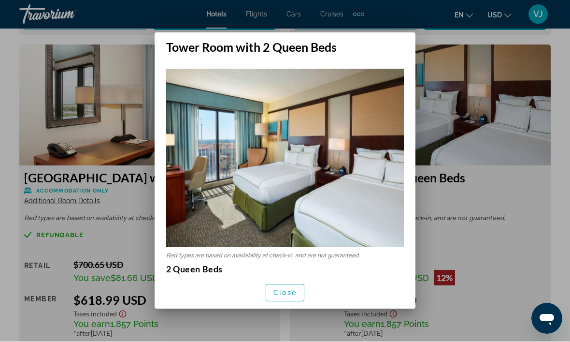
click at [486, 130] on div at bounding box center [285, 171] width 570 height 342
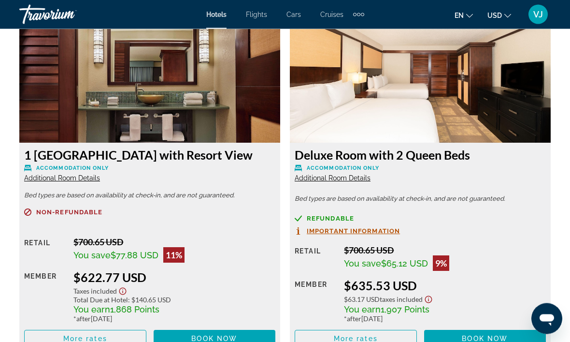
scroll to position [2519, 0]
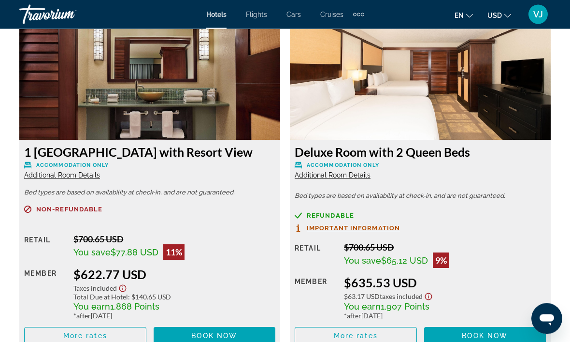
click at [344, 171] on span "Additional Room Details" at bounding box center [333, 175] width 76 height 8
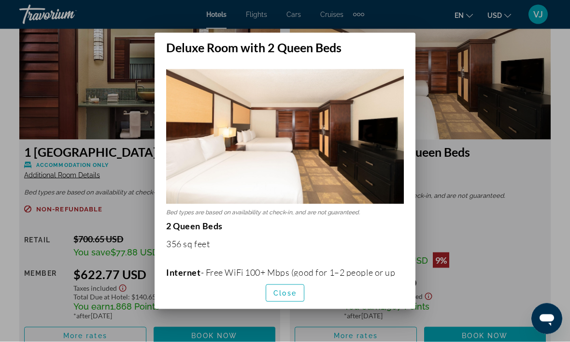
scroll to position [0, 0]
click at [510, 164] on div at bounding box center [285, 171] width 570 height 342
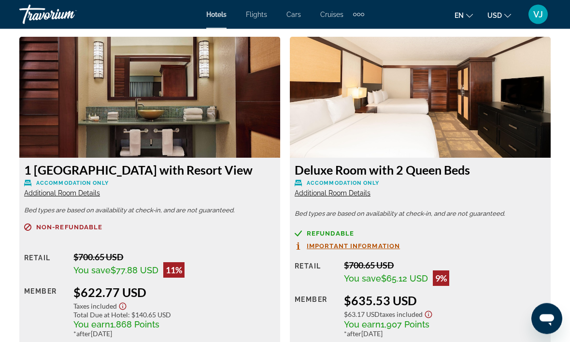
scroll to position [2502, 0]
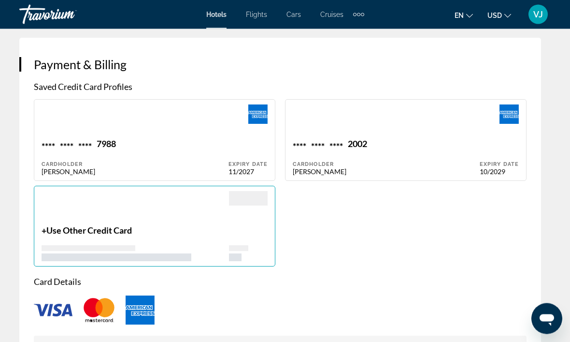
scroll to position [1000, 0]
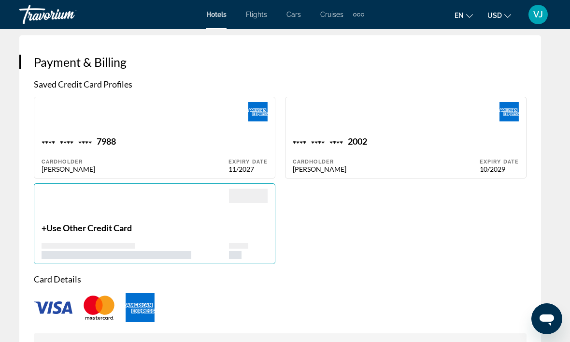
click at [452, 143] on div "**** **** **** 2002" at bounding box center [386, 142] width 187 height 13
type input "********"
type input "******"
type input "**********"
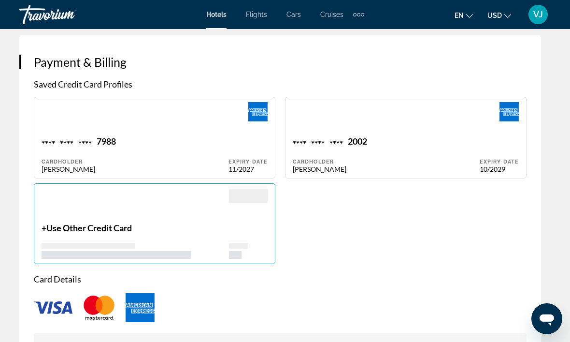
type input "**********"
type input "*****"
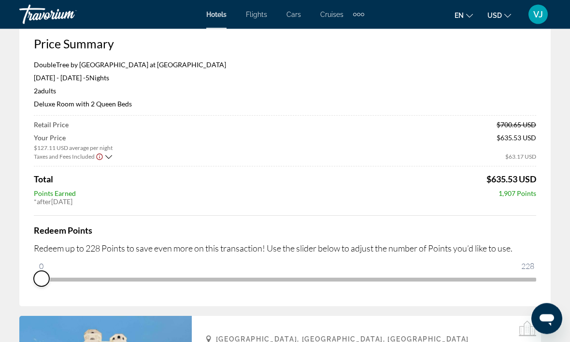
scroll to position [0, 0]
